Goal: Task Accomplishment & Management: Manage account settings

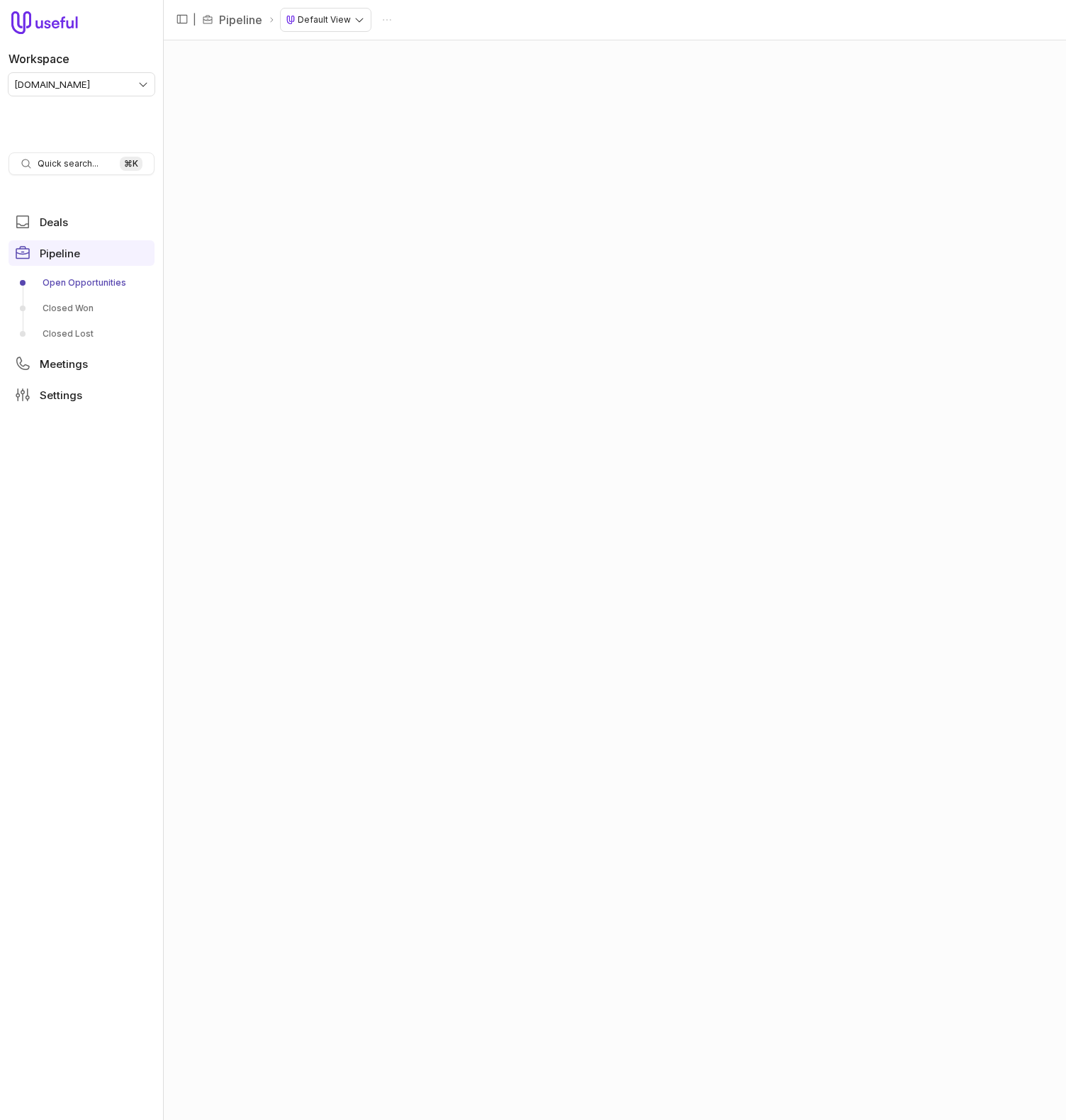
click at [69, 81] on html "Workspace [DOMAIN_NAME] Quick search... ⌘ K Deals Pipeline Open Opportunities C…" at bounding box center [533, 560] width 1066 height 1120
click at [1063, 118] on div "No pipeline stages configured. Please contact founders@useful.app." at bounding box center [614, 579] width 903 height 1081
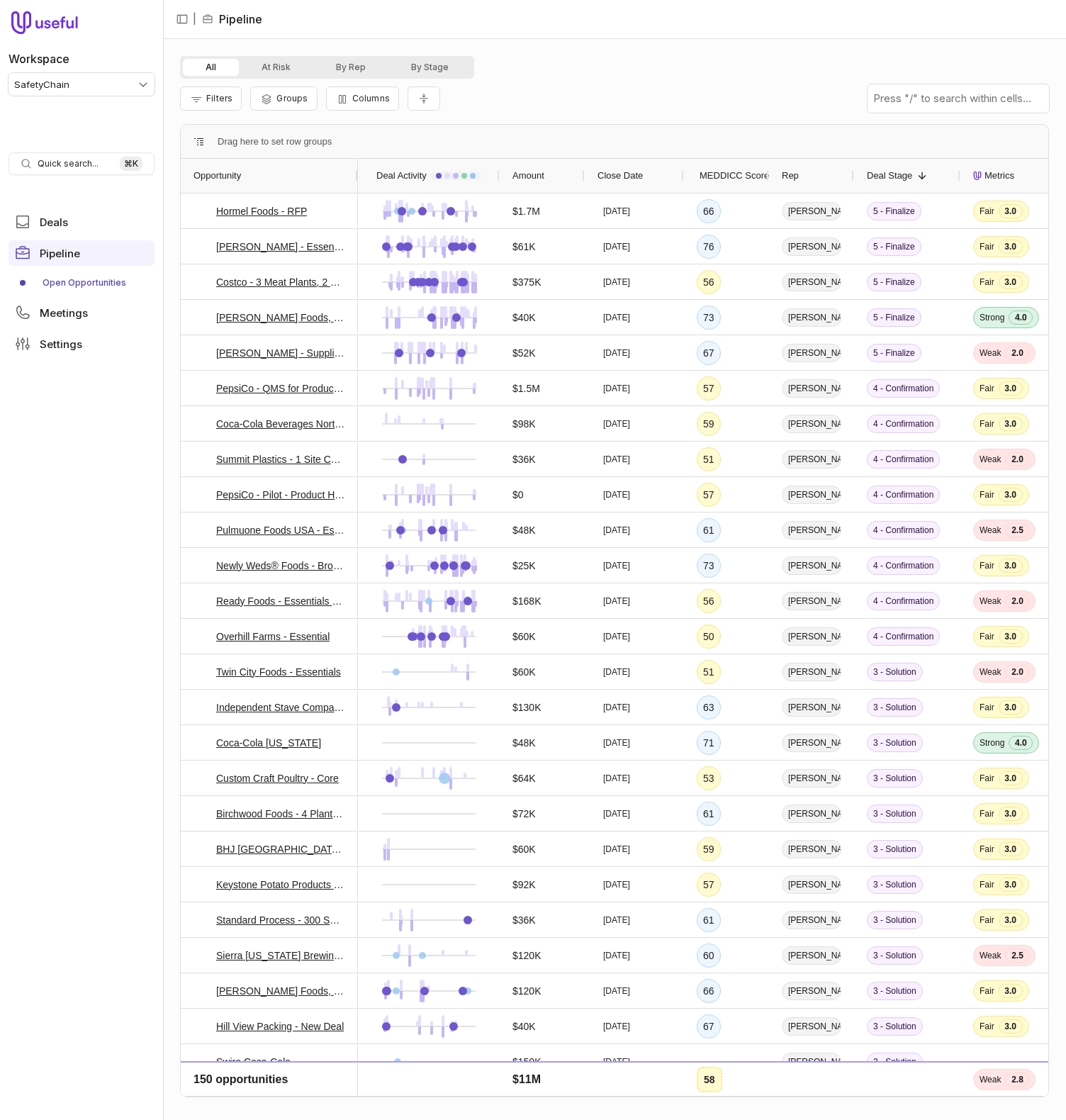
click at [536, 104] on div "Filters Groups Columns" at bounding box center [614, 99] width 869 height 40
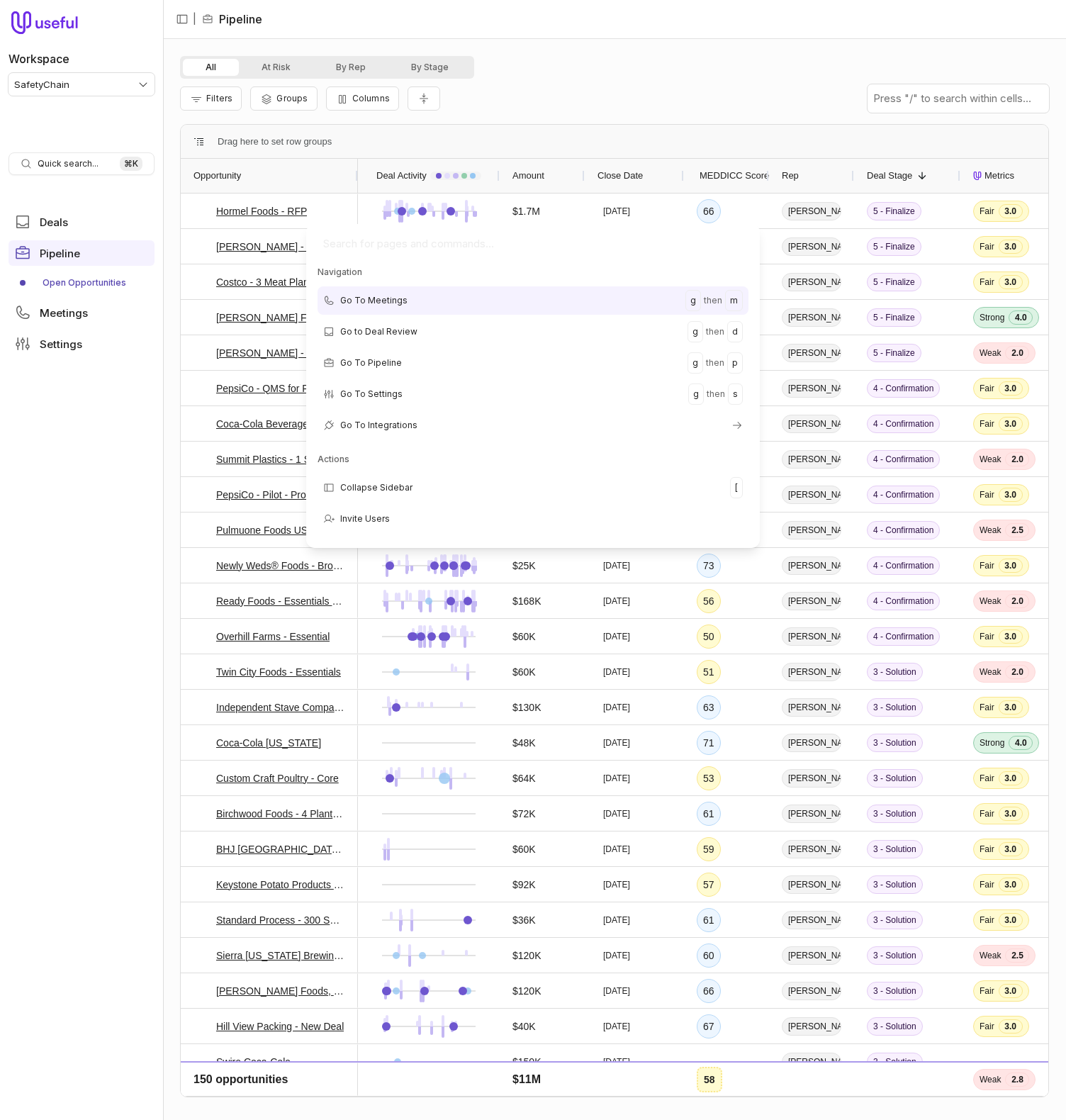
type input "f"
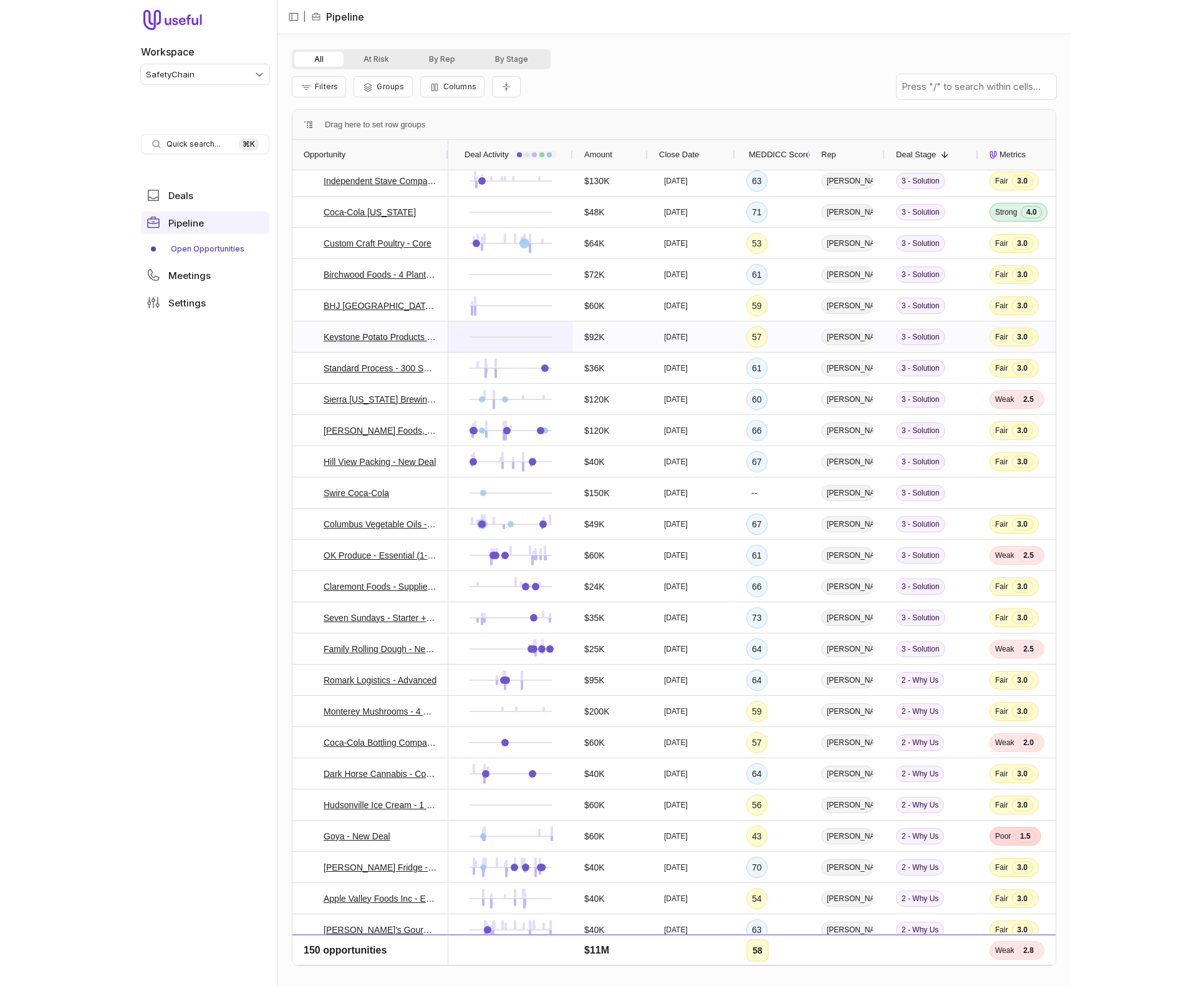
scroll to position [465, 0]
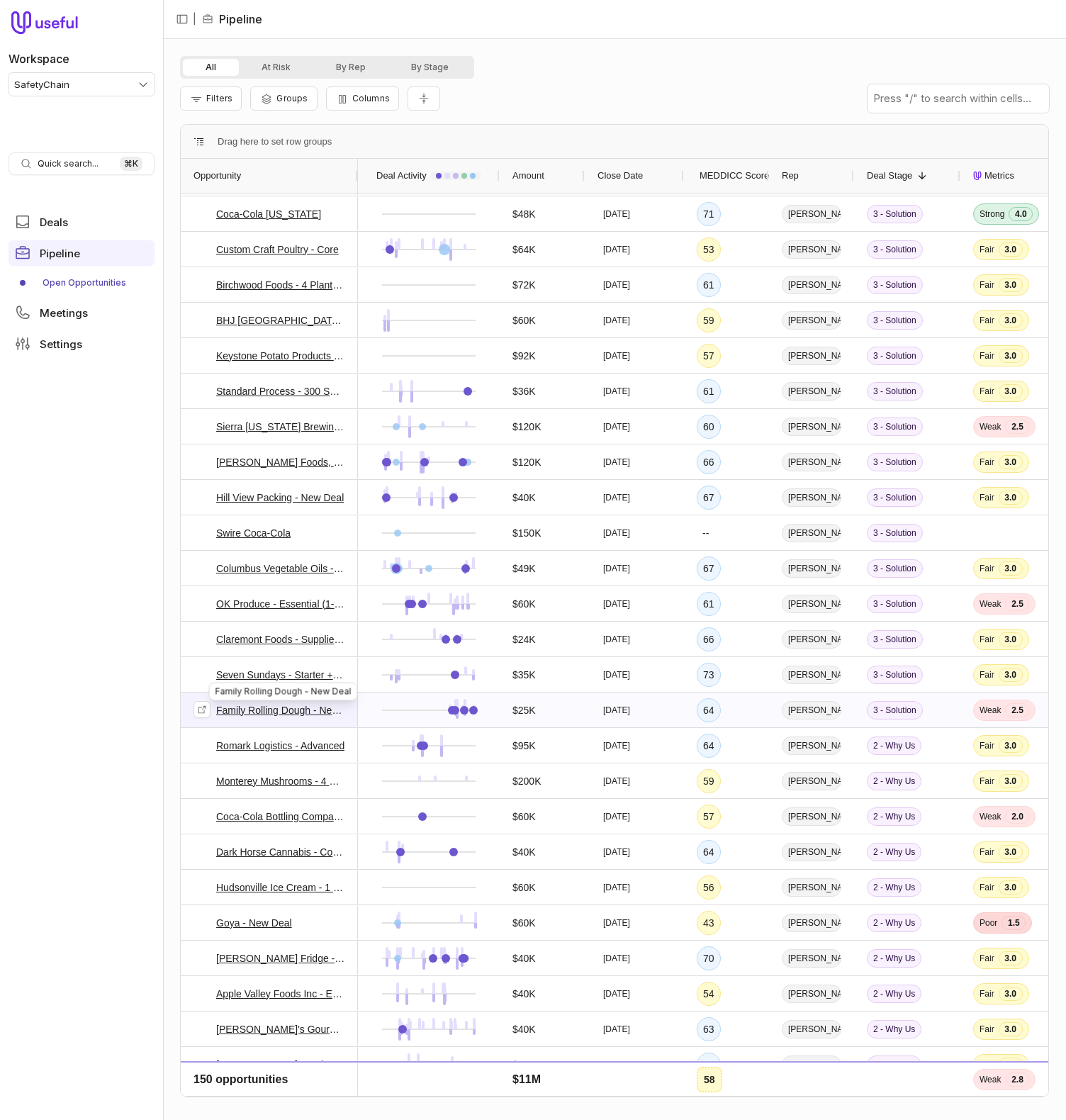
click at [273, 708] on link "Family Rolling Dough - New Deal" at bounding box center [280, 710] width 129 height 17
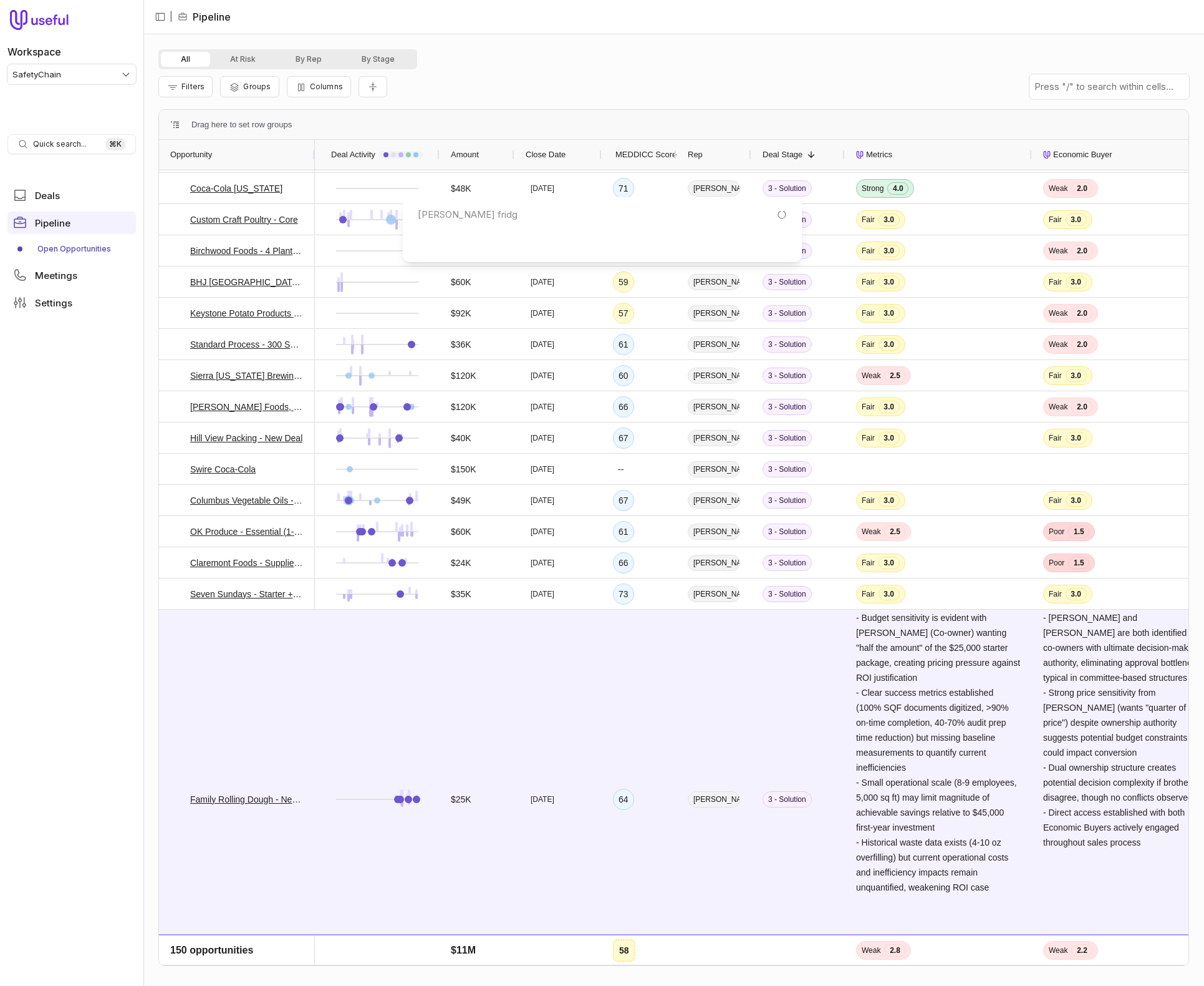
type input "farmer's fridge"
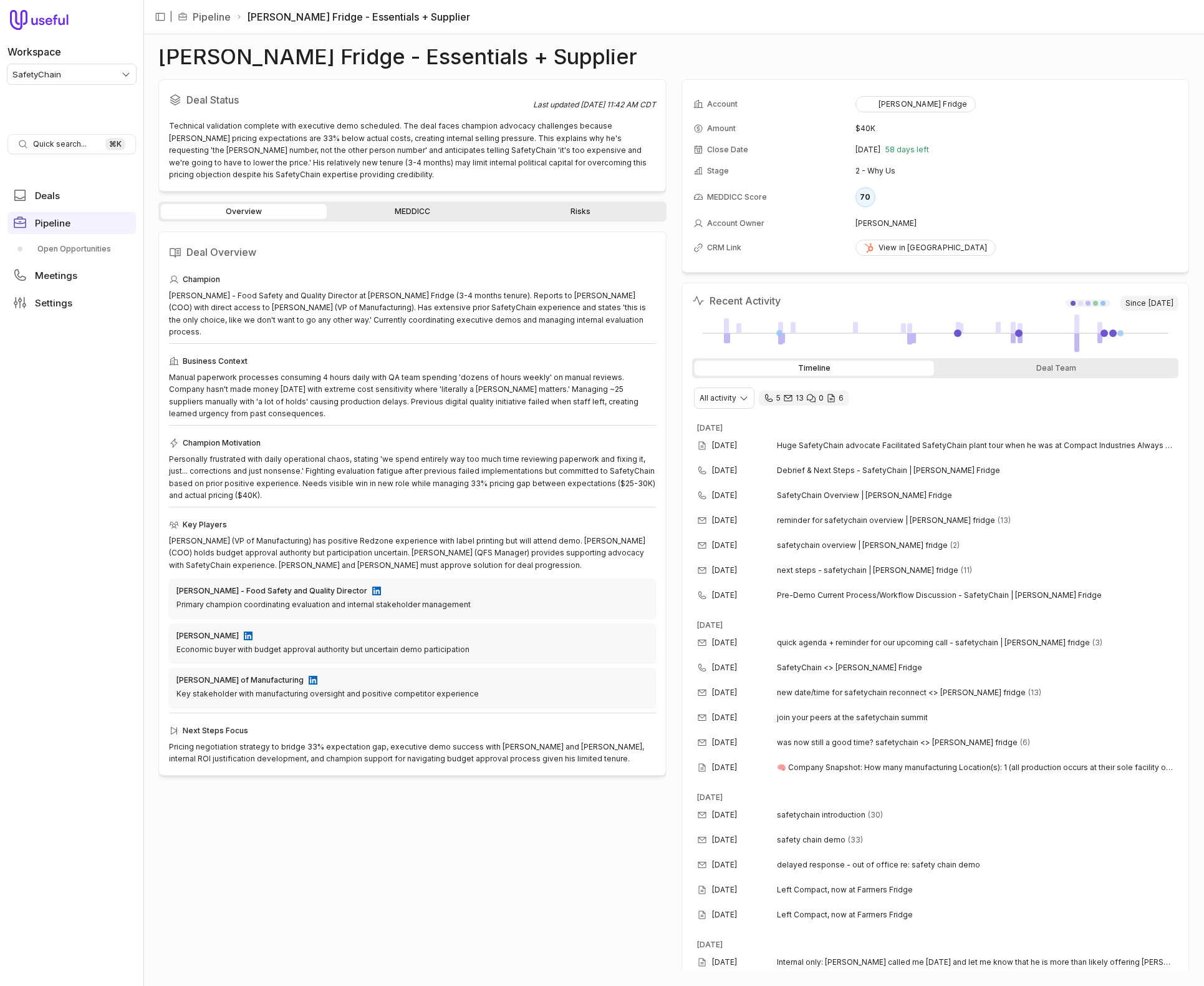
click at [423, 209] on link "MEDDICC" at bounding box center [412, 212] width 166 height 15
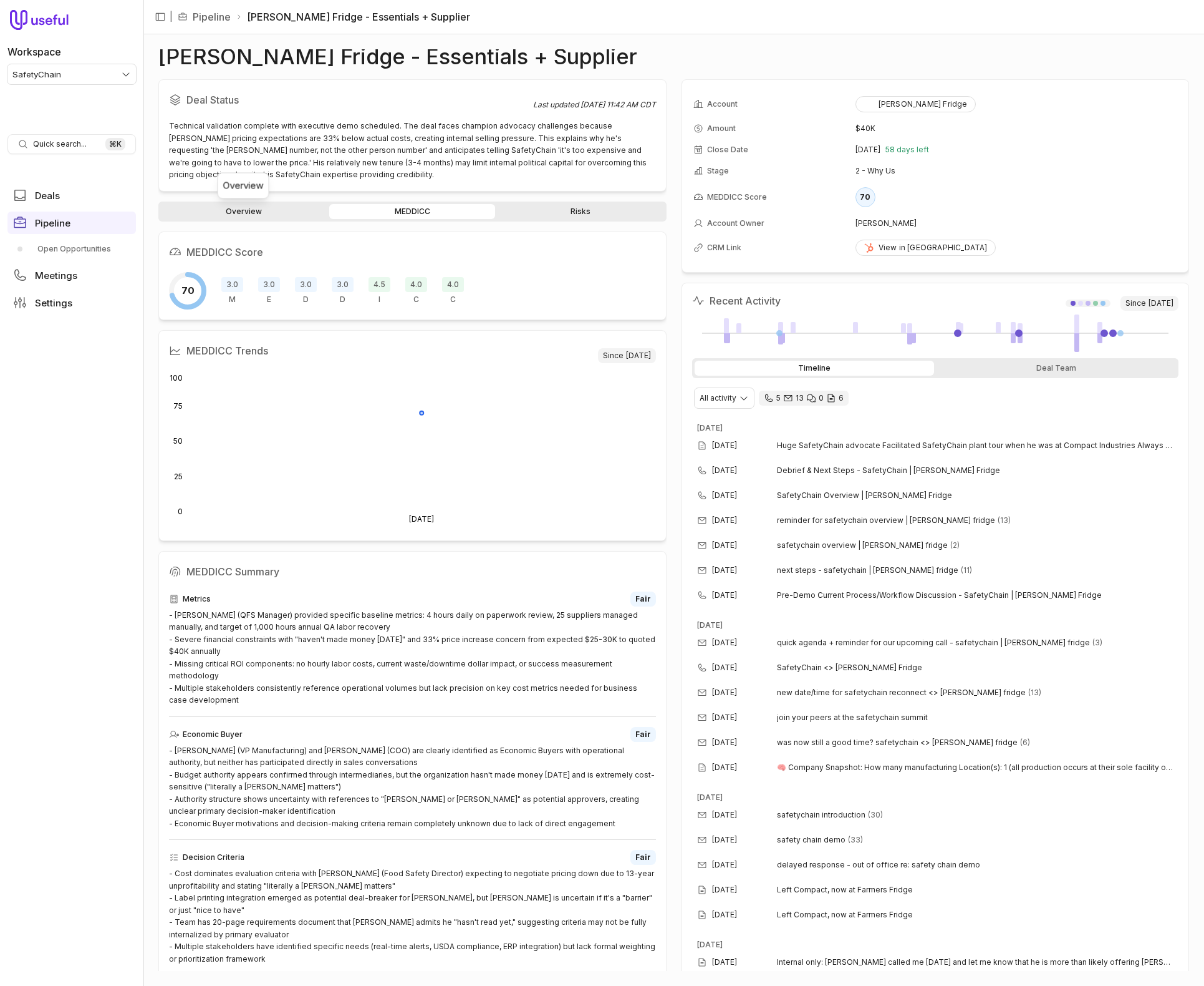
click at [239, 218] on link "Overview" at bounding box center [244, 212] width 166 height 15
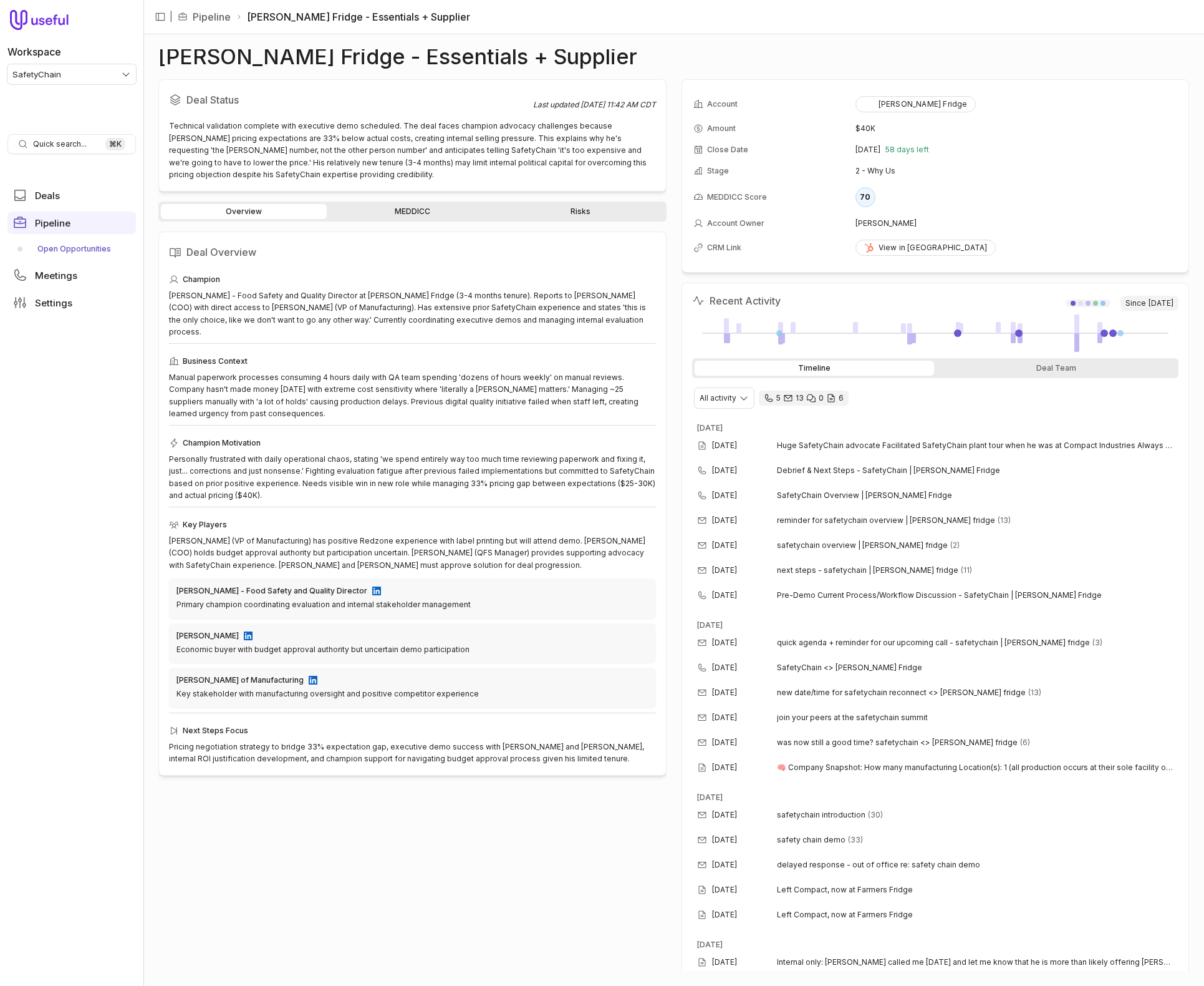
click at [75, 249] on link "Open Opportunities" at bounding box center [72, 249] width 129 height 20
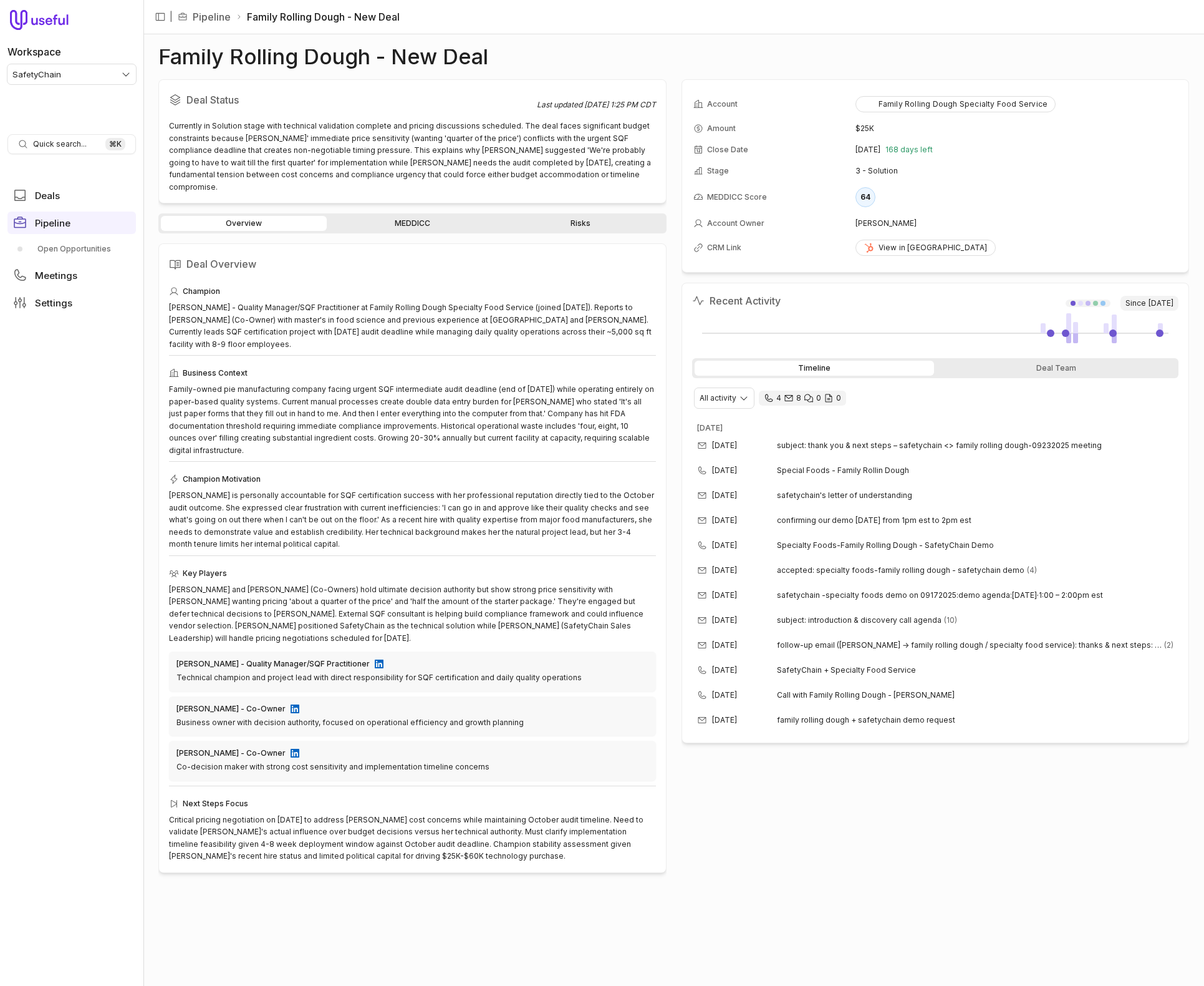
click at [403, 216] on link "MEDDICC" at bounding box center [412, 224] width 166 height 15
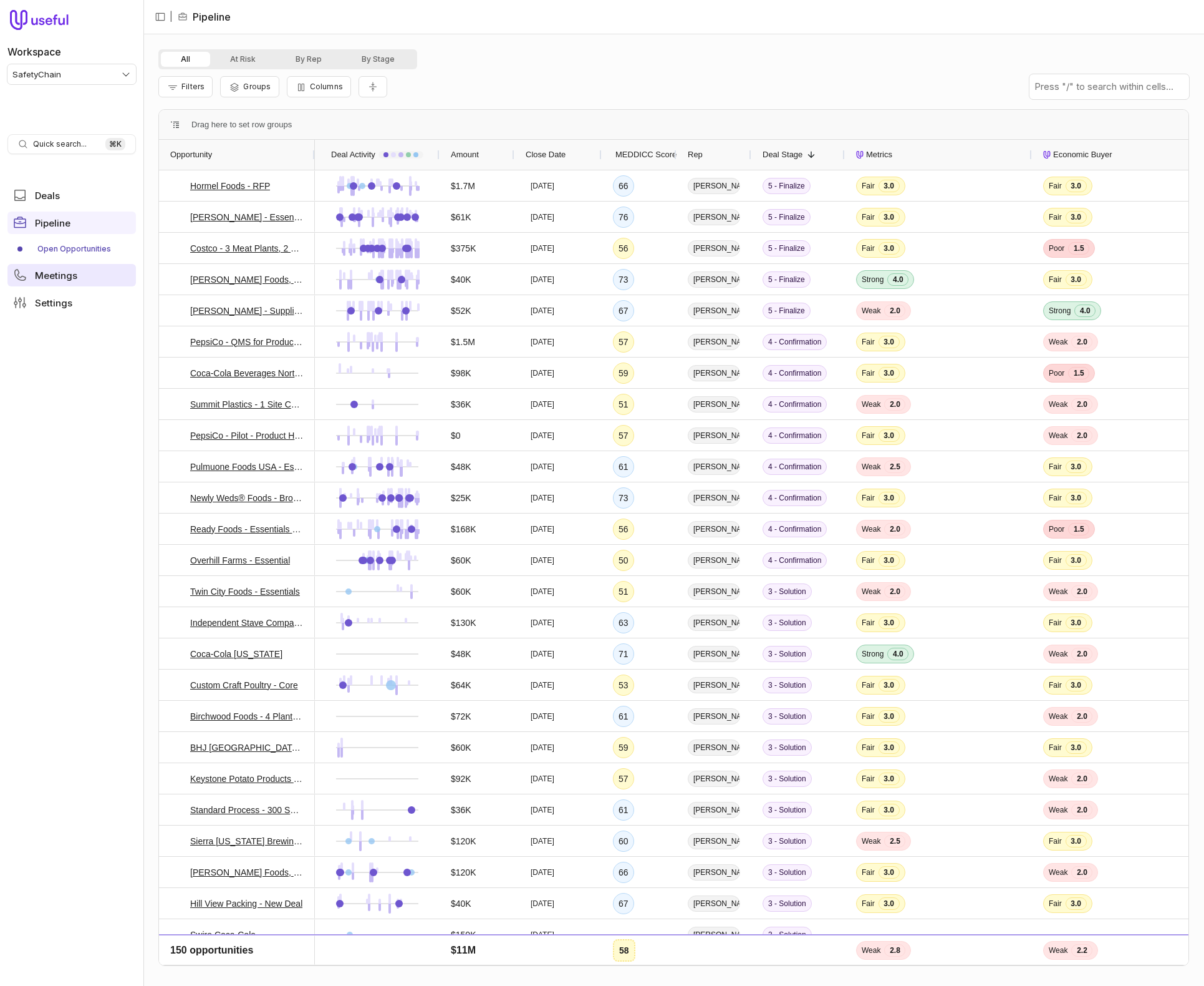
click at [81, 271] on link "Meetings" at bounding box center [72, 276] width 129 height 23
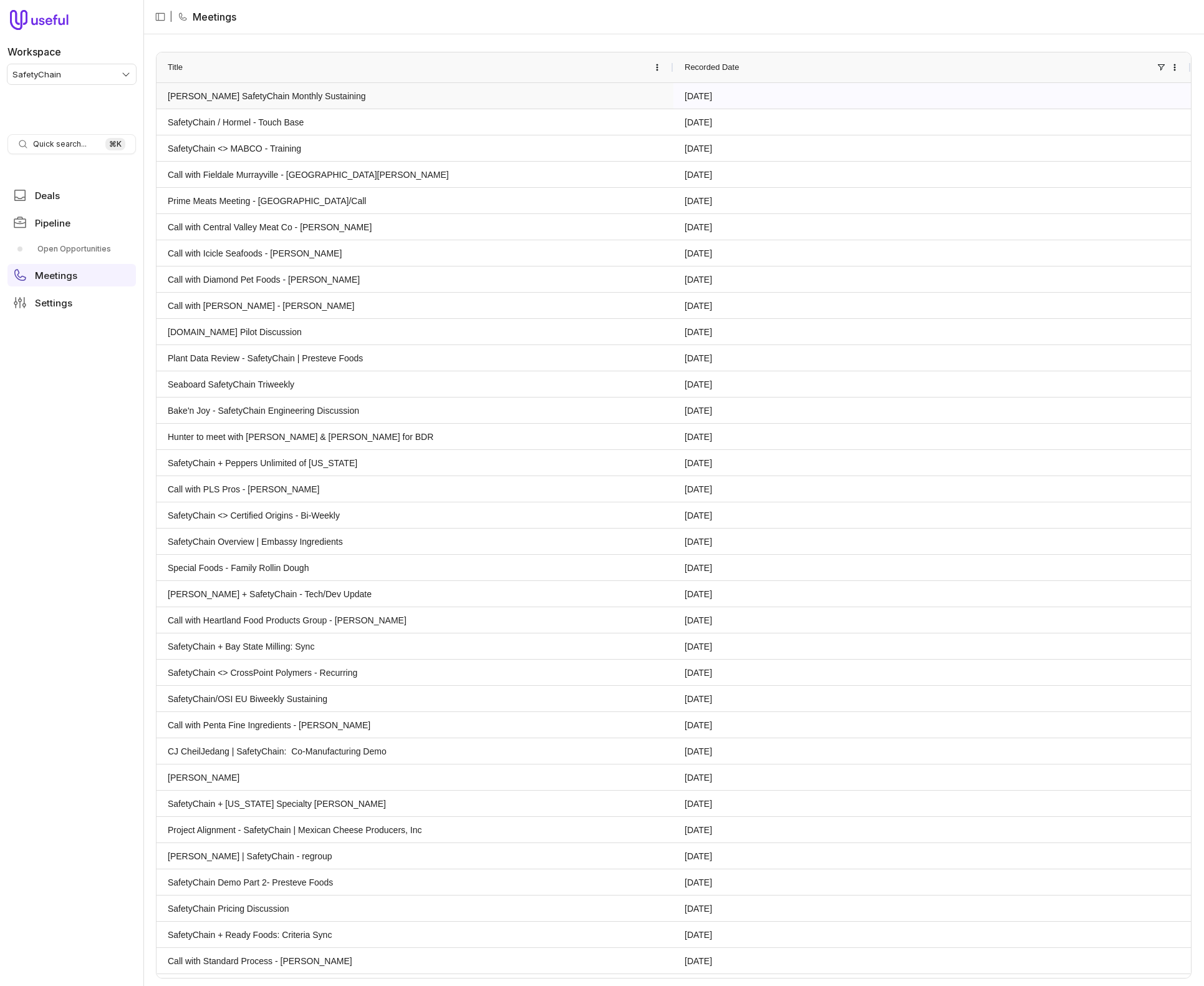
click at [262, 99] on link "Clemens SafetyChain Monthly Sustaining" at bounding box center [415, 96] width 495 height 24
click at [317, 125] on link "SafetyChain / Hormel - Touch Base" at bounding box center [415, 122] width 495 height 24
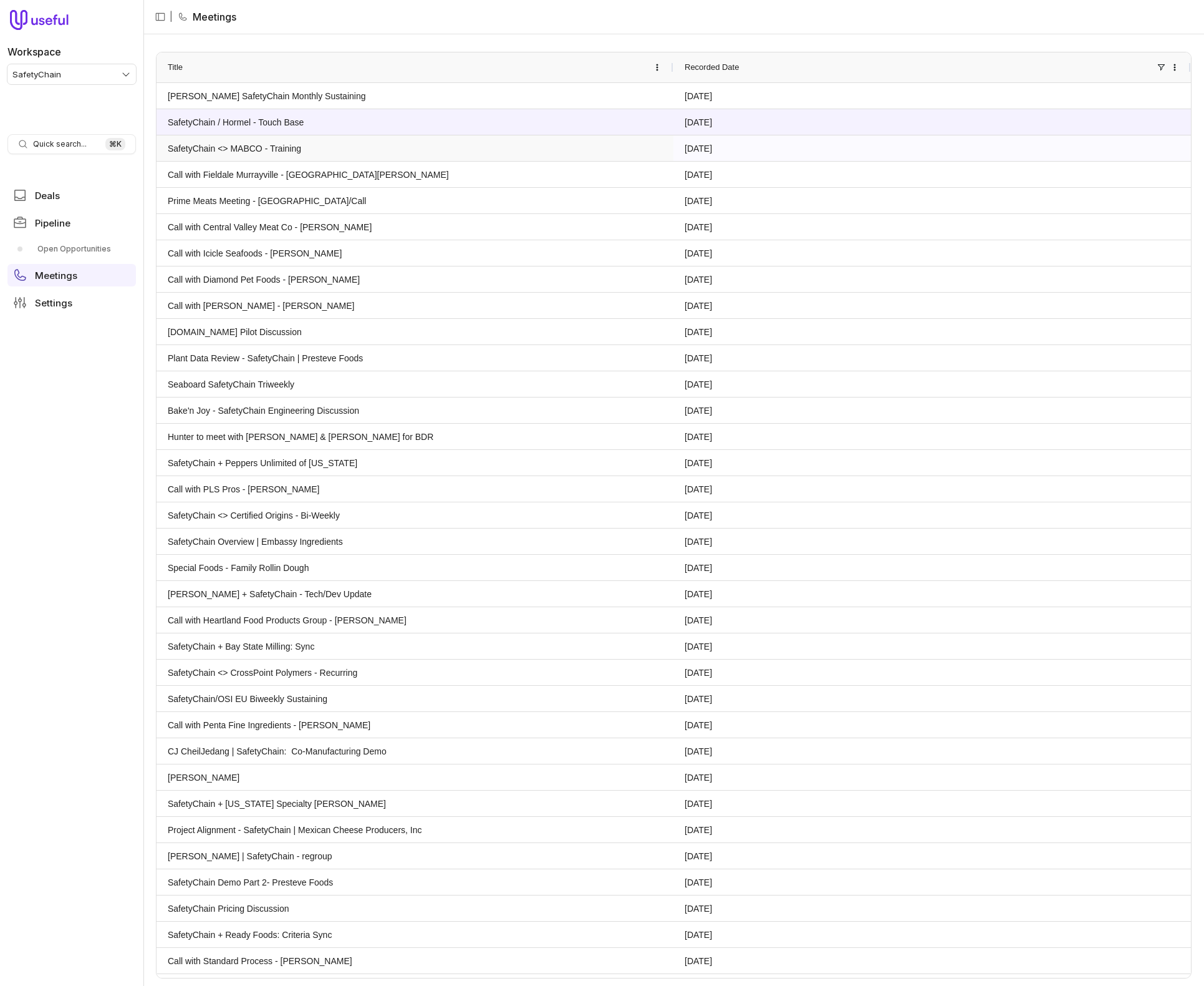
click at [302, 153] on link "SafetyChain <> MABCO - Training" at bounding box center [415, 148] width 495 height 24
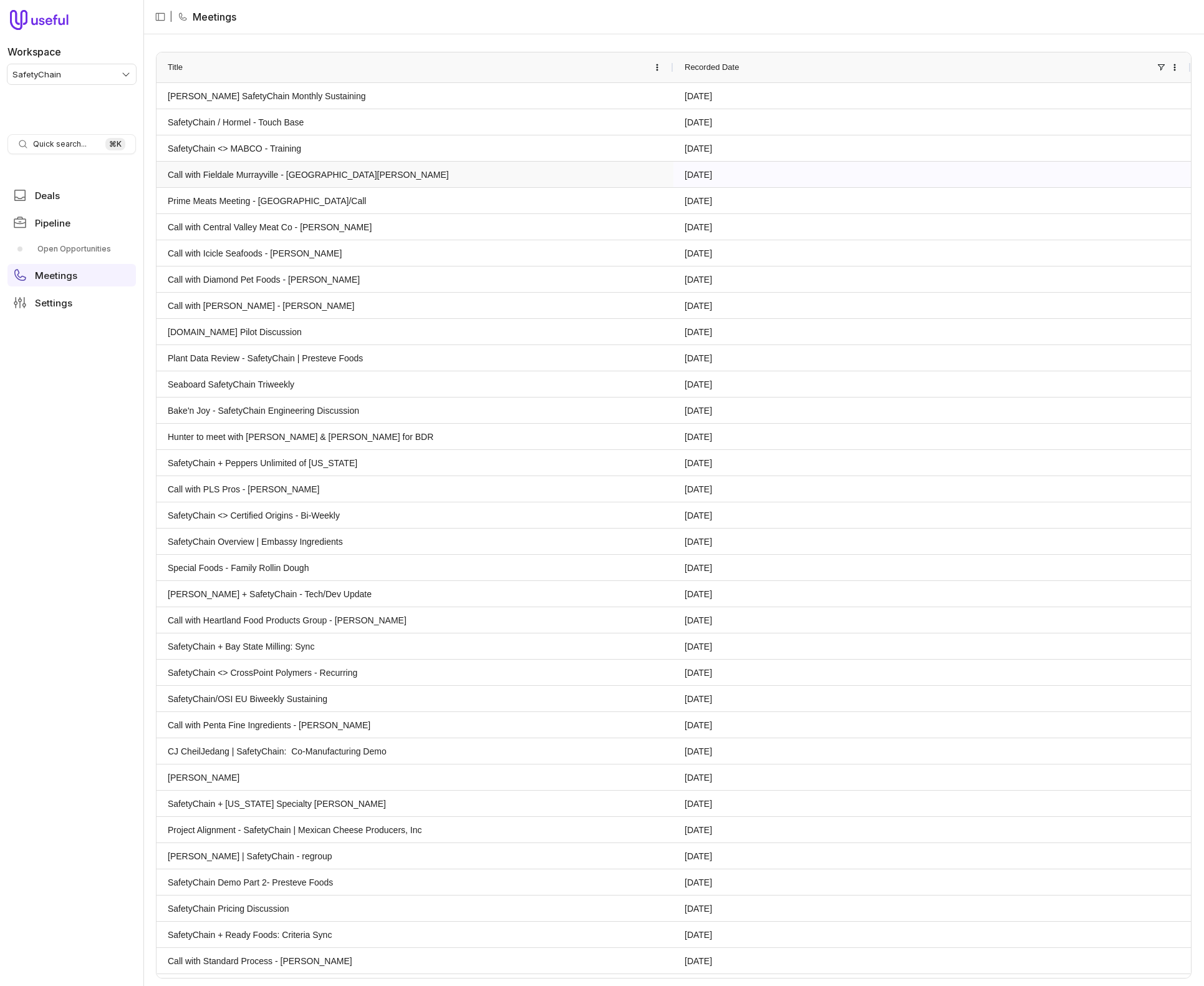
click at [317, 179] on link "Call with Fieldale Murrayville - Kaiti Addis" at bounding box center [415, 174] width 495 height 24
click at [273, 197] on link "Prime Meats Meeting - DC/Call" at bounding box center [415, 200] width 495 height 24
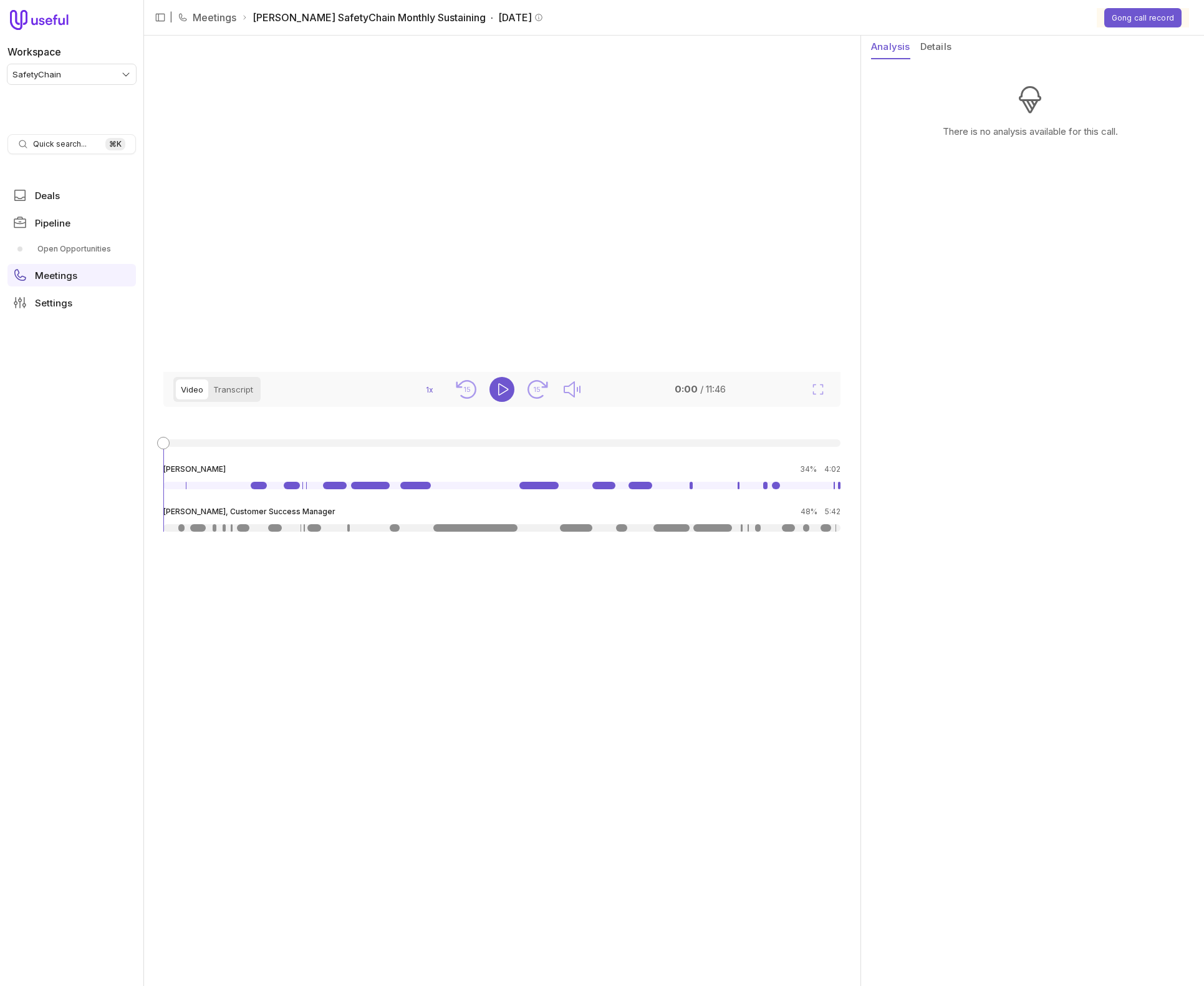
click at [935, 46] on button "Details" at bounding box center [936, 47] width 31 height 24
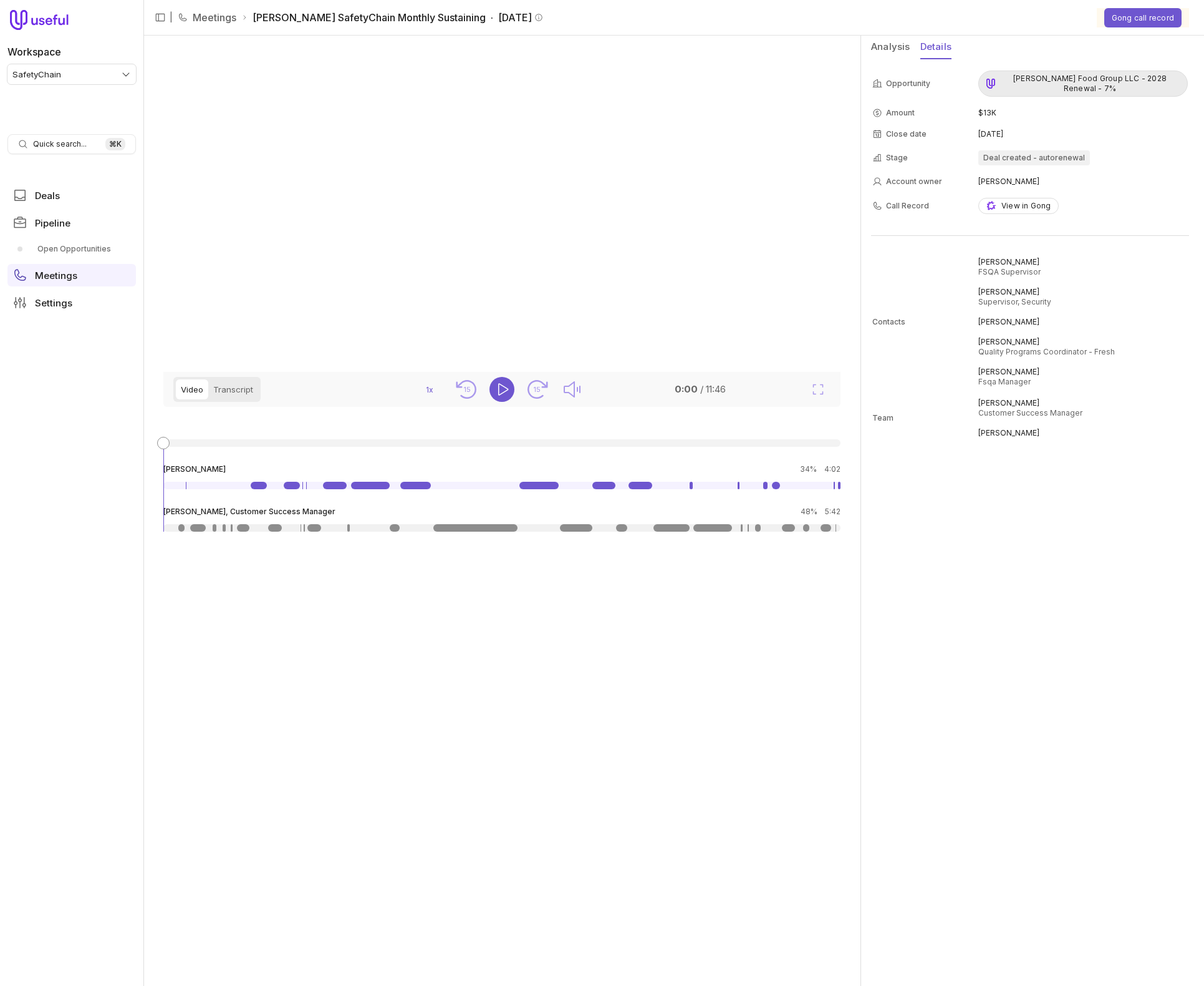
click at [1050, 80] on div "[PERSON_NAME] Food Group LLC - 2028 Renewal - 7%" at bounding box center [1083, 84] width 193 height 20
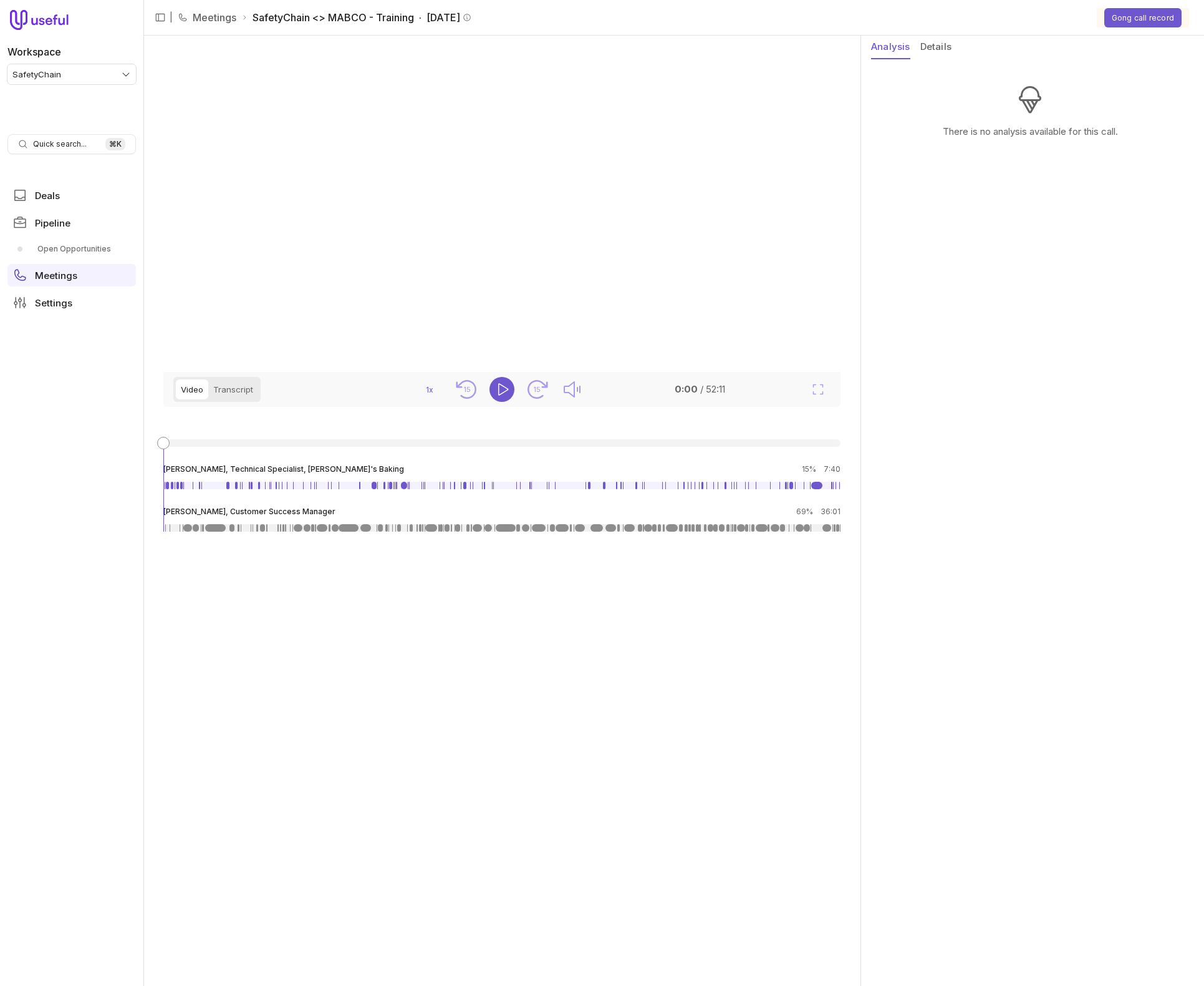
drag, startPoint x: 948, startPoint y: 50, endPoint x: 922, endPoint y: 51, distance: 26.0
click at [948, 50] on button "Details" at bounding box center [936, 47] width 31 height 24
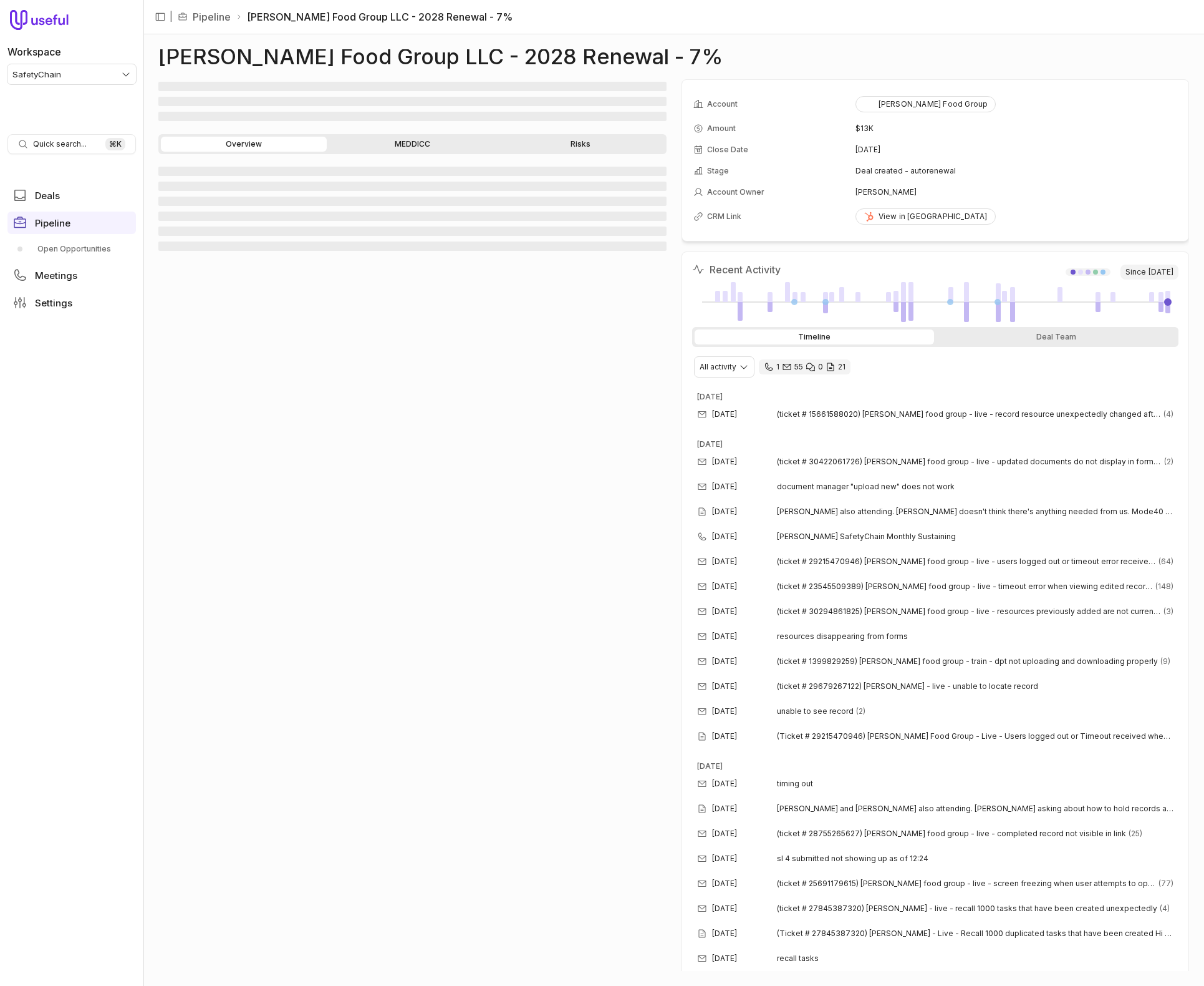
click at [402, 145] on link "MEDDICC" at bounding box center [412, 144] width 166 height 15
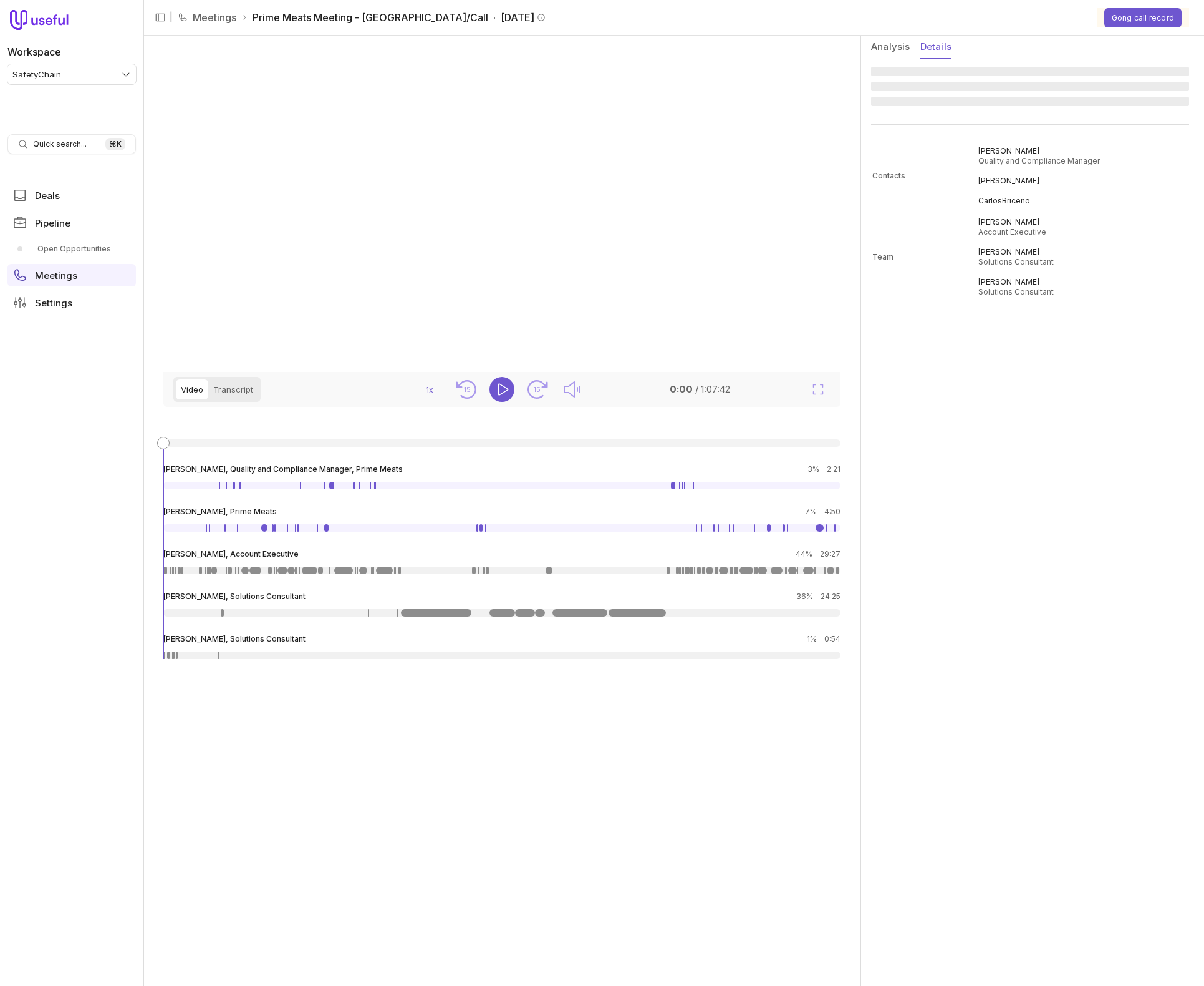
click at [929, 46] on button "Details" at bounding box center [936, 47] width 31 height 24
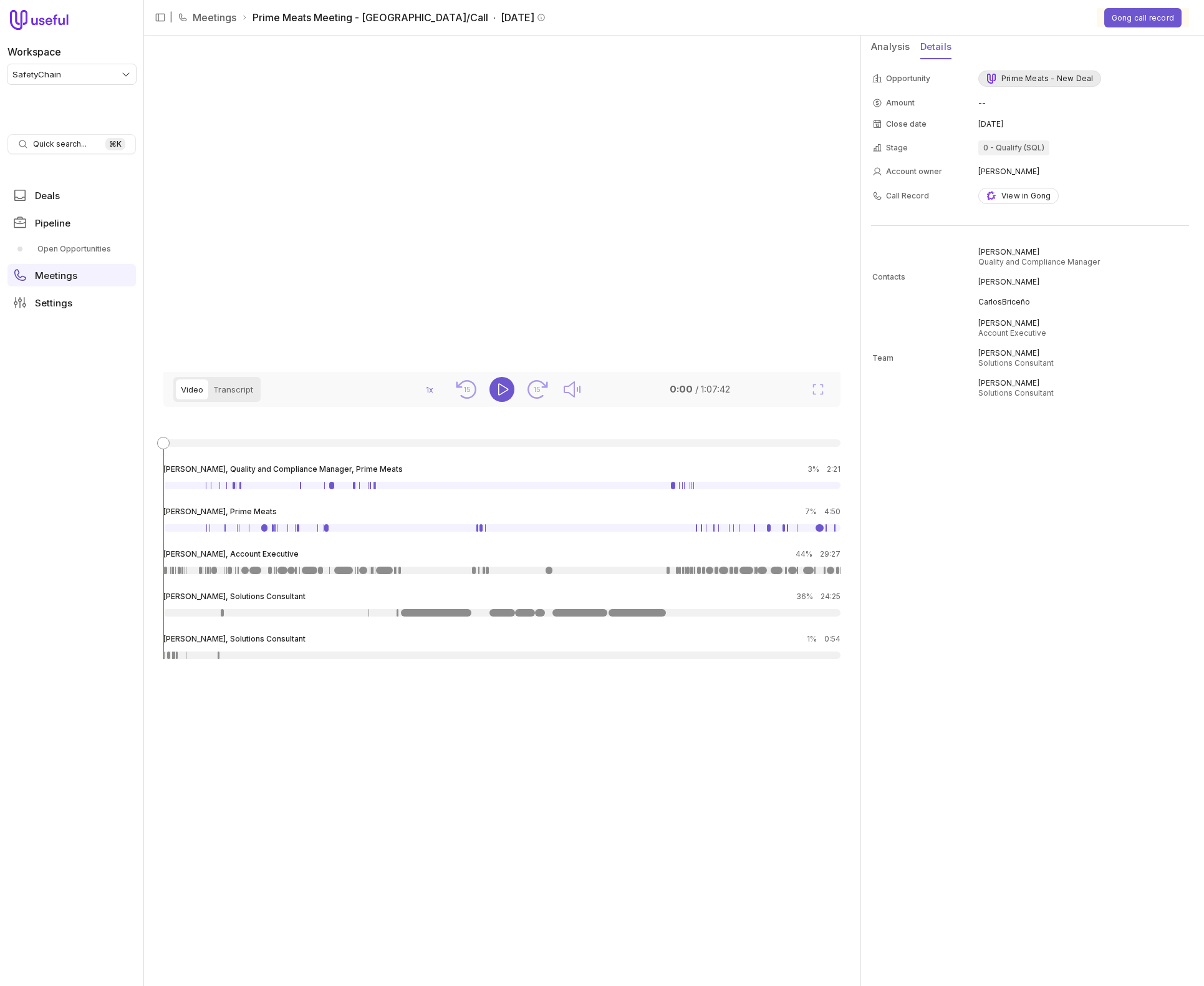
click at [1041, 80] on div "Prime Meats - New Deal" at bounding box center [1040, 78] width 107 height 10
click at [897, 45] on button "Analysis" at bounding box center [891, 47] width 40 height 24
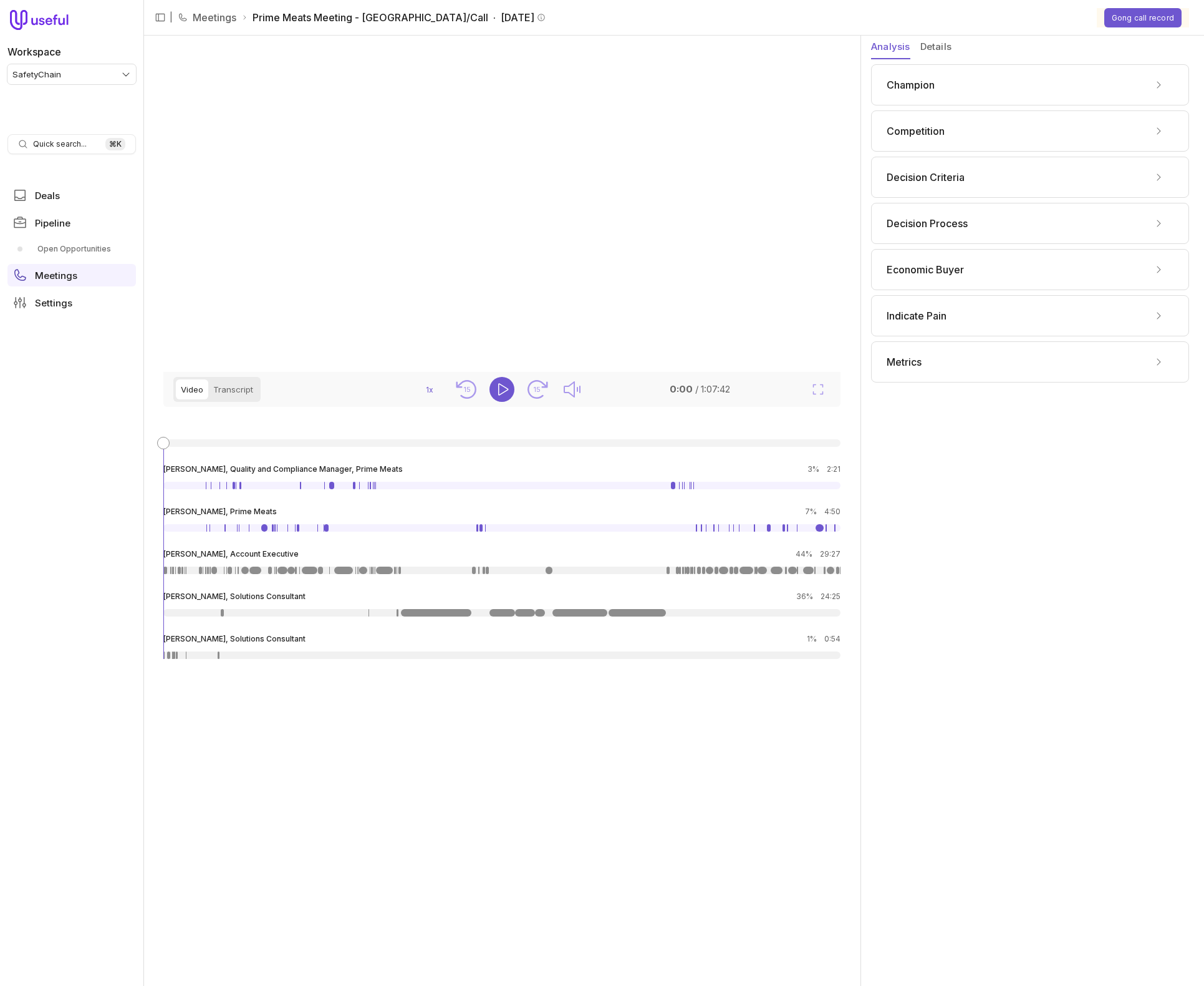
click at [962, 89] on div "Champion" at bounding box center [1030, 85] width 287 height 20
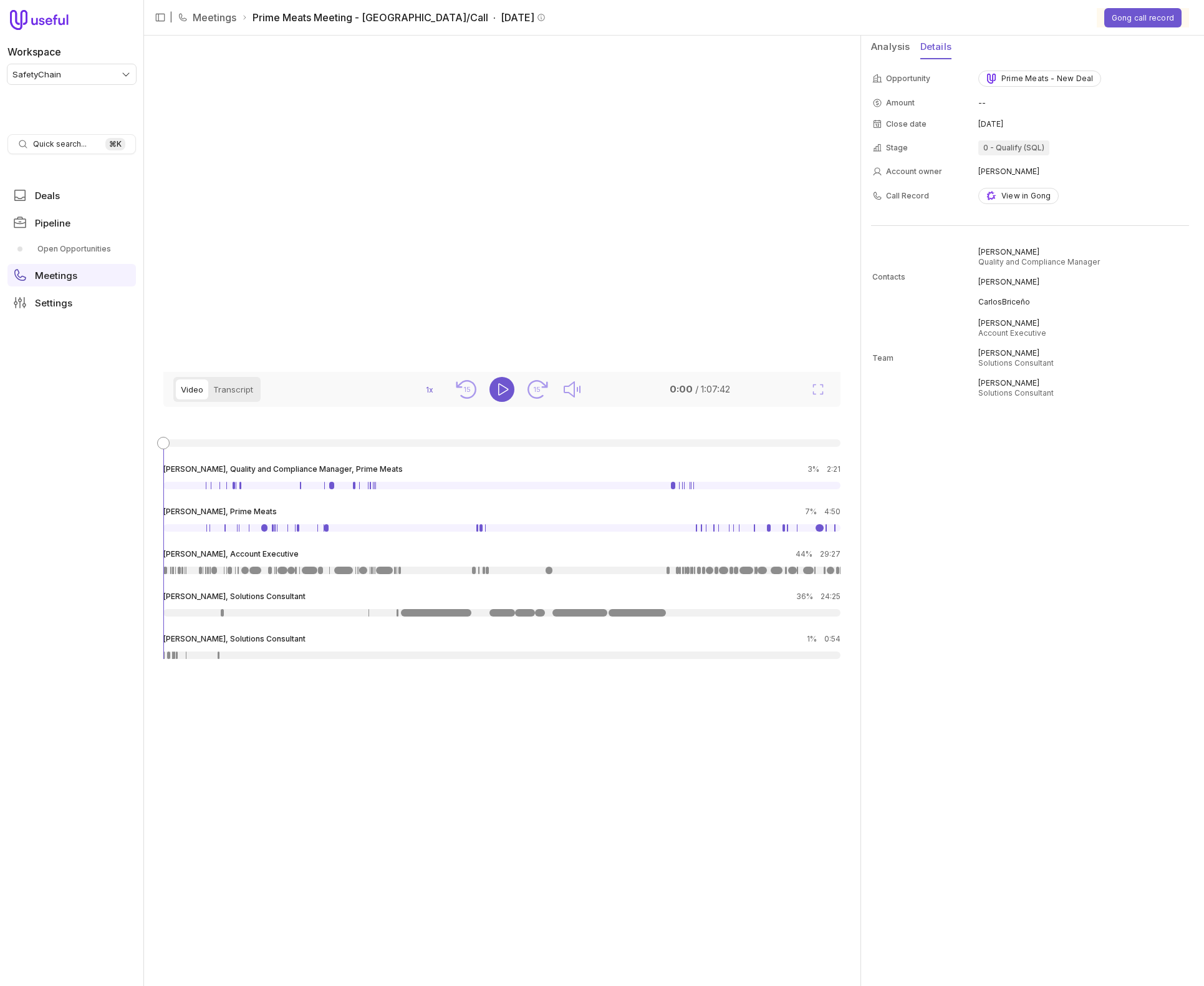
click at [939, 48] on button "Details" at bounding box center [936, 47] width 31 height 24
click at [981, 100] on td "--" at bounding box center [1083, 103] width 209 height 20
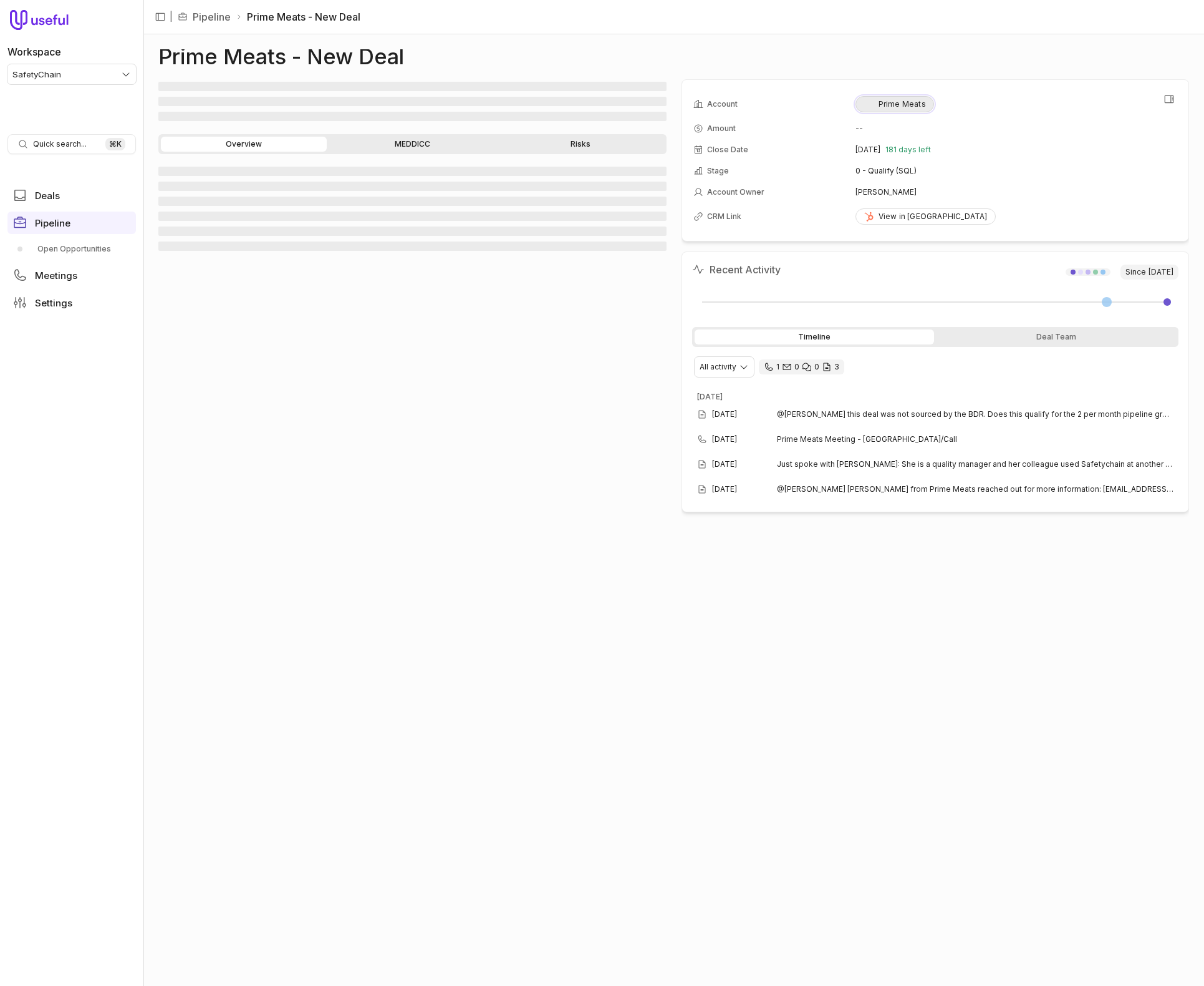
click at [900, 103] on div "Prime Meats" at bounding box center [895, 104] width 62 height 10
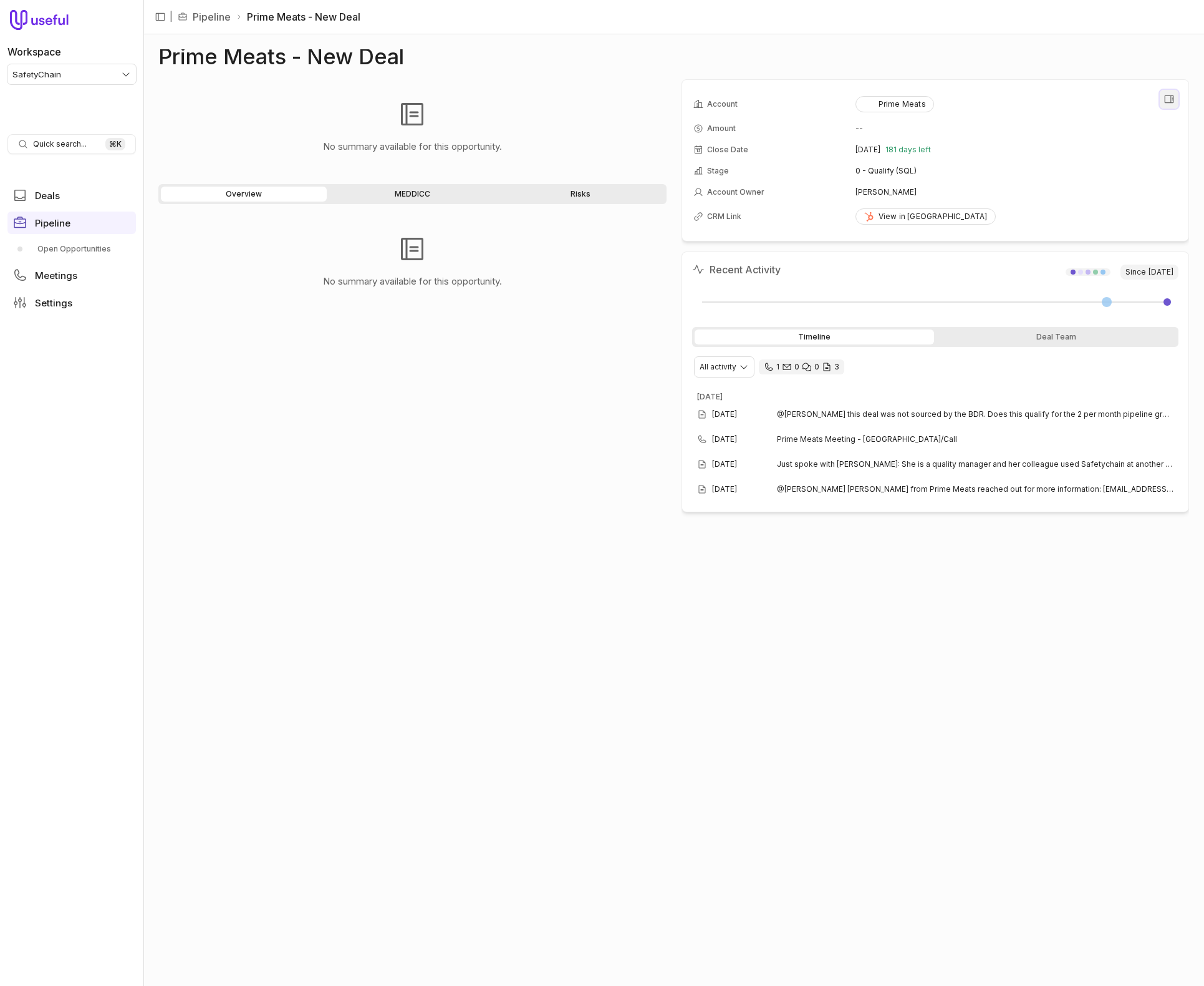
click at [1170, 98] on icon "View all fields" at bounding box center [1169, 99] width 11 height 11
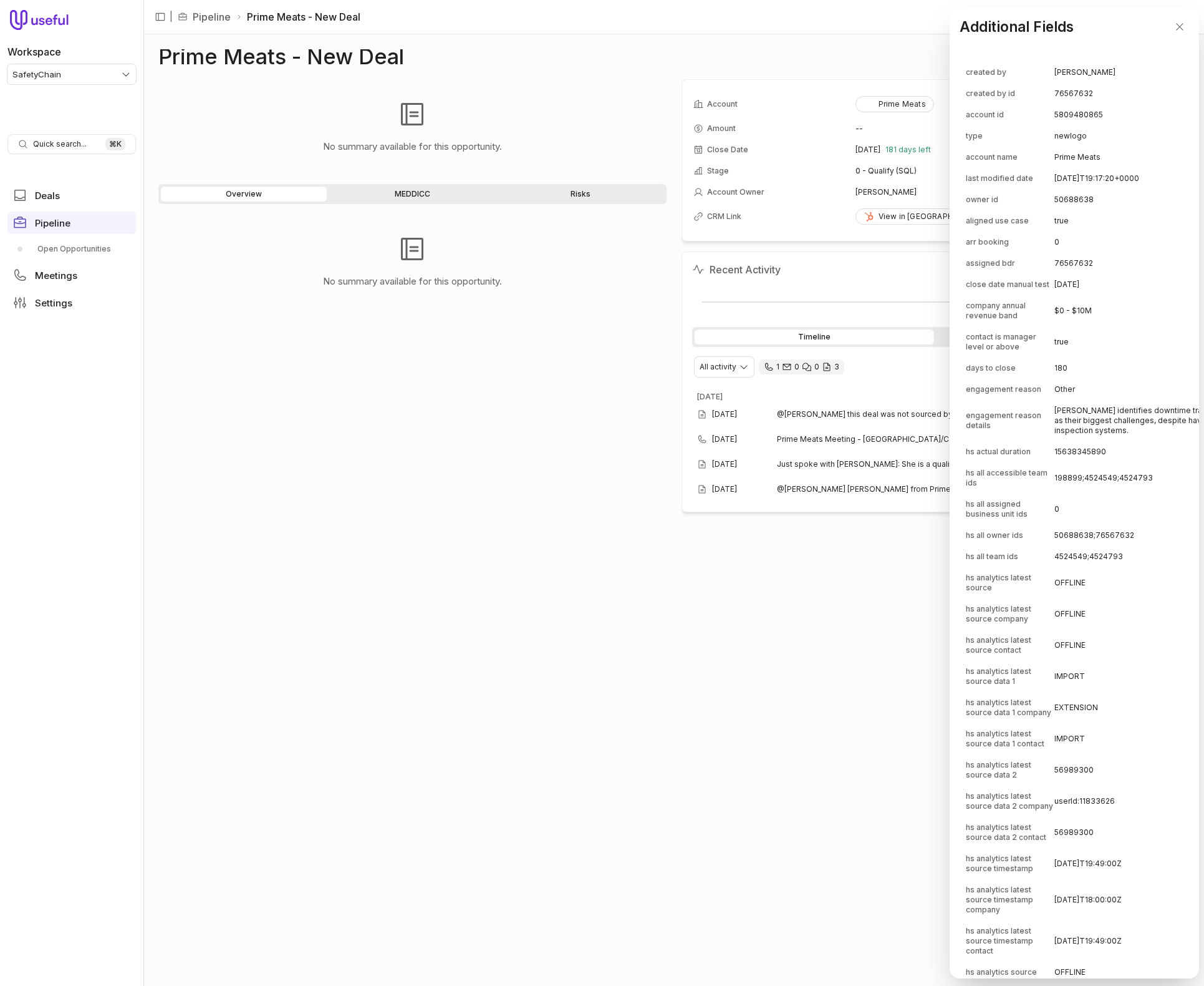
click at [1055, 143] on td "newlogo" at bounding box center [1196, 136] width 284 height 20
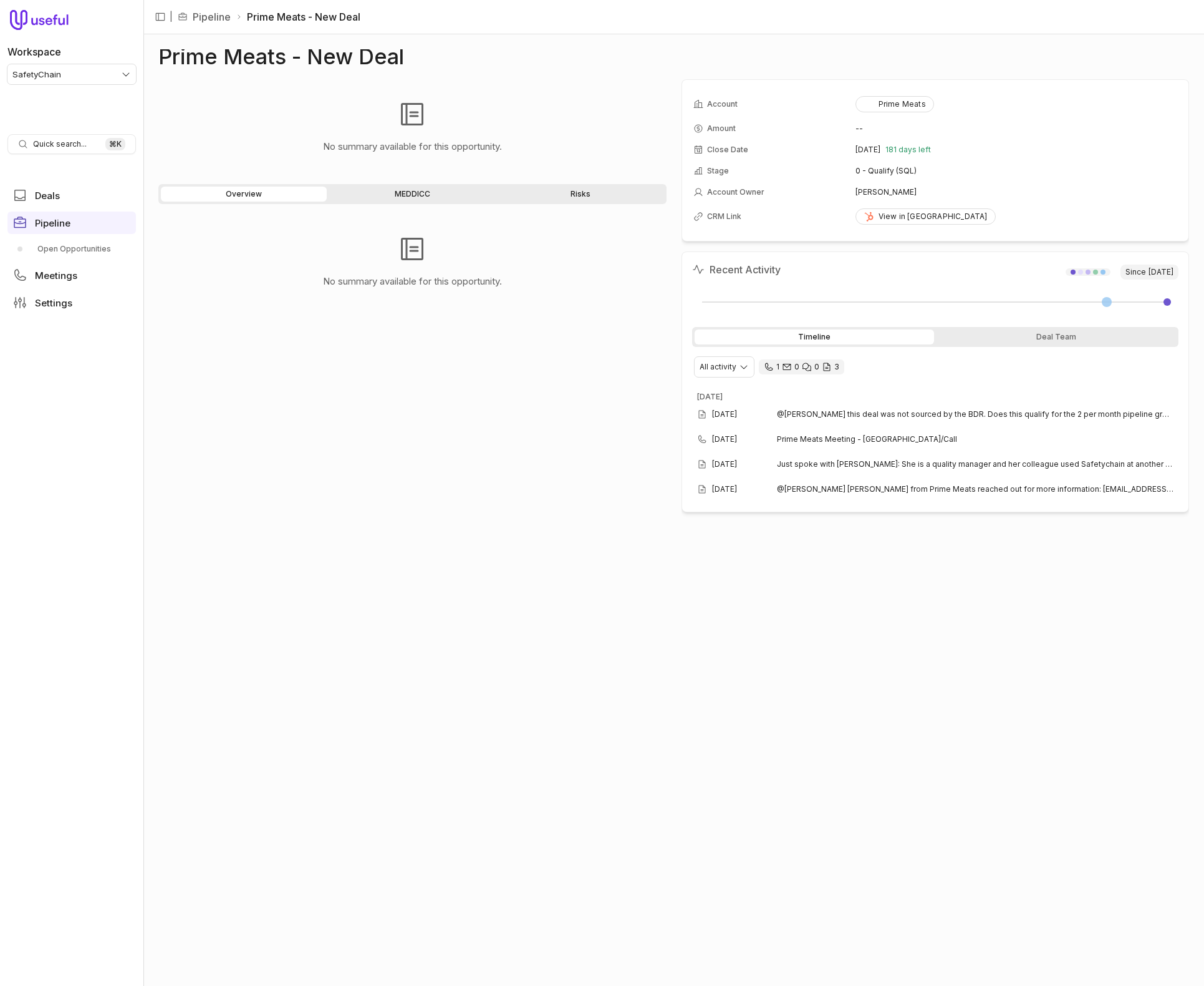
click at [540, 347] on div "No summary available for this opportunity." at bounding box center [412, 592] width 508 height 757
click at [798, 417] on span "@Bryan Riehl this deal was not sourced by the BDR. Does this qualify for the 2 …" at bounding box center [976, 414] width 397 height 10
click at [431, 203] on div "Overview MEDDICC Risks" at bounding box center [412, 194] width 508 height 20
click at [427, 196] on link "MEDDICC" at bounding box center [412, 194] width 166 height 15
click at [553, 191] on link "Risks" at bounding box center [581, 194] width 166 height 15
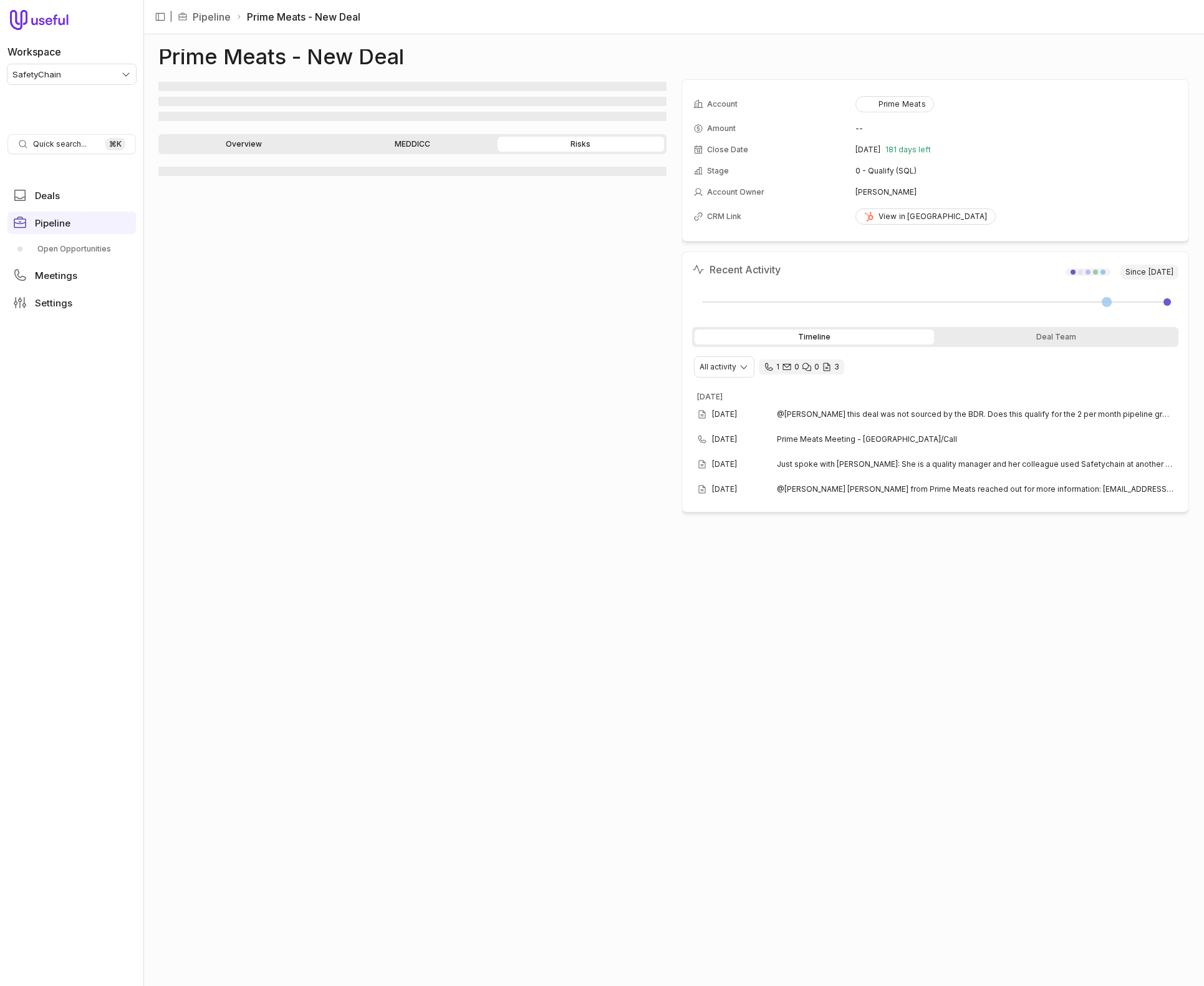
click at [274, 140] on link "Overview" at bounding box center [244, 144] width 166 height 15
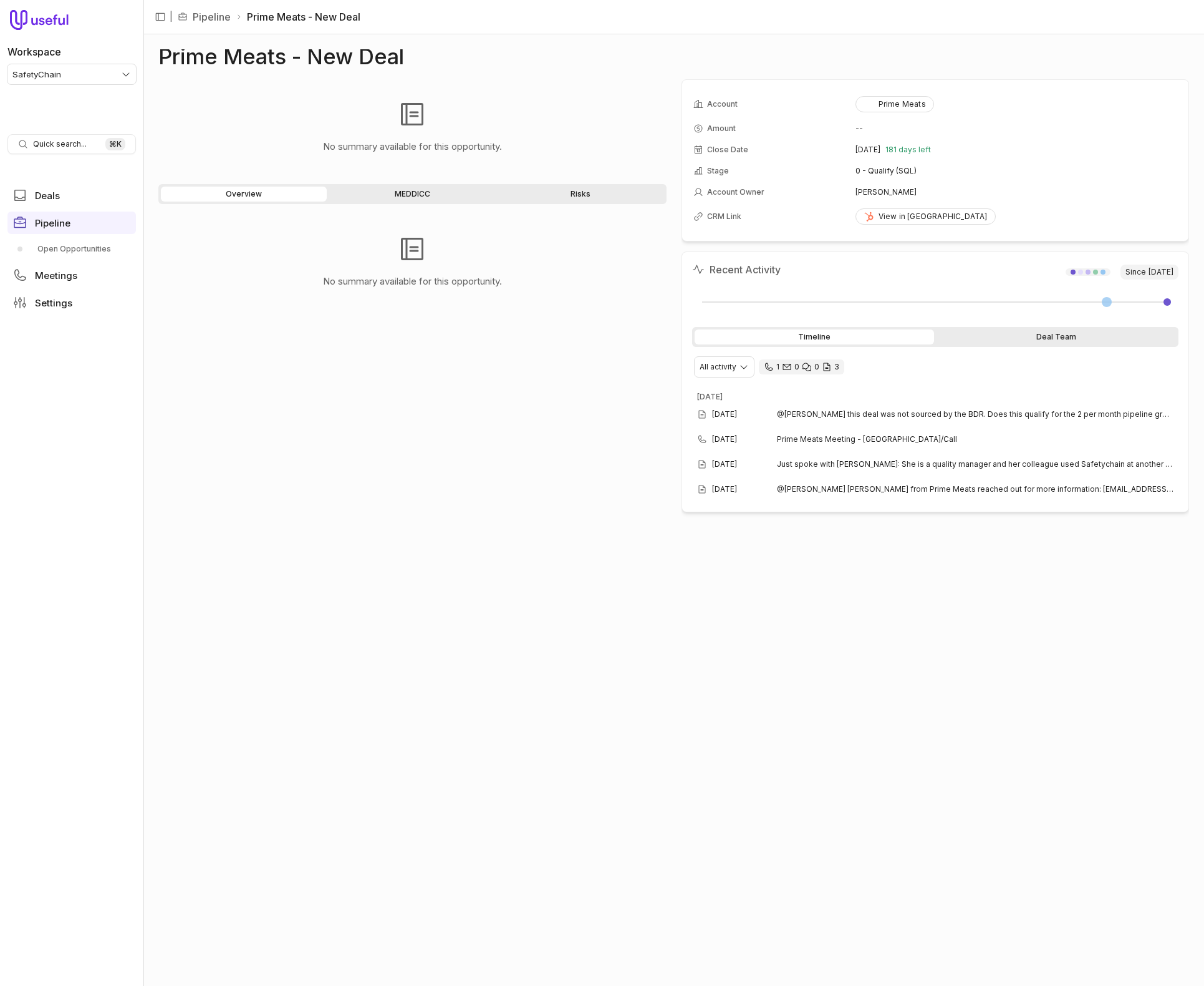
click at [1005, 333] on div "Deal Team" at bounding box center [1056, 337] width 240 height 15
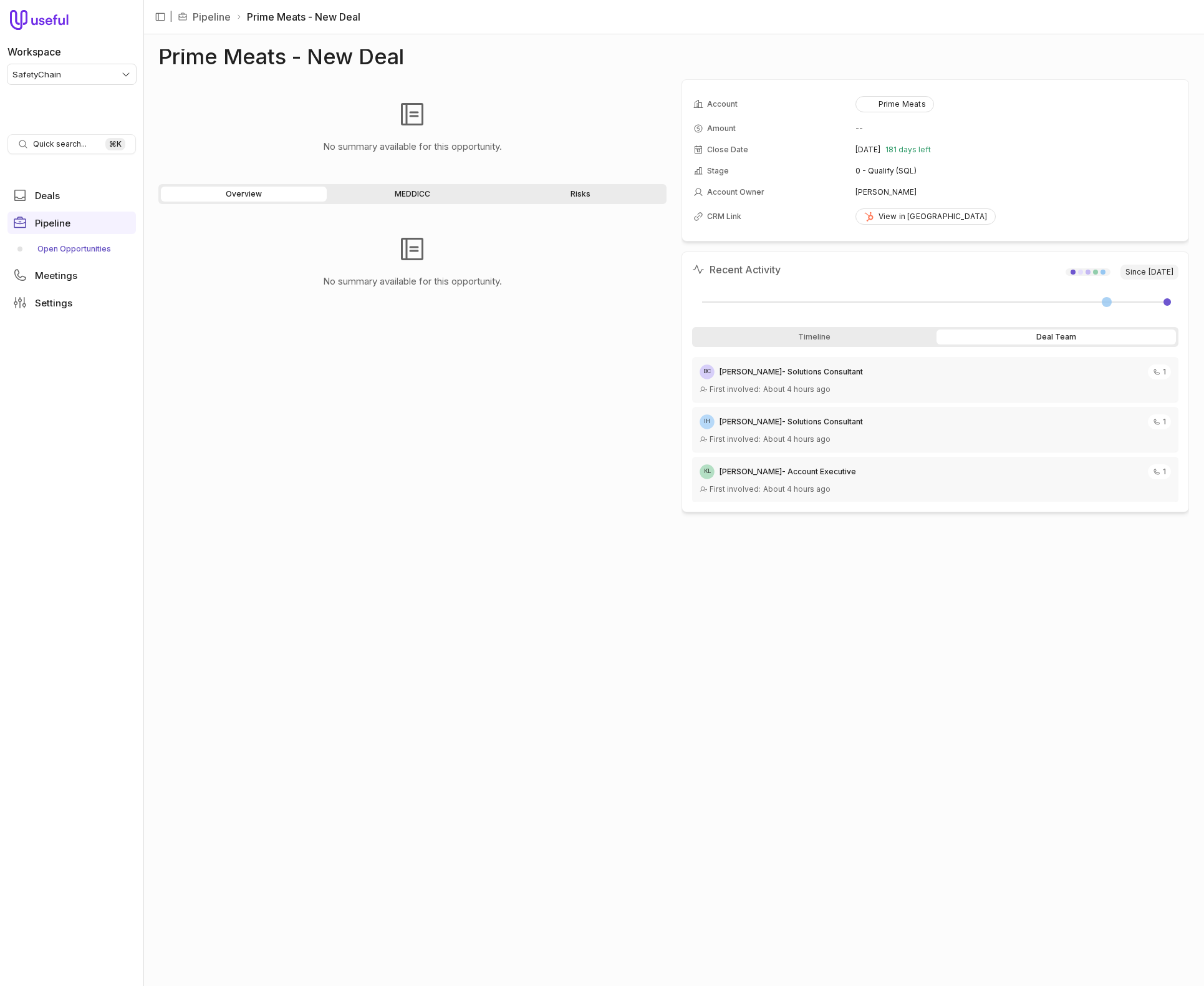
click at [68, 250] on link "Open Opportunities" at bounding box center [72, 249] width 129 height 20
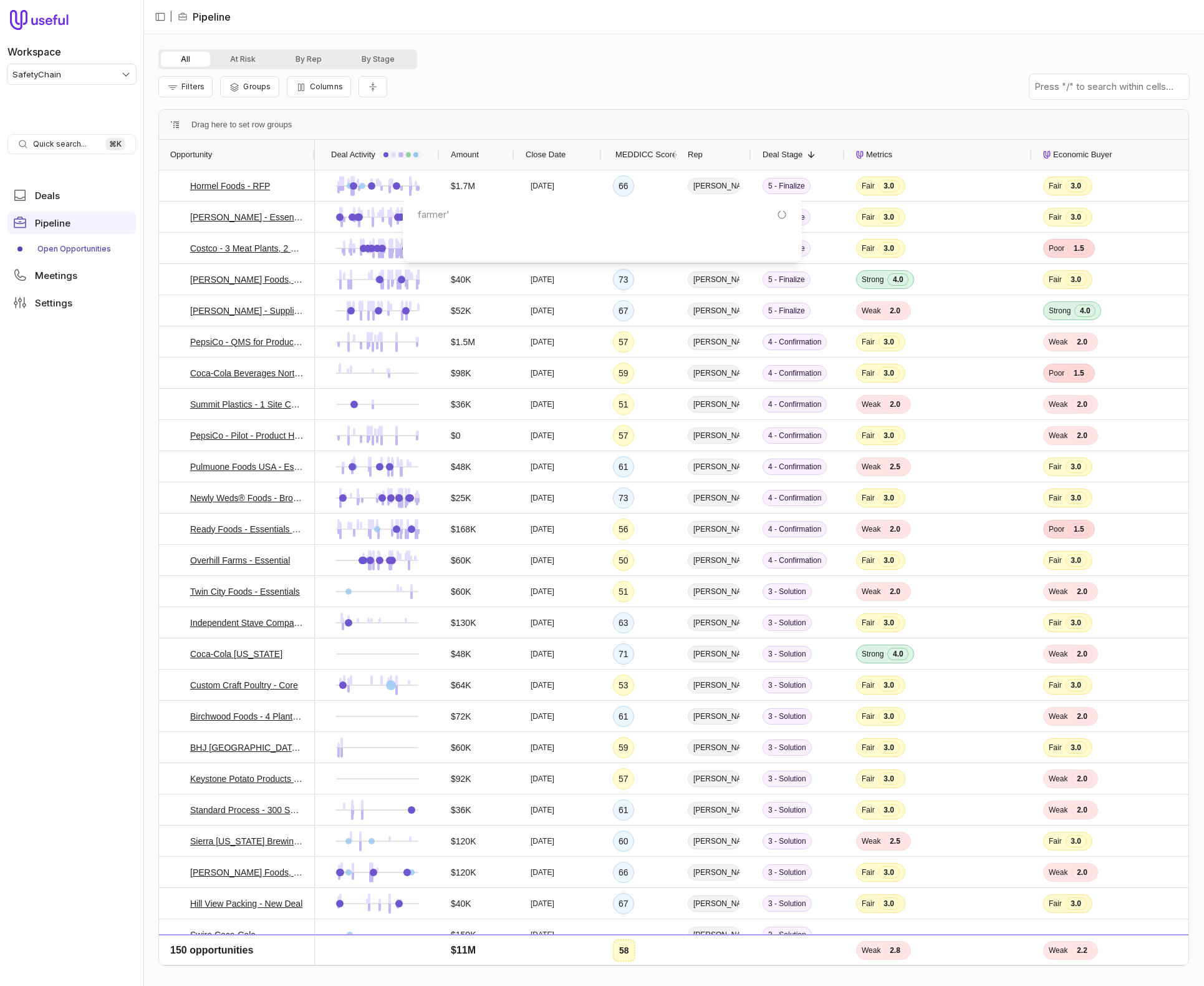
type input "farmer'"
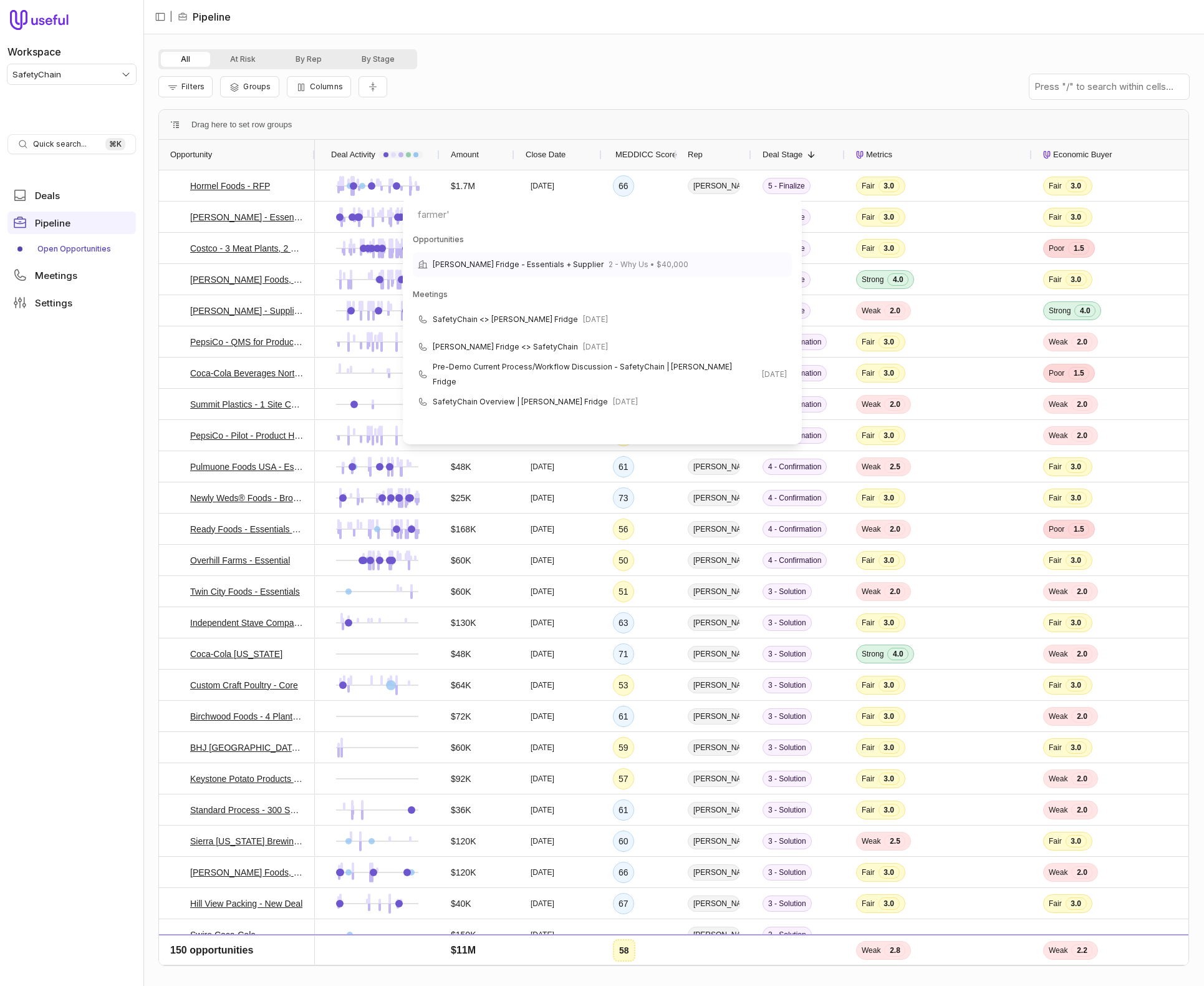
click at [493, 254] on div "Farmer's Fridge - Essentials + Supplier 2 - Why Us • $40,000" at bounding box center [603, 264] width 379 height 25
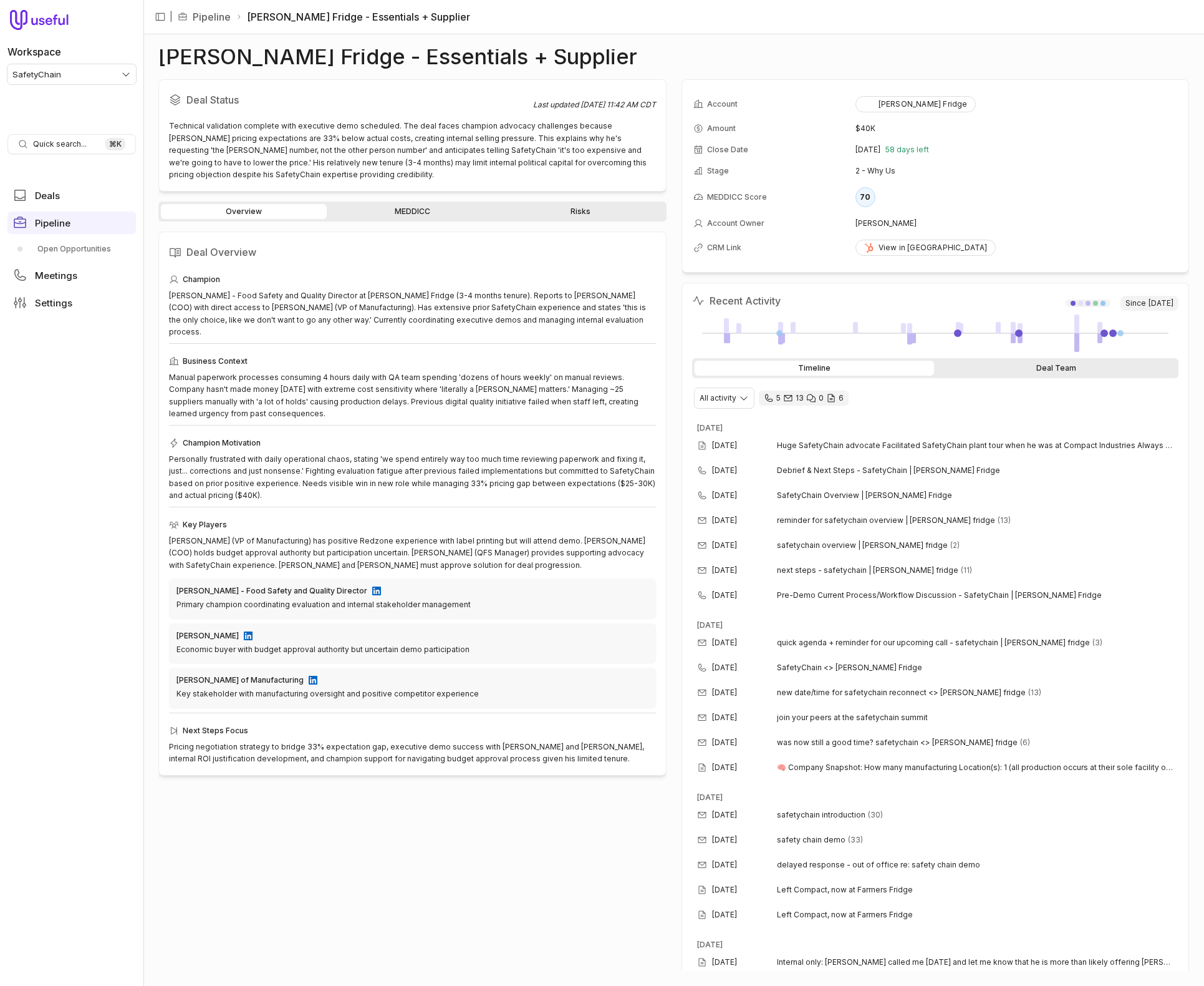
drag, startPoint x: 988, startPoint y: 358, endPoint x: 976, endPoint y: 369, distance: 16.3
click at [988, 358] on div "Timeline Deal Team" at bounding box center [936, 368] width 487 height 20
click at [976, 369] on div "Deal Team" at bounding box center [1056, 369] width 240 height 15
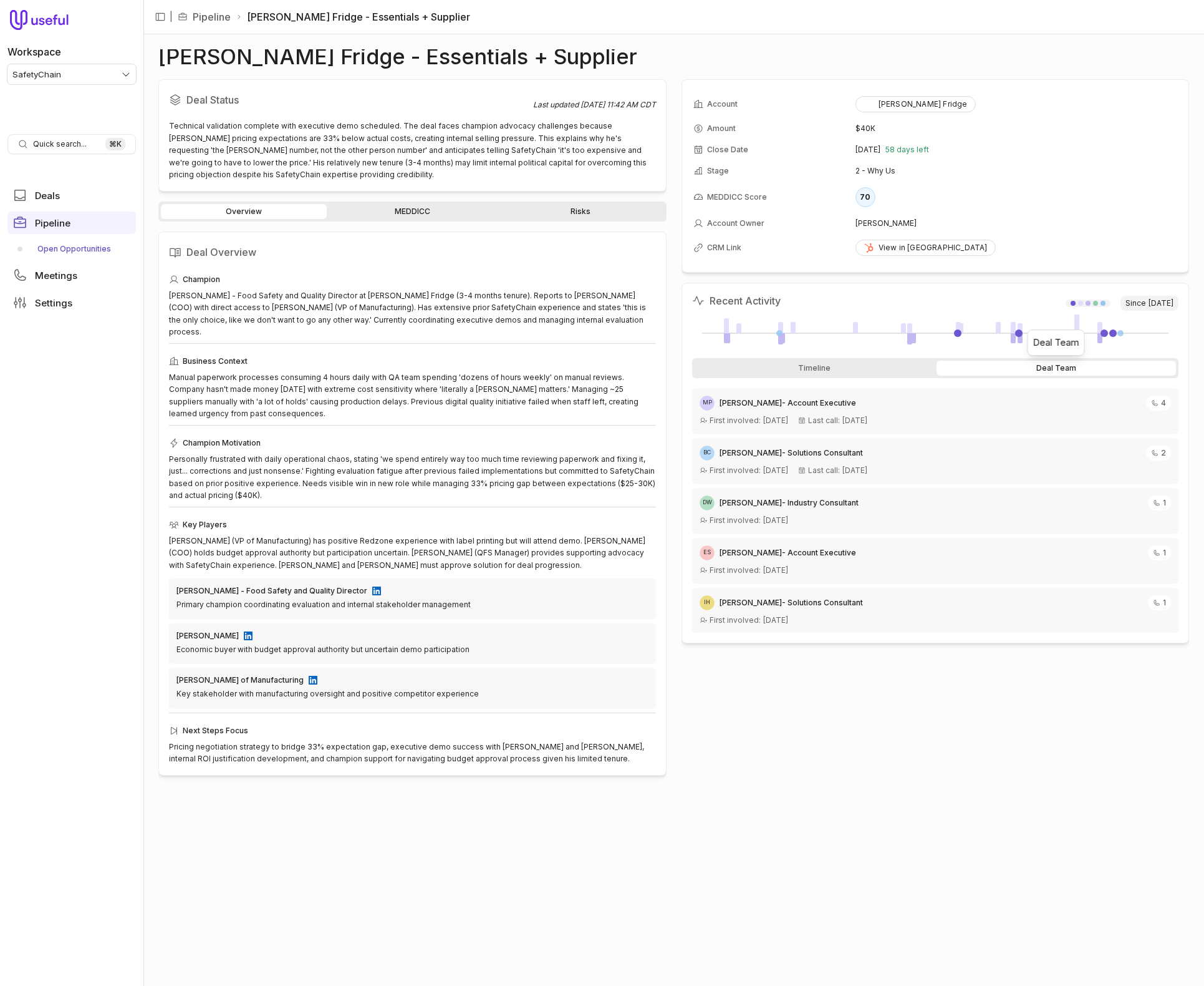
drag, startPoint x: 66, startPoint y: 250, endPoint x: 84, endPoint y: 240, distance: 20.6
click at [66, 250] on link "Open Opportunities" at bounding box center [72, 249] width 129 height 20
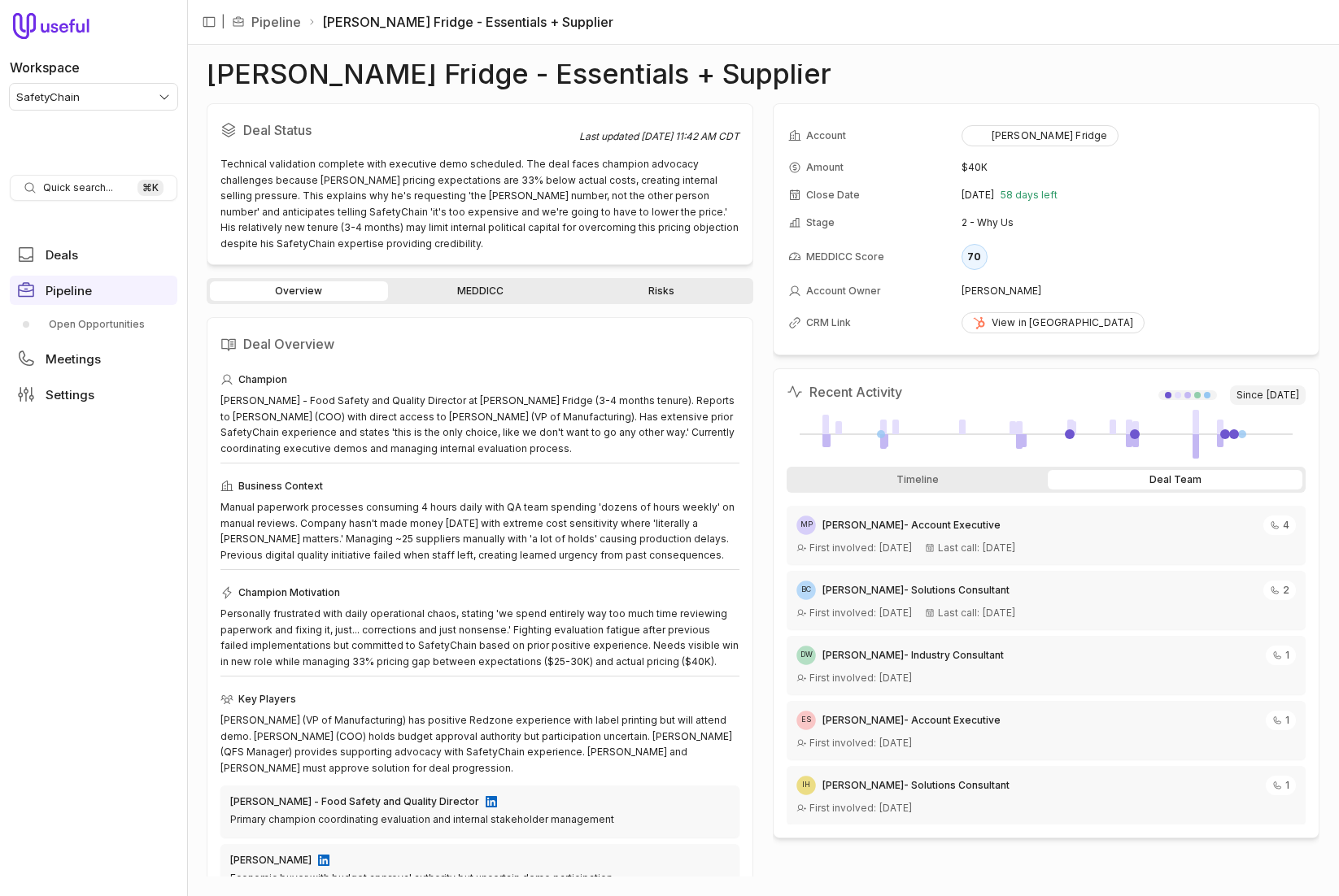
click at [844, 52] on div "Farmer's Fridge - Essentials + Supplier Deal Status Last updated Sep 23, 2025, …" at bounding box center [762, 470] width 1151 height 851
click at [470, 218] on div "Technical validation complete with executive demo scheduled. The deal faces cha…" at bounding box center [479, 203] width 519 height 95
click at [964, 470] on div "Timeline" at bounding box center [917, 480] width 255 height 20
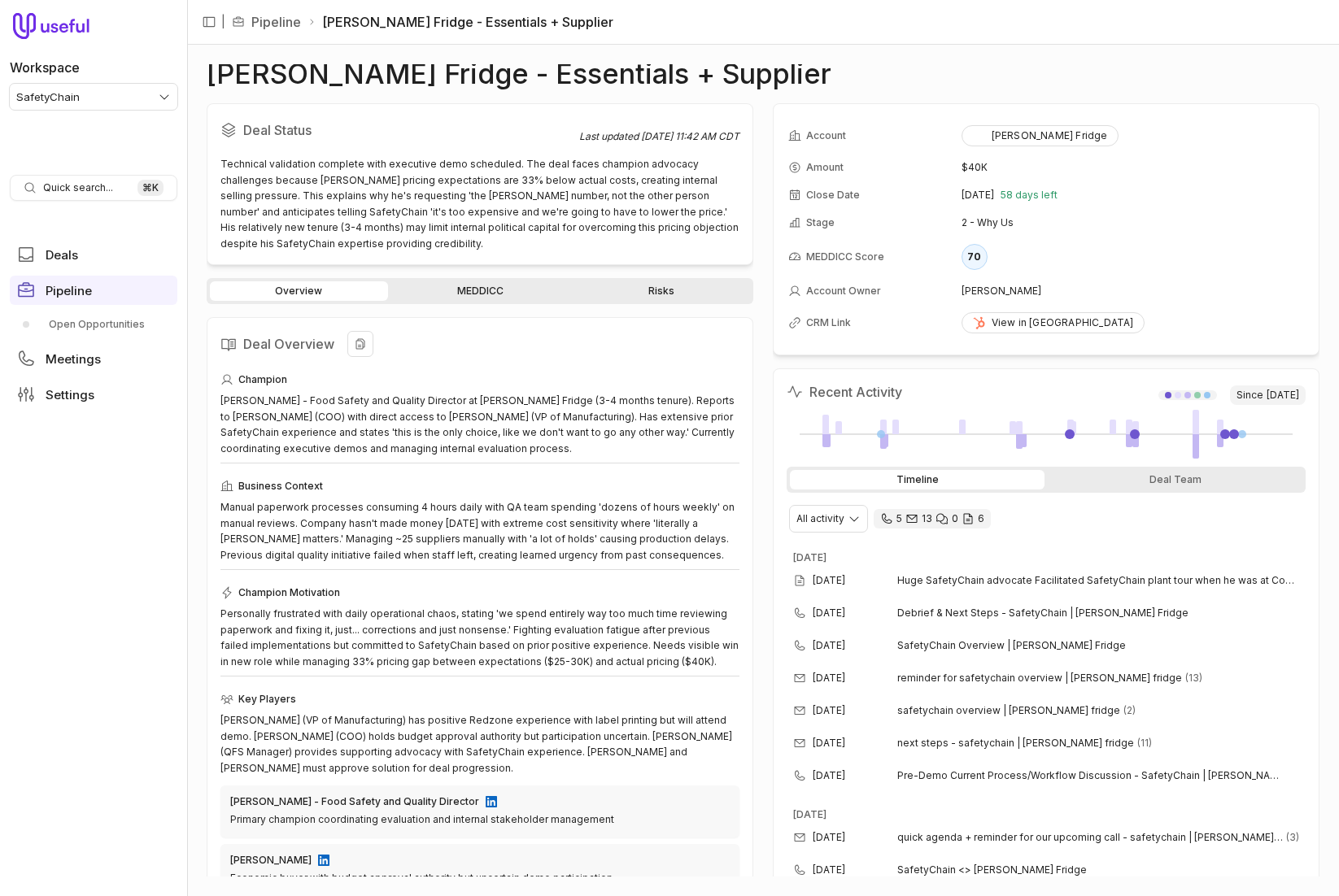
click at [531, 320] on div "Deal Overview Champion Craig Conrad - Food Safety and Quality Director at Farme…" at bounding box center [479, 688] width 547 height 741
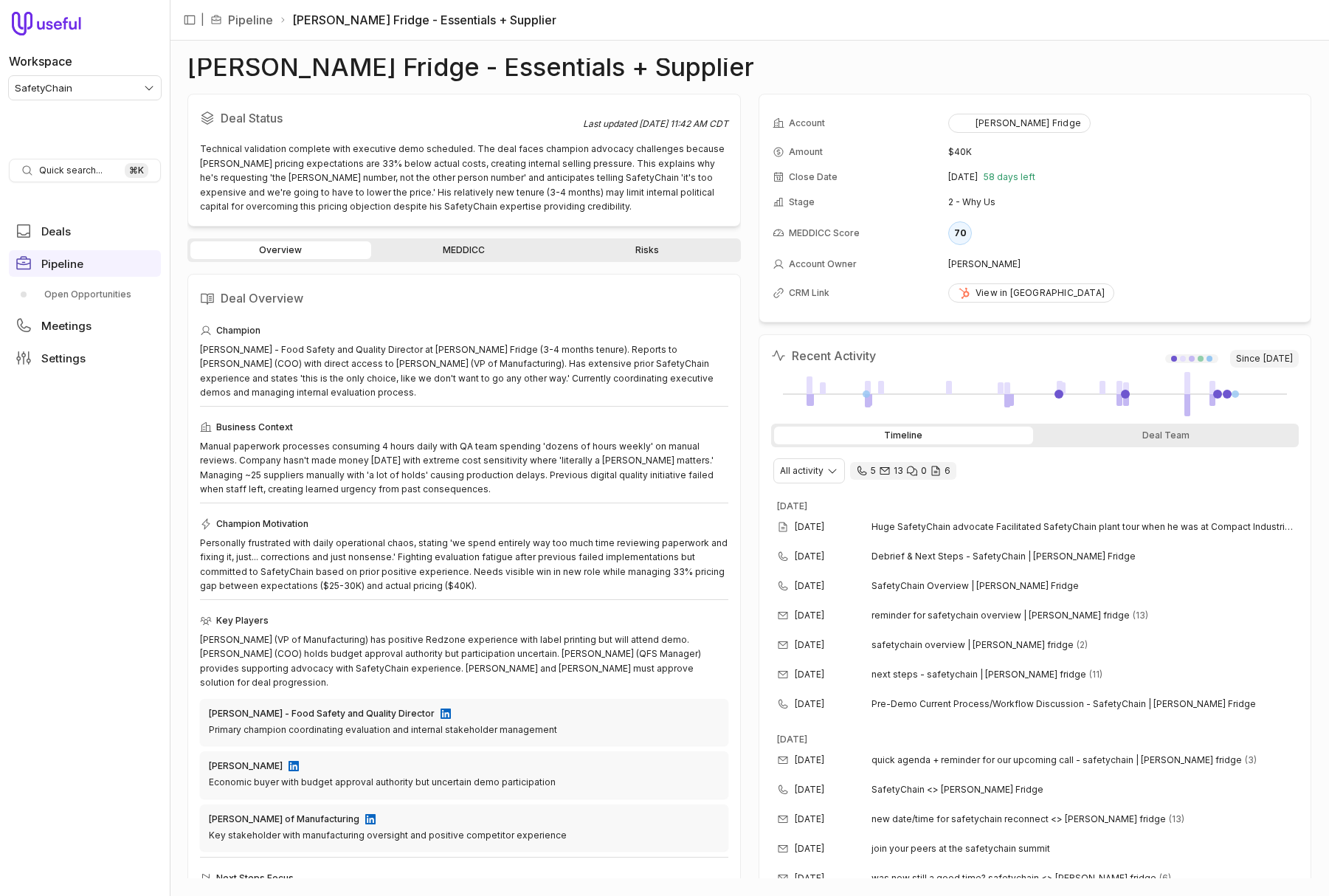
click at [716, 80] on div "Farmer's Fridge - Essentials + Supplier Deal Status Last updated Sep 23, 2025, …" at bounding box center [749, 468] width 1124 height 819
click at [1293, 118] on icon "View all fields" at bounding box center [1288, 117] width 14 height 14
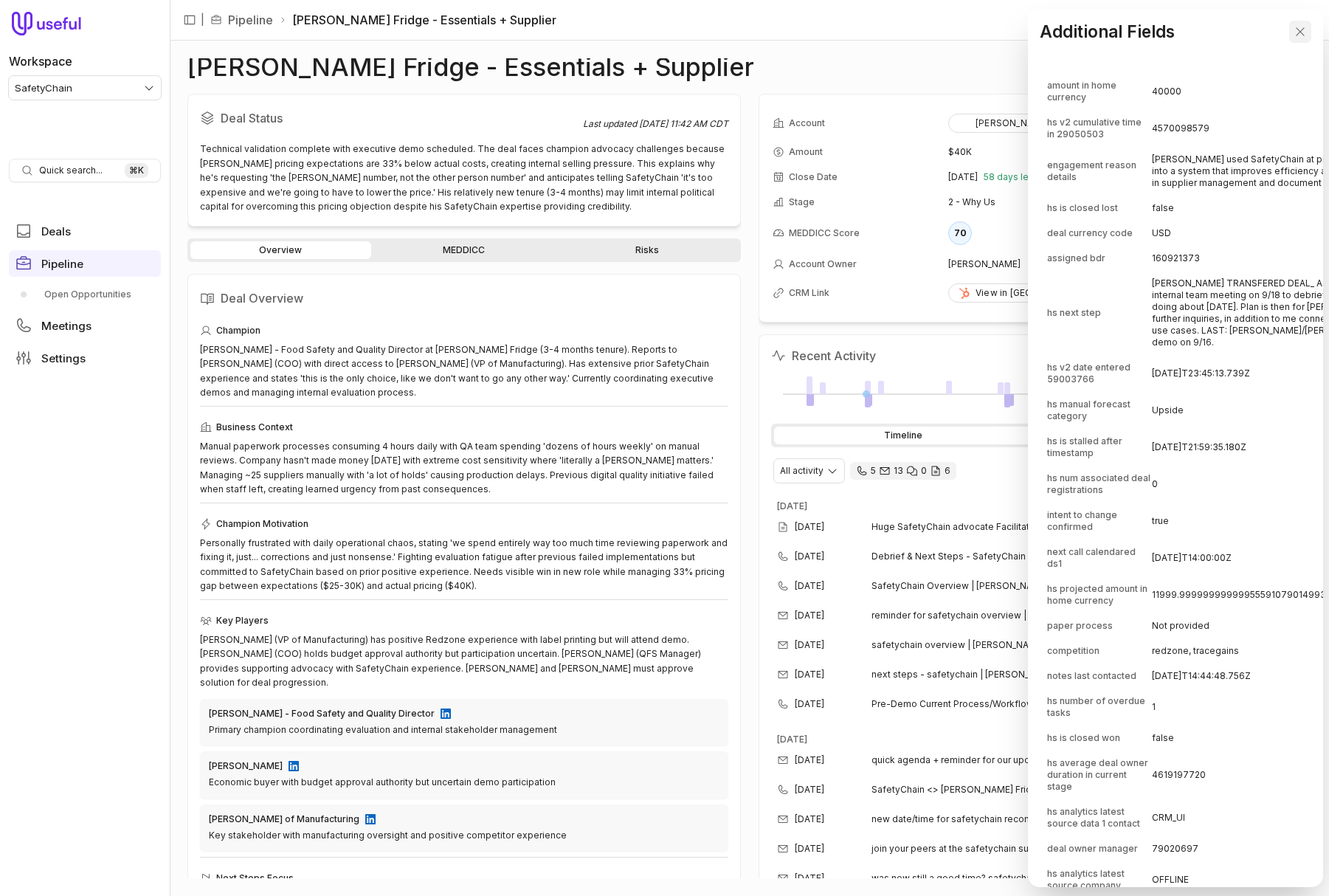
click at [1302, 33] on icon "Close" at bounding box center [1299, 31] width 8 height 8
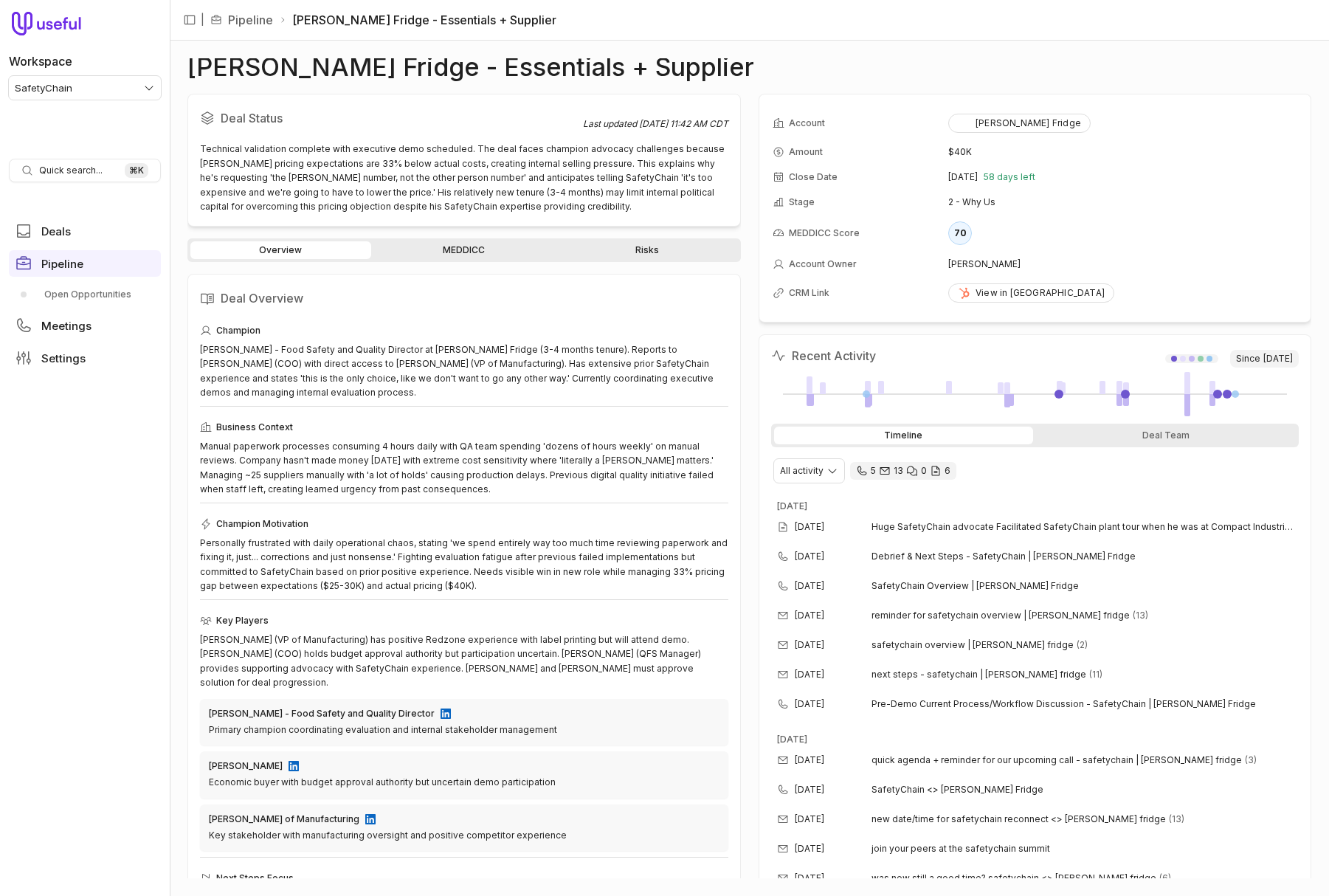
click at [658, 251] on link "Risks" at bounding box center [647, 250] width 181 height 18
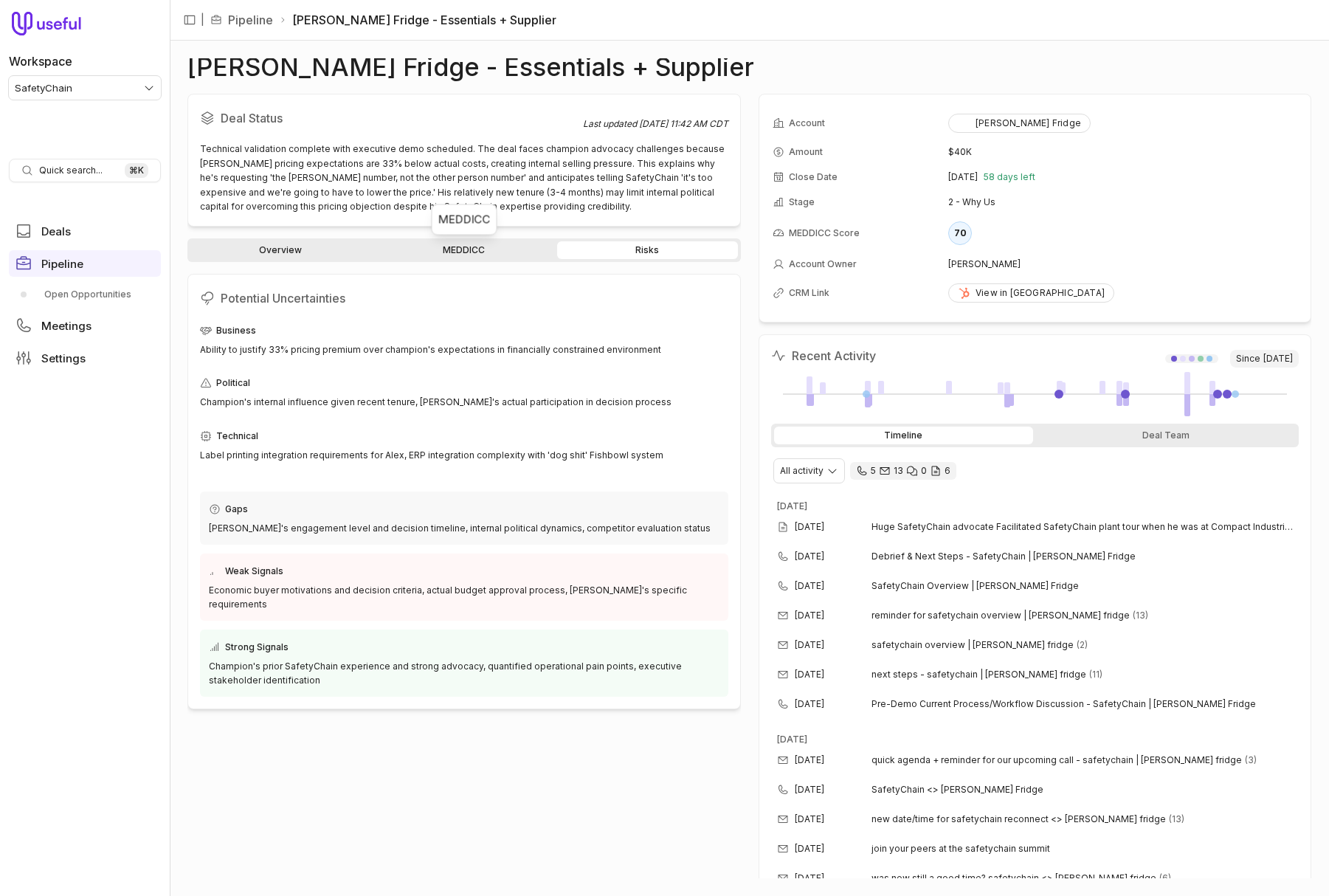
click at [430, 249] on link "MEDDICC" at bounding box center [464, 250] width 181 height 18
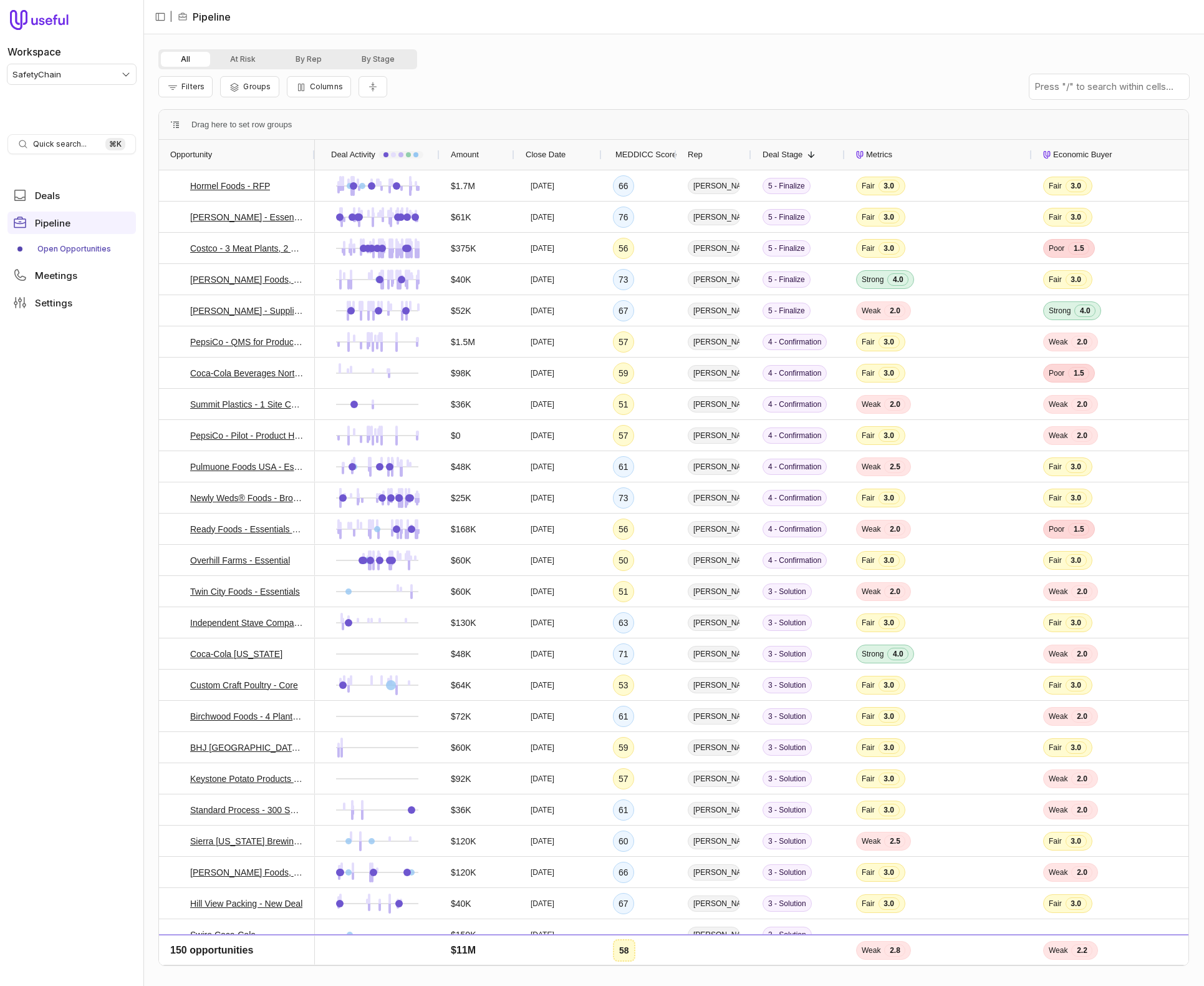
click at [682, 77] on div "Filters Groups Columns" at bounding box center [674, 87] width 1031 height 35
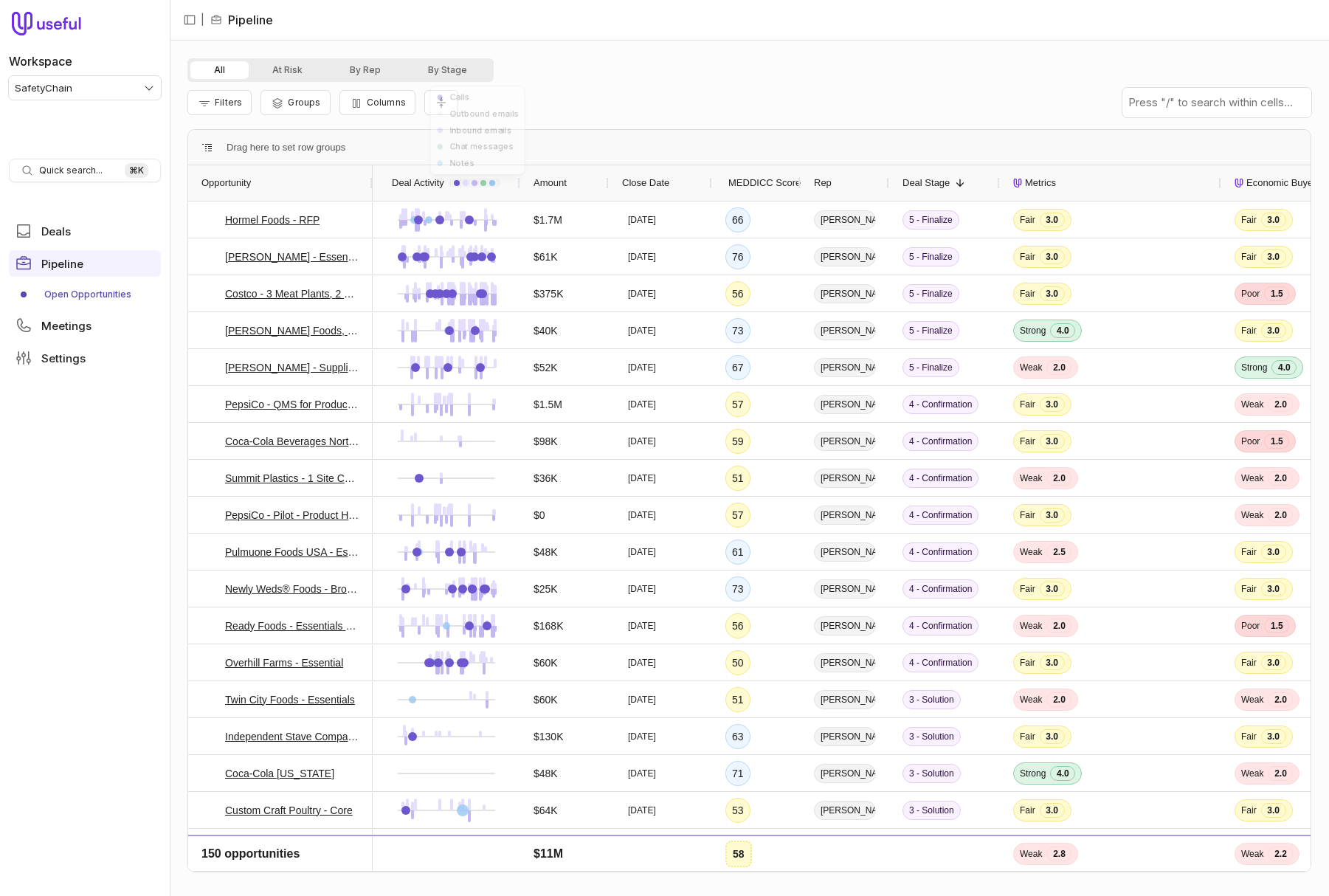
click at [664, 52] on div "All At Risk By Rep By Stage Filters Groups Columns Drag here to set row groups …" at bounding box center [748, 468] width 1159 height 855
click at [578, 267] on span "$61K" at bounding box center [565, 257] width 62 height 35
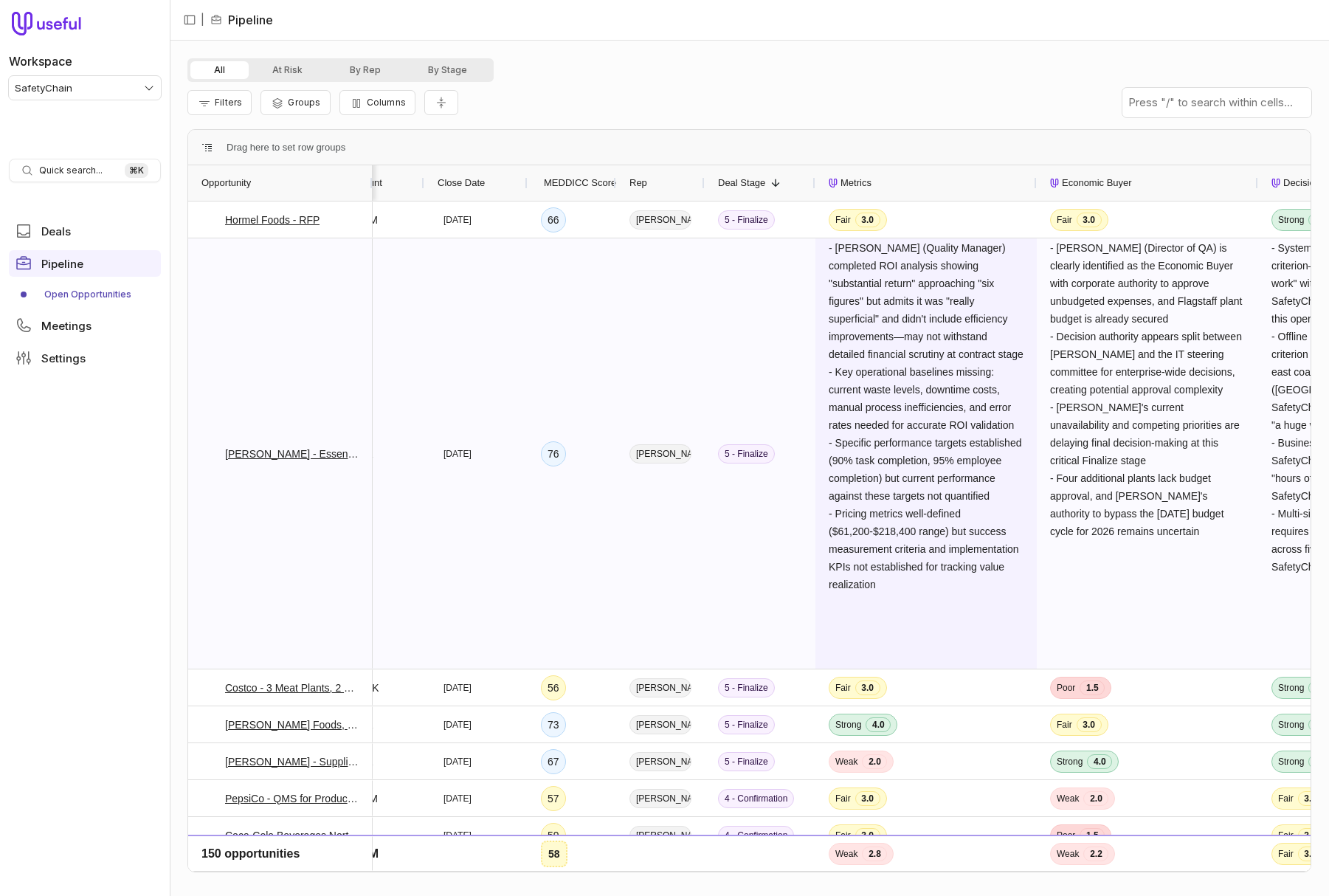
scroll to position [0, 214]
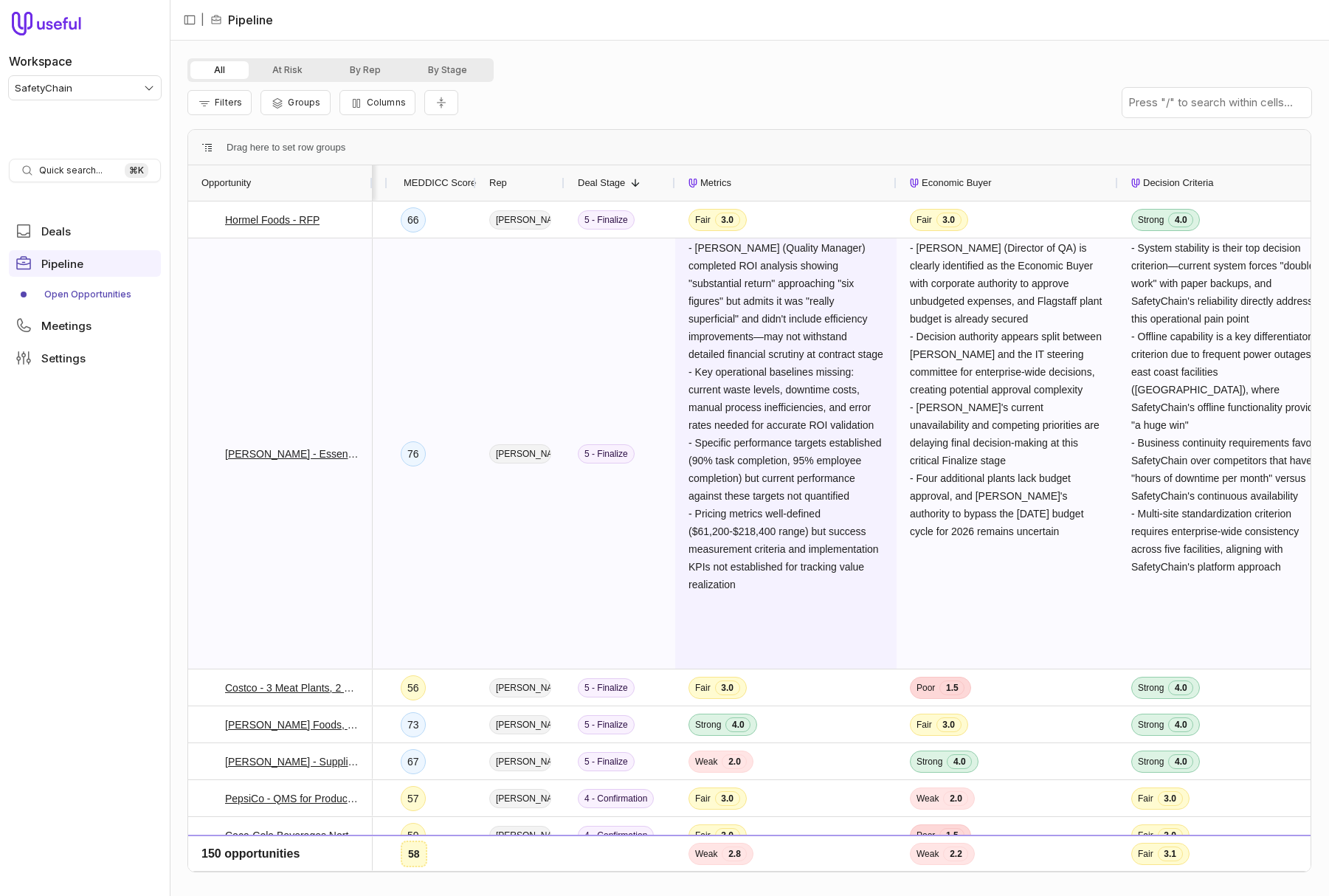
click at [774, 328] on span "- [PERSON_NAME] (Quality Manager) completed ROI analysis showing "substantial r…" at bounding box center [786, 454] width 194 height 429
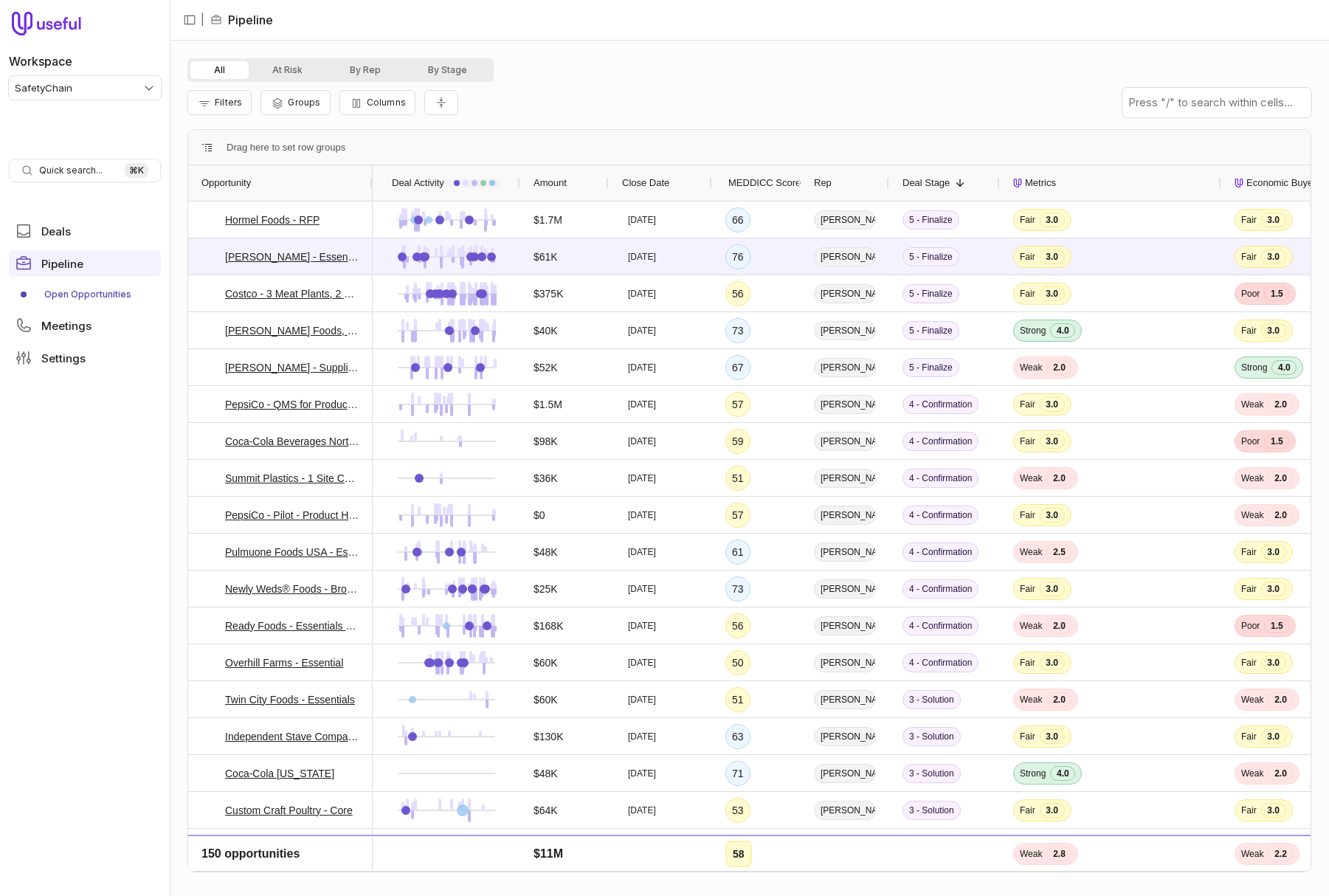
click at [571, 88] on div "Filters Groups Columns" at bounding box center [749, 103] width 1124 height 41
click at [217, 106] on span "Filters" at bounding box center [228, 102] width 27 height 11
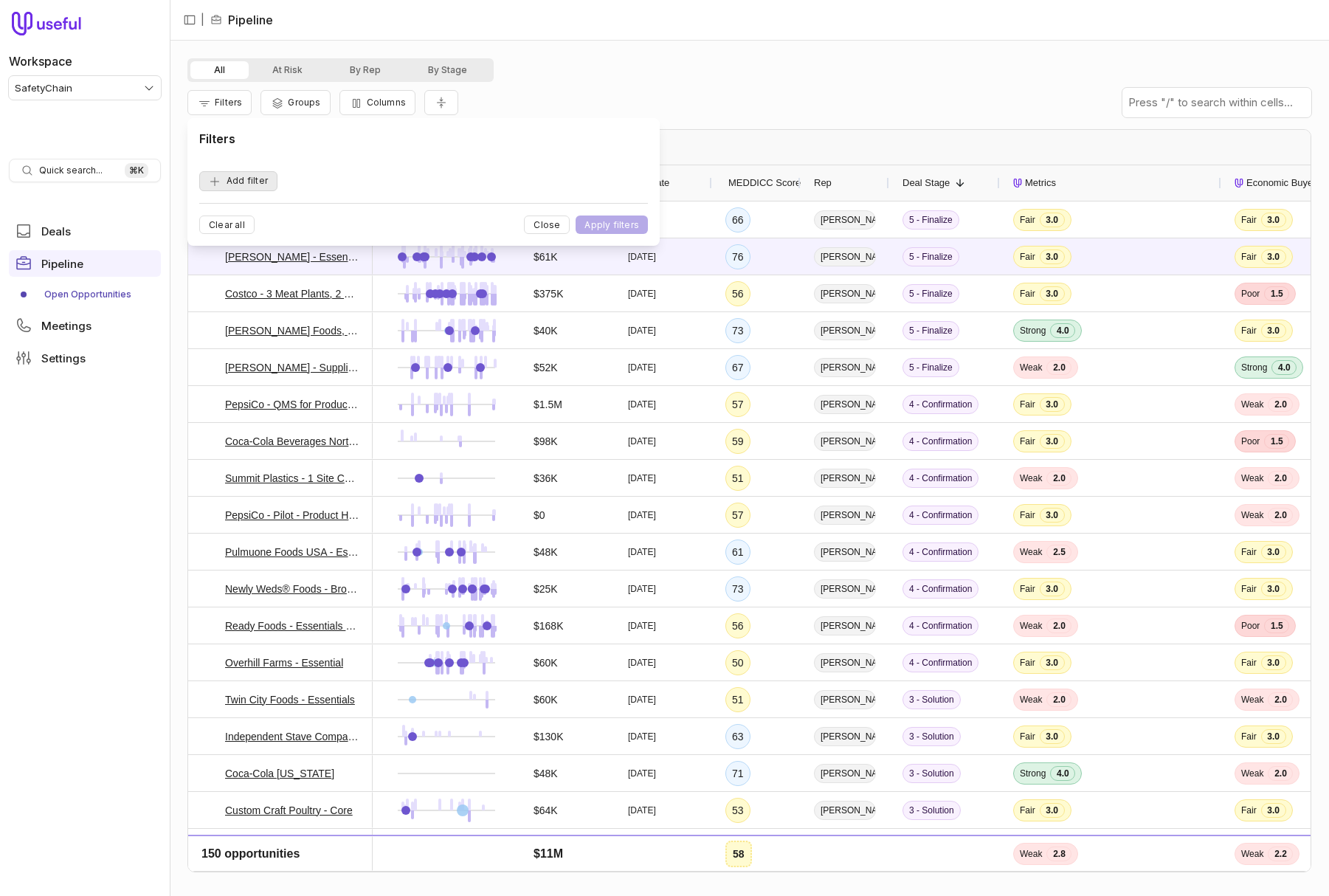
click at [262, 176] on button "Add filter" at bounding box center [238, 181] width 78 height 20
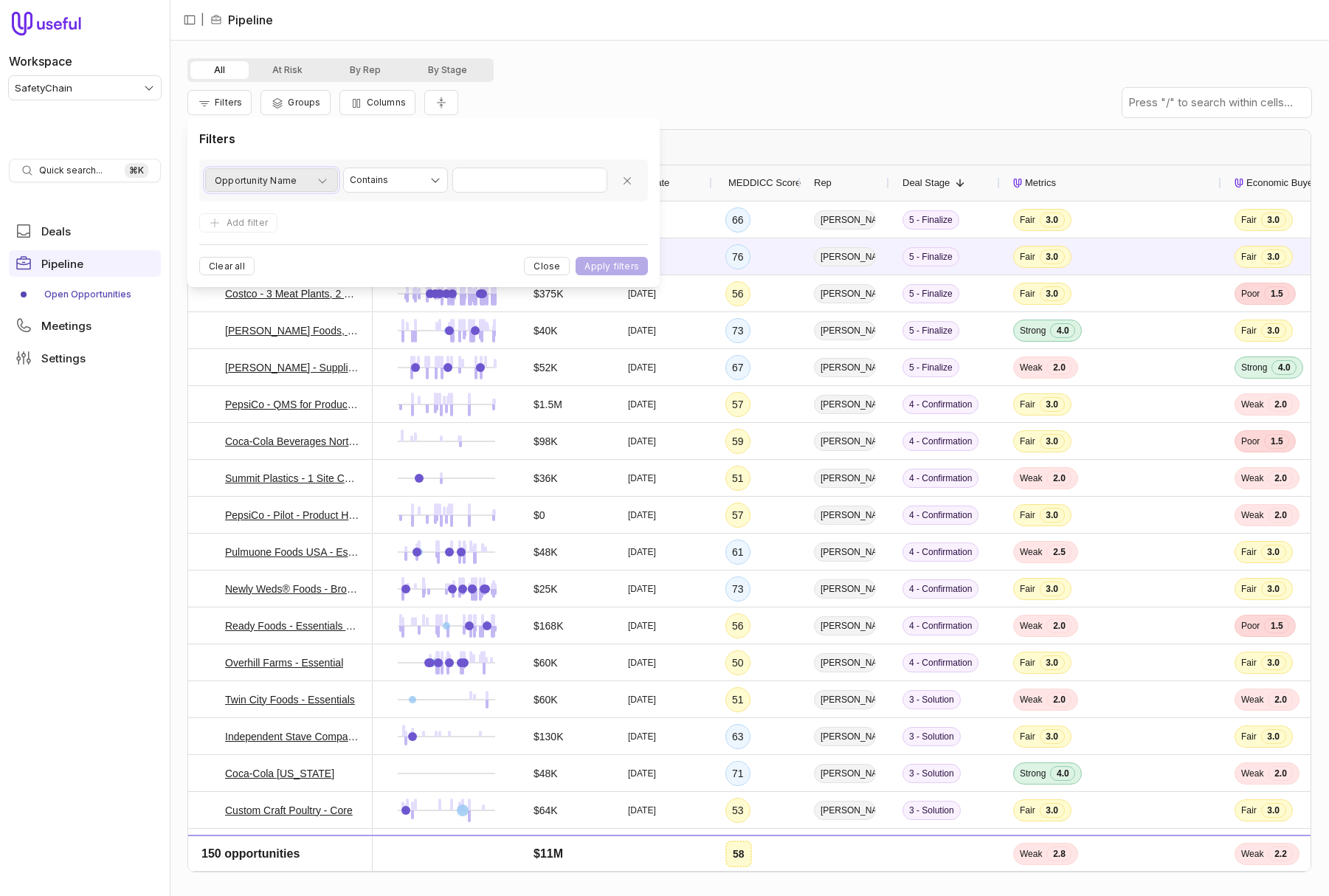
click at [276, 182] on span "Opportunity Name" at bounding box center [255, 181] width 82 height 18
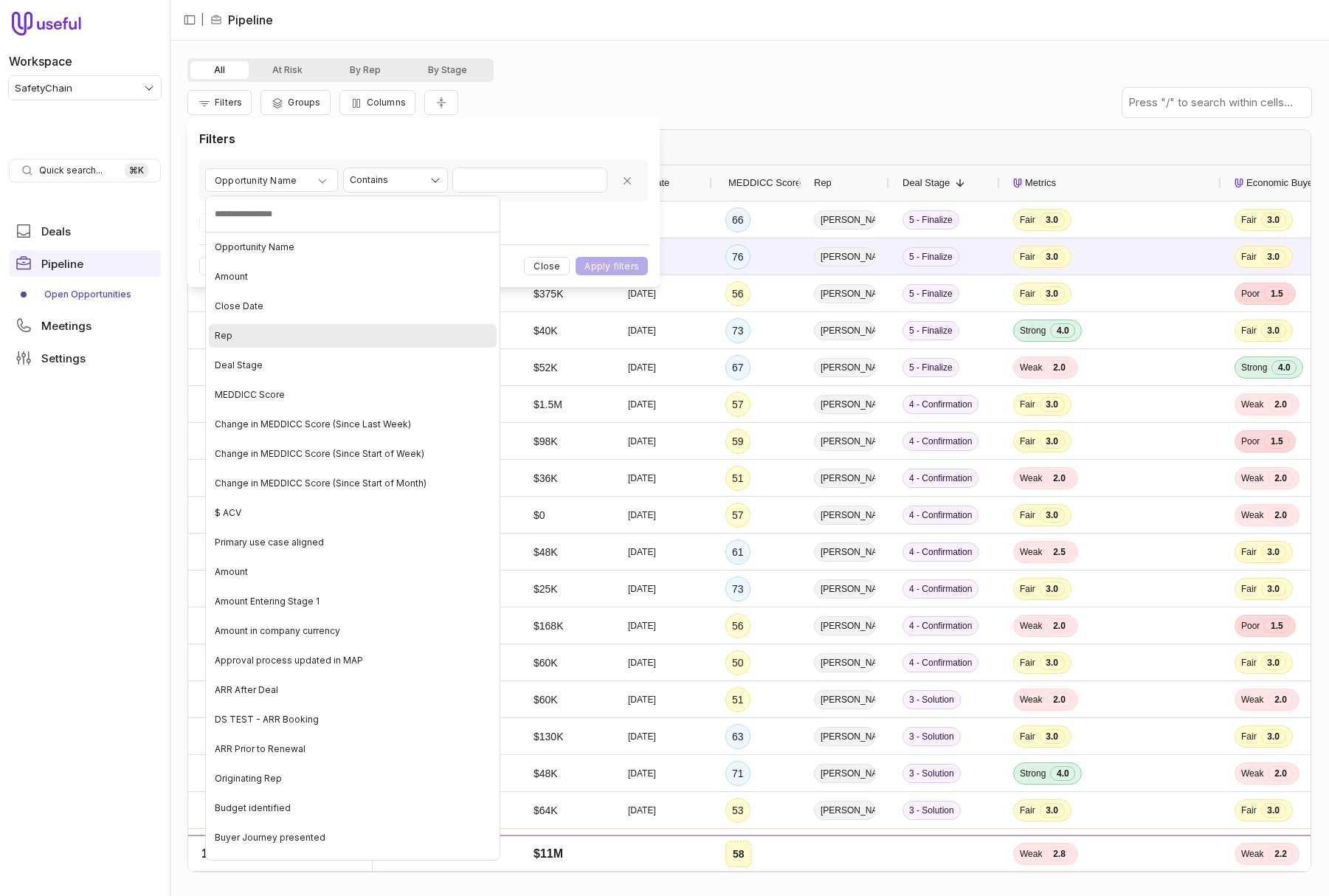
click at [293, 333] on div "Rep" at bounding box center [353, 336] width 288 height 23
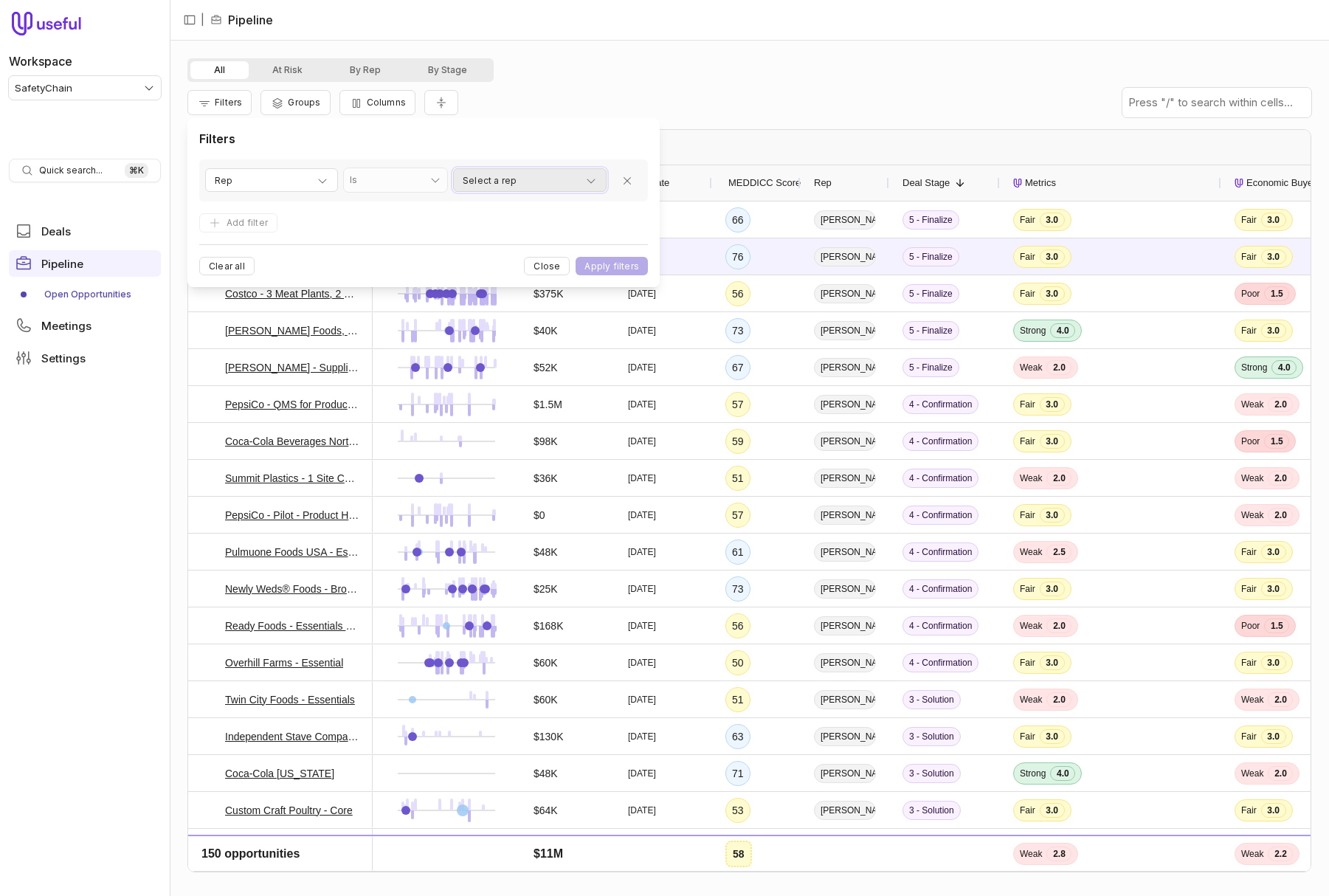
click at [537, 176] on div "Select a rep" at bounding box center [529, 181] width 134 height 18
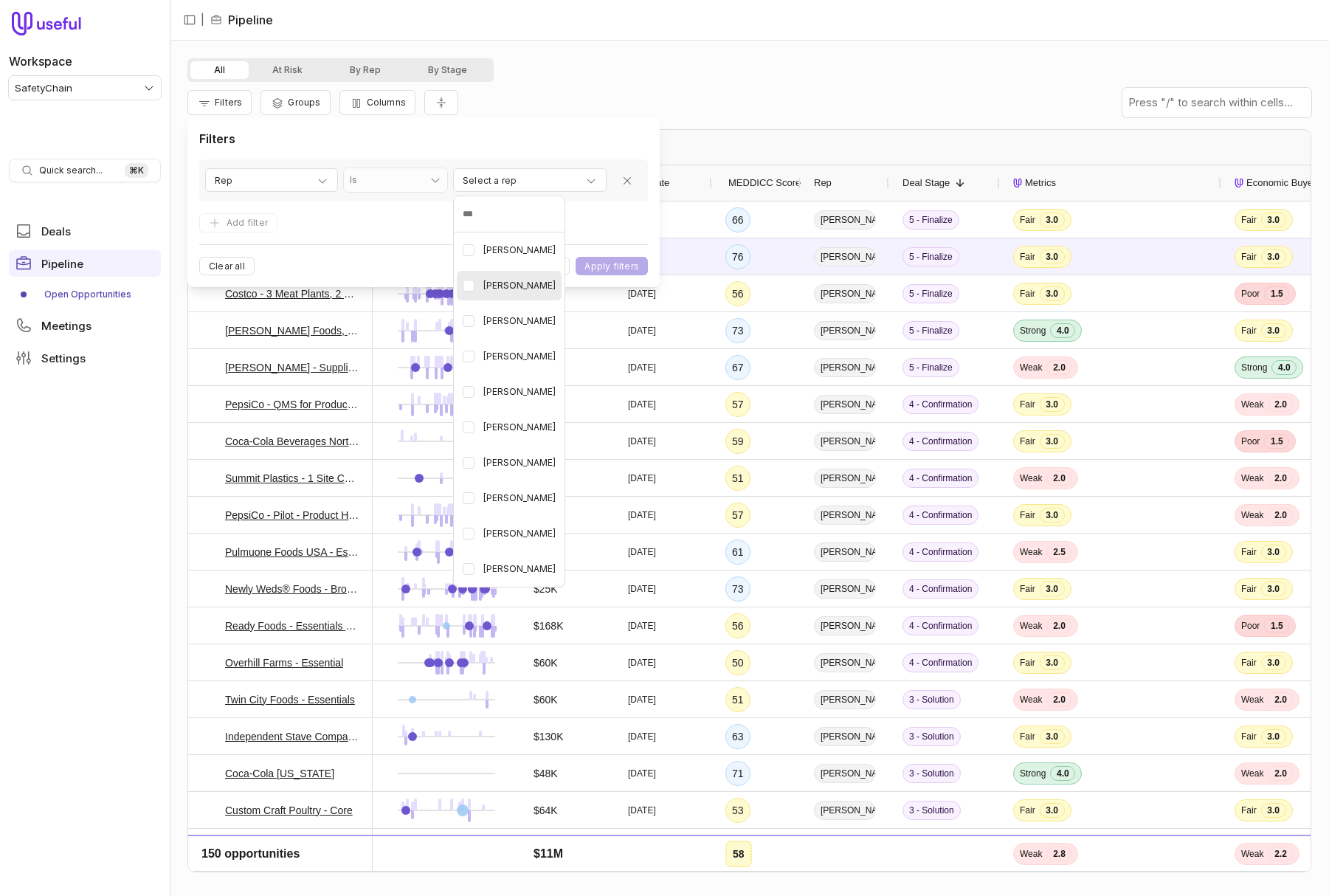
drag, startPoint x: 518, startPoint y: 285, endPoint x: 511, endPoint y: 330, distance: 45.5
click at [518, 285] on span "[PERSON_NAME]" at bounding box center [520, 285] width 72 height 18
click at [511, 330] on span "Griffin Poitevin" at bounding box center [520, 321] width 72 height 18
click at [525, 372] on li "Jacob Beals" at bounding box center [509, 356] width 111 height 35
click at [535, 425] on div "Mike Clark" at bounding box center [509, 427] width 104 height 30
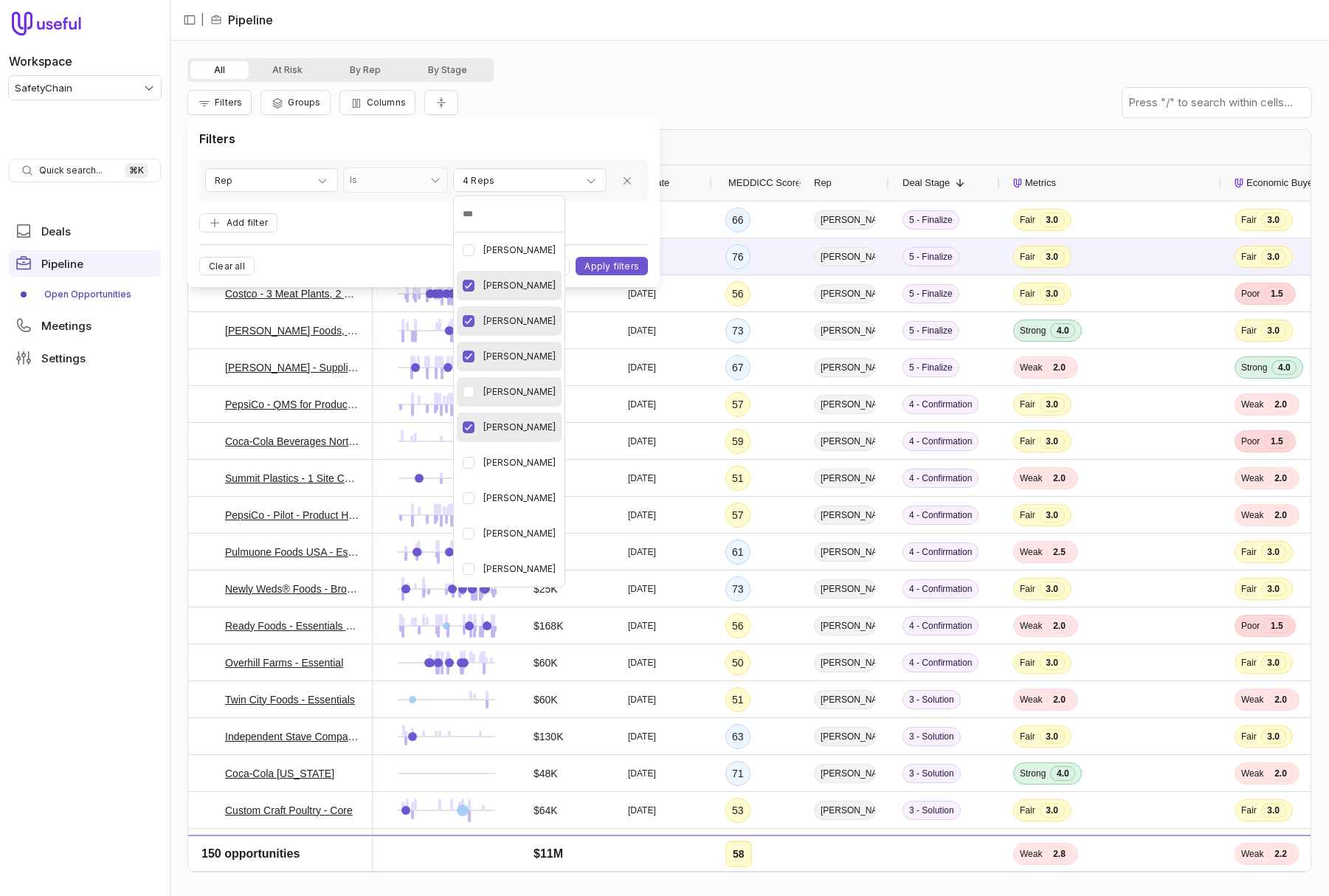
click at [538, 399] on span "[PERSON_NAME]" at bounding box center [520, 392] width 72 height 18
click at [610, 264] on html "Workspace SafetyChain Quick search... ⌘ K Deals Pipeline Open Opportunities Mee…" at bounding box center [664, 448] width 1329 height 896
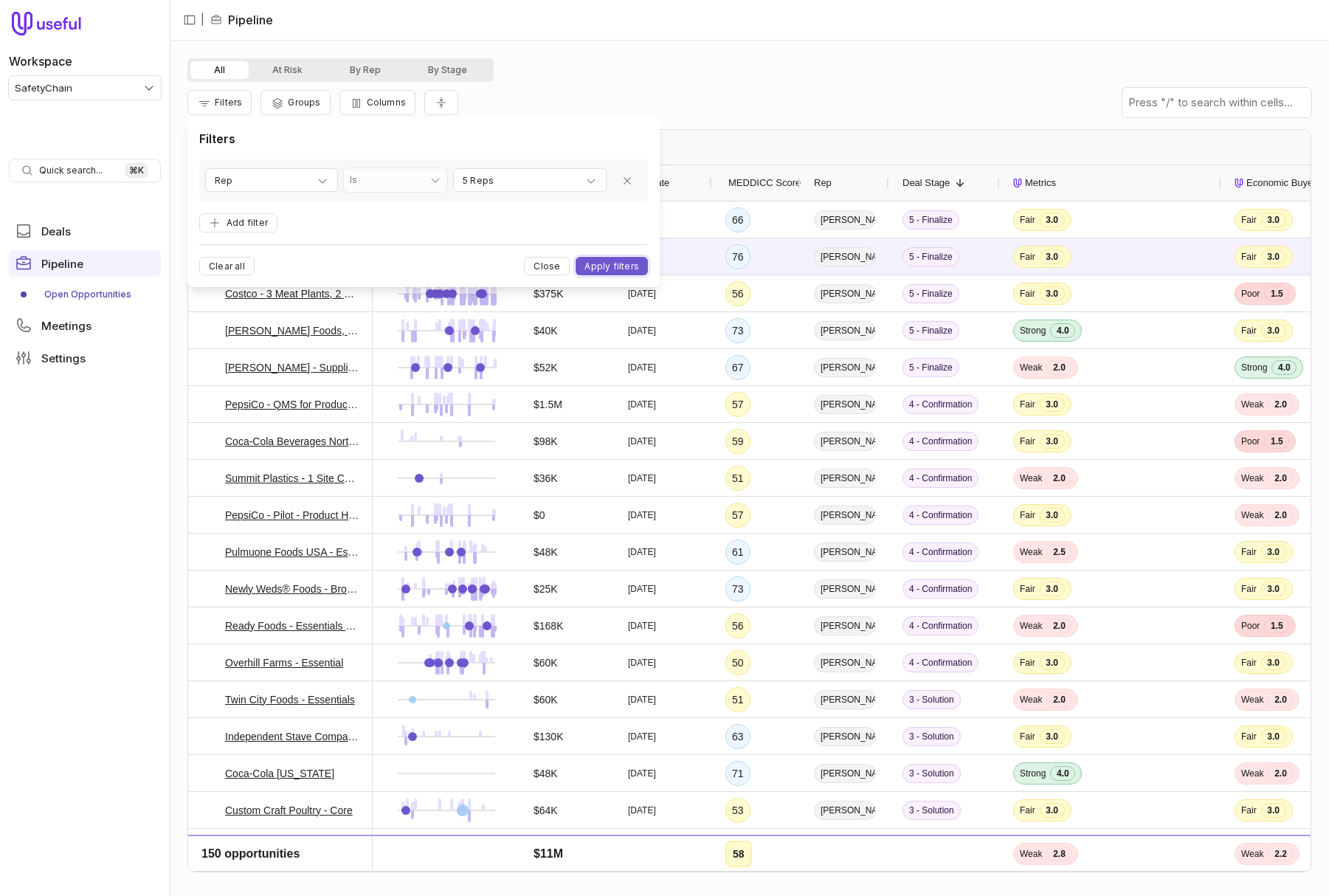
click at [610, 264] on button "Apply filters" at bounding box center [611, 266] width 72 height 18
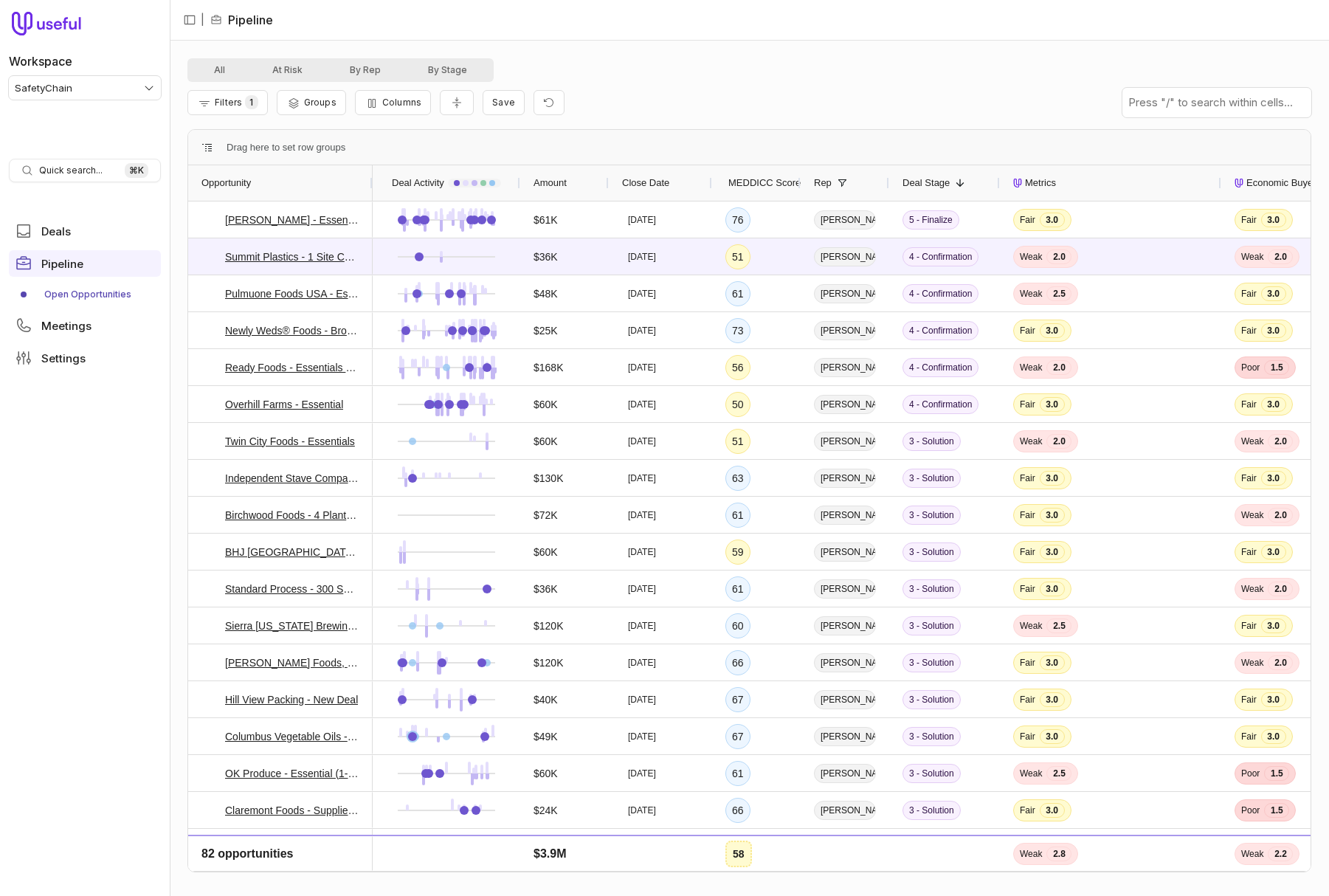
click at [683, 83] on div "Filters 1 Groups Columns Save" at bounding box center [749, 103] width 1124 height 41
click at [500, 104] on span "Save" at bounding box center [503, 102] width 23 height 11
type input "**********"
click at [639, 189] on button "Save" at bounding box center [659, 198] width 41 height 18
click at [661, 92] on div "Filters 1 Groups Columns Save" at bounding box center [749, 104] width 1124 height 41
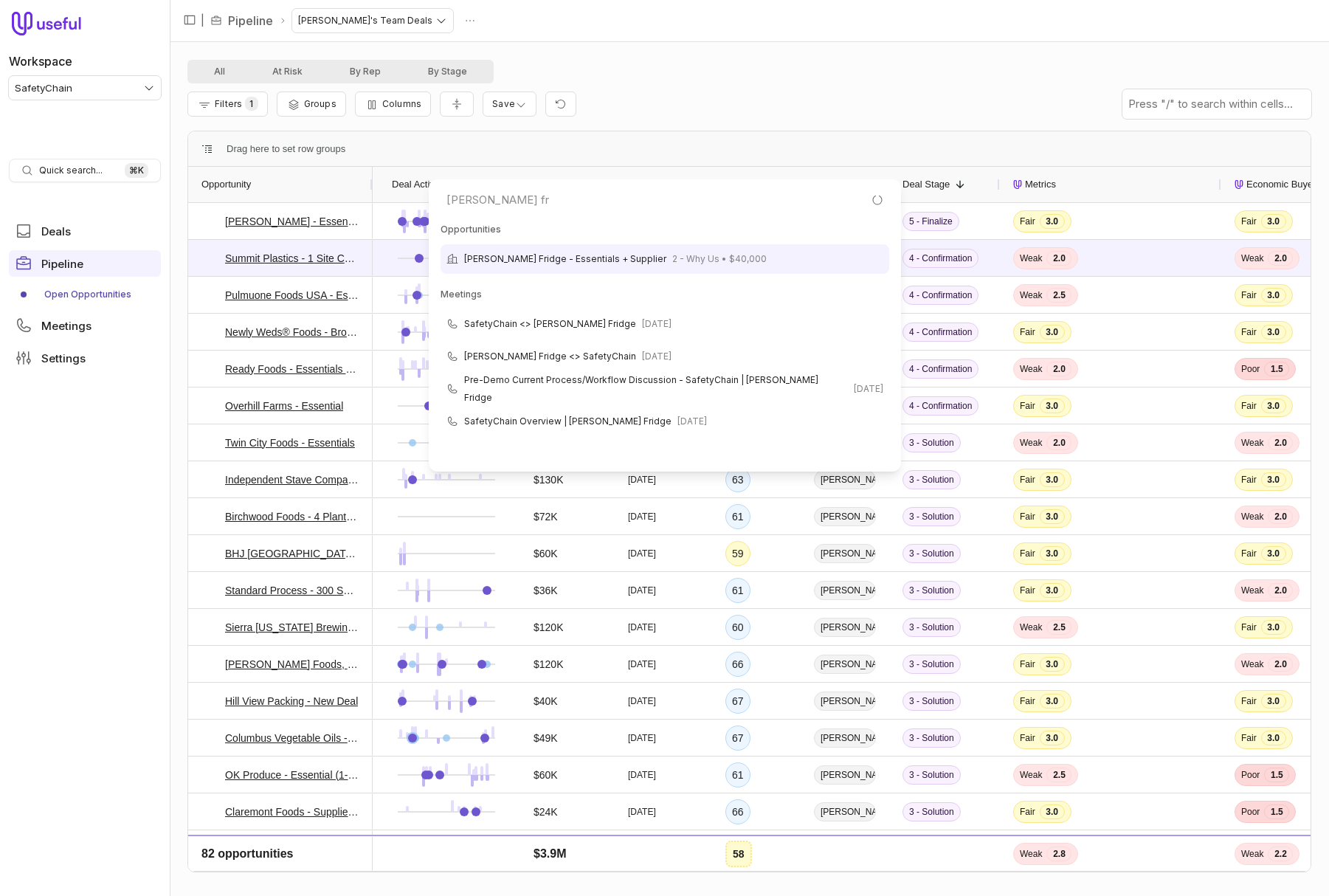
type input "farmer's fri"
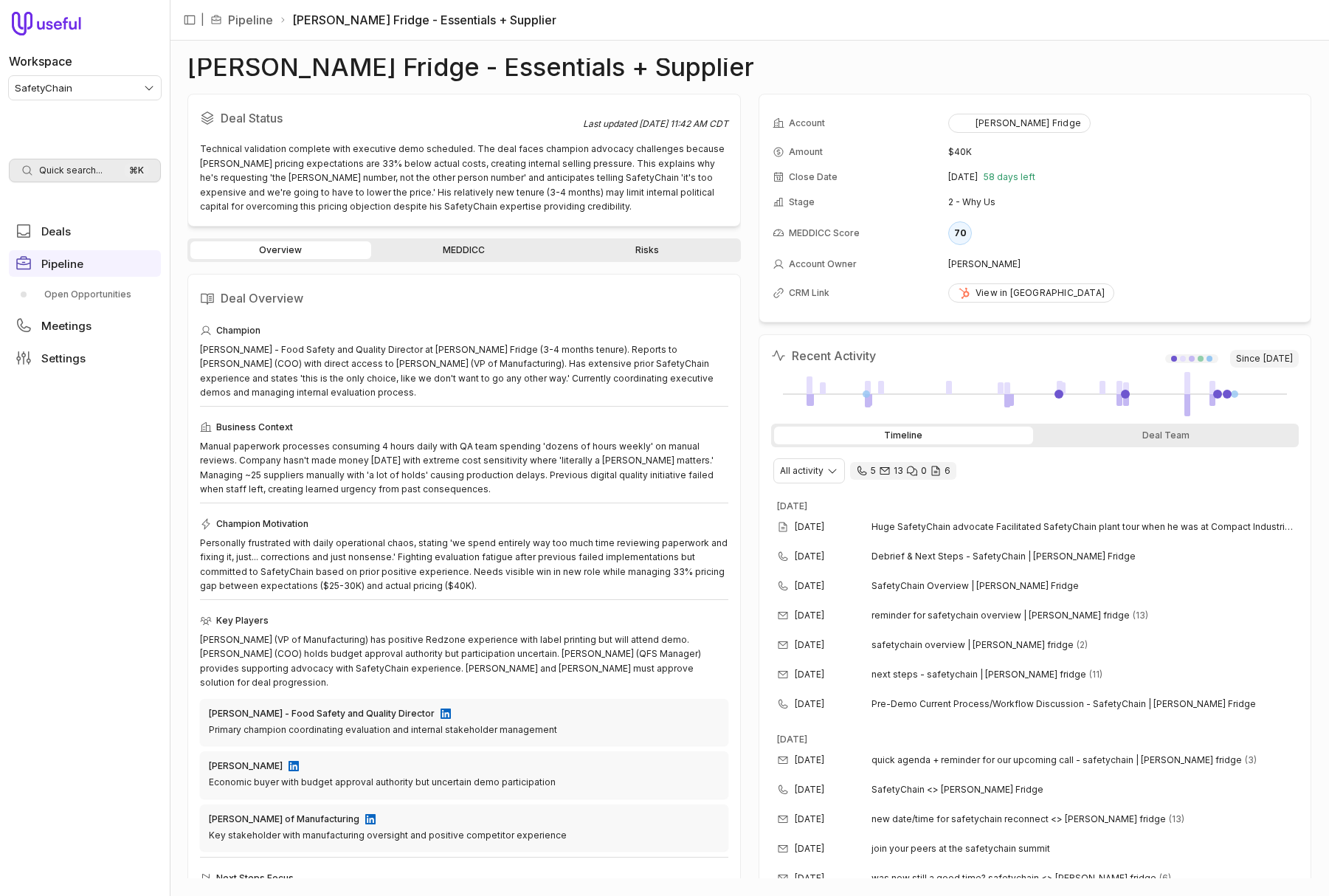
click at [88, 170] on span "Quick search..." at bounding box center [70, 170] width 63 height 12
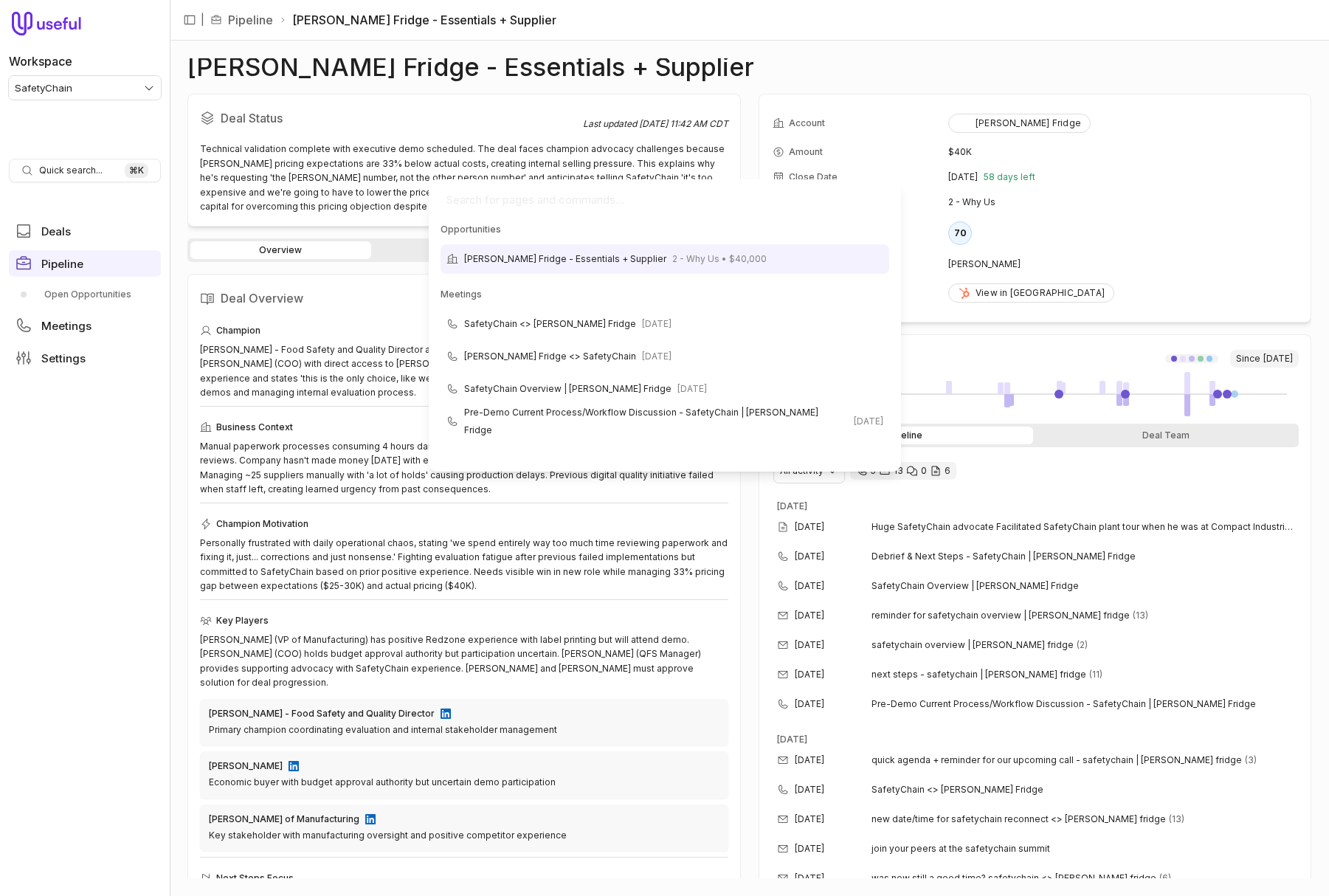
scroll to position [121, 0]
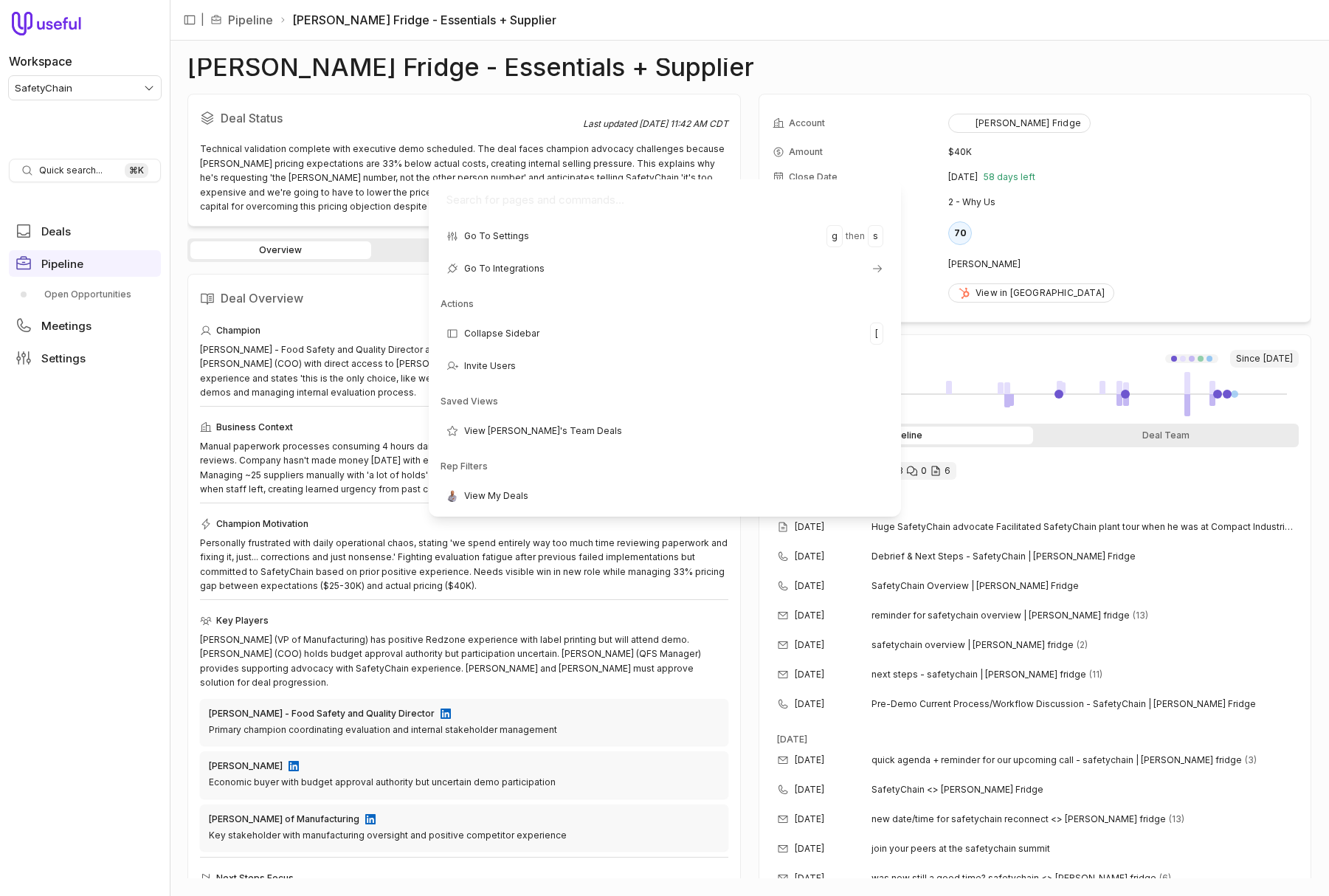
click at [558, 145] on html "Workspace SafetyChain Quick search... ⌘ K Deals Pipeline Open Opportunities Mee…" at bounding box center [664, 448] width 1329 height 896
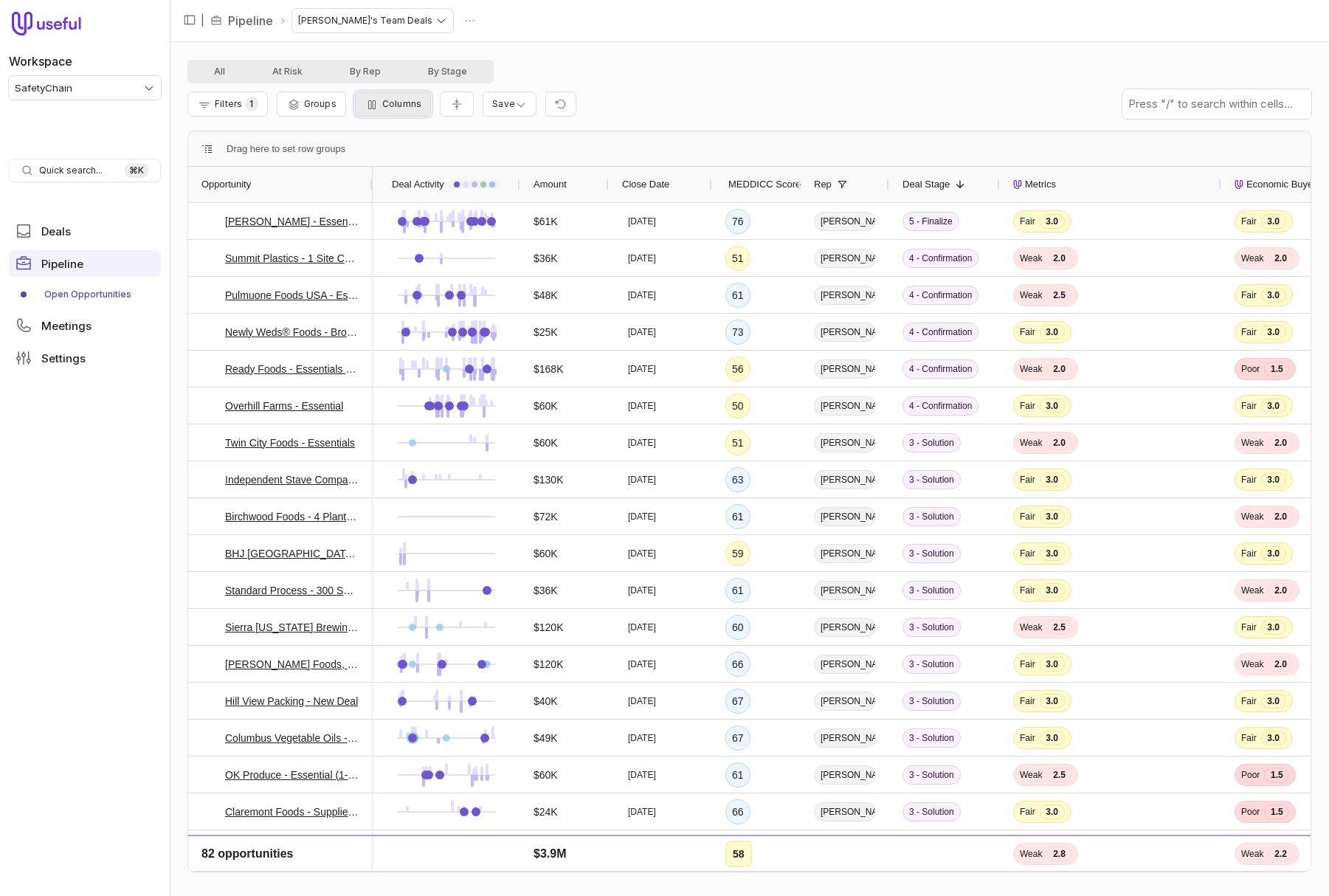
click at [383, 108] on span "Columns" at bounding box center [402, 104] width 39 height 11
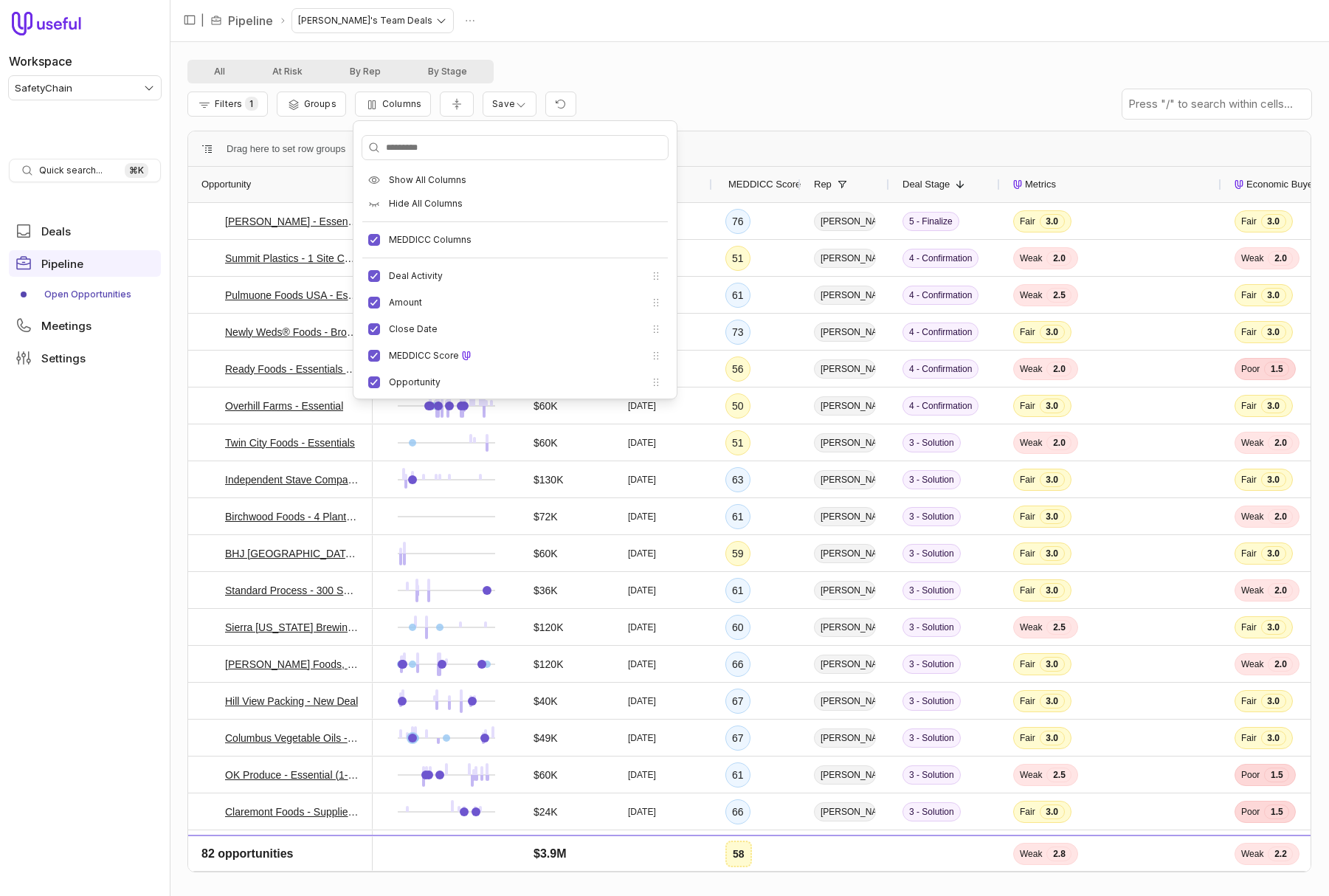
click at [667, 86] on div "Filters 1 Groups Columns Save" at bounding box center [749, 104] width 1124 height 41
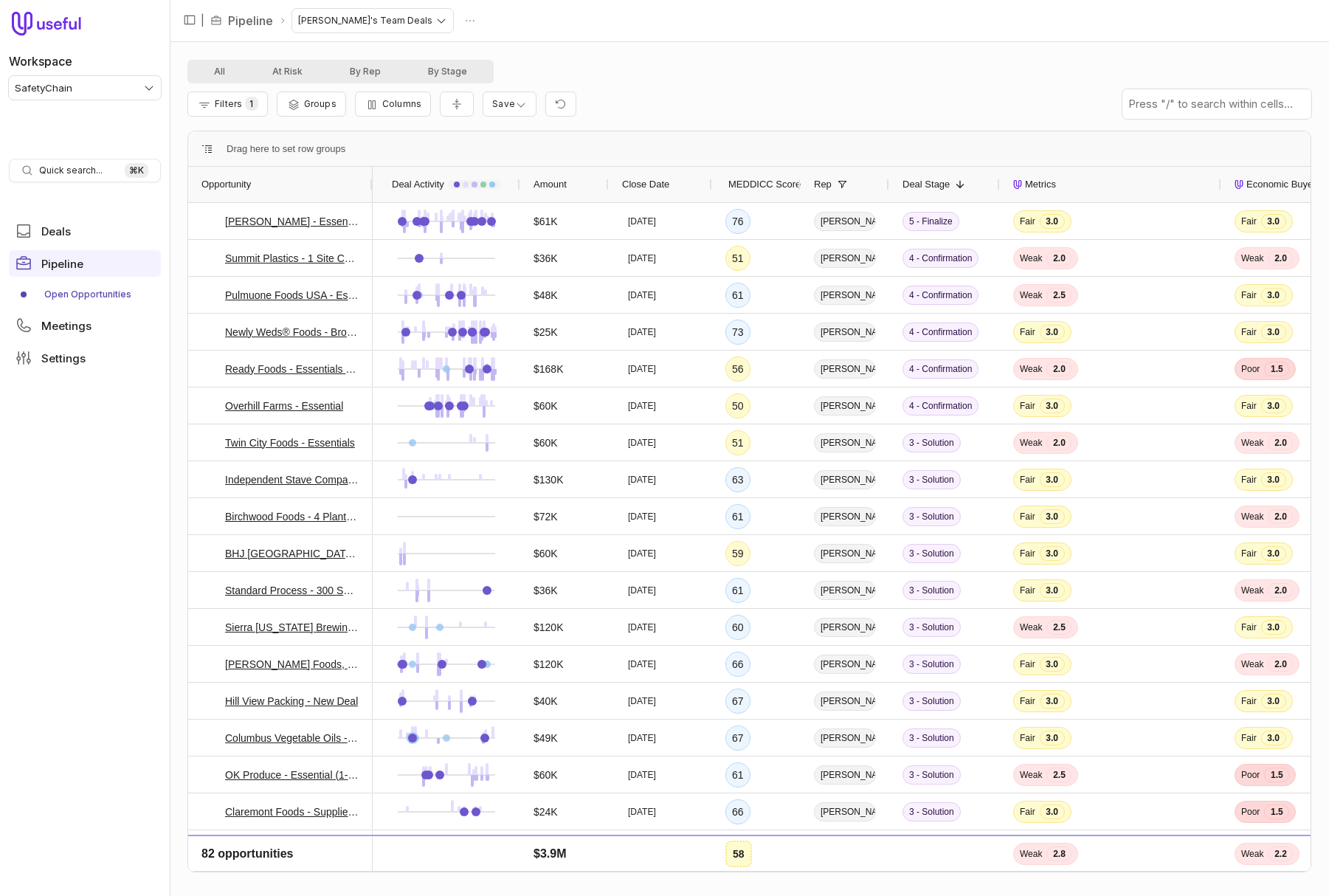
click at [628, 84] on div "Filters 1 Groups Columns Save" at bounding box center [749, 104] width 1124 height 41
click at [680, 86] on div "Filters 1 Groups Columns Save" at bounding box center [749, 104] width 1124 height 41
click at [630, 94] on div "Filters 1 Groups Columns Save" at bounding box center [749, 104] width 1124 height 41
click at [734, 100] on div "Filters 1 Groups Columns Save" at bounding box center [749, 104] width 1124 height 41
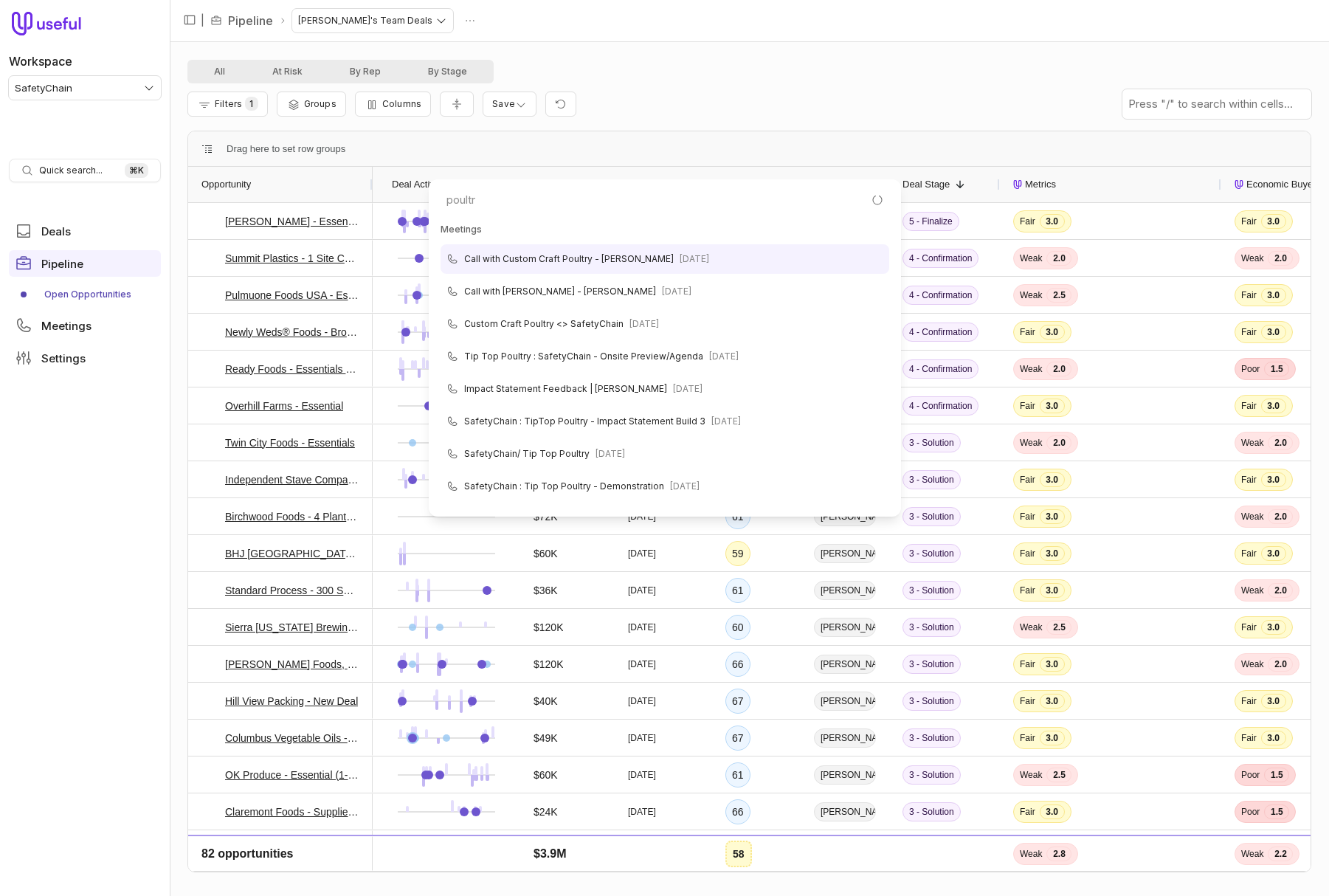
type input "poultry"
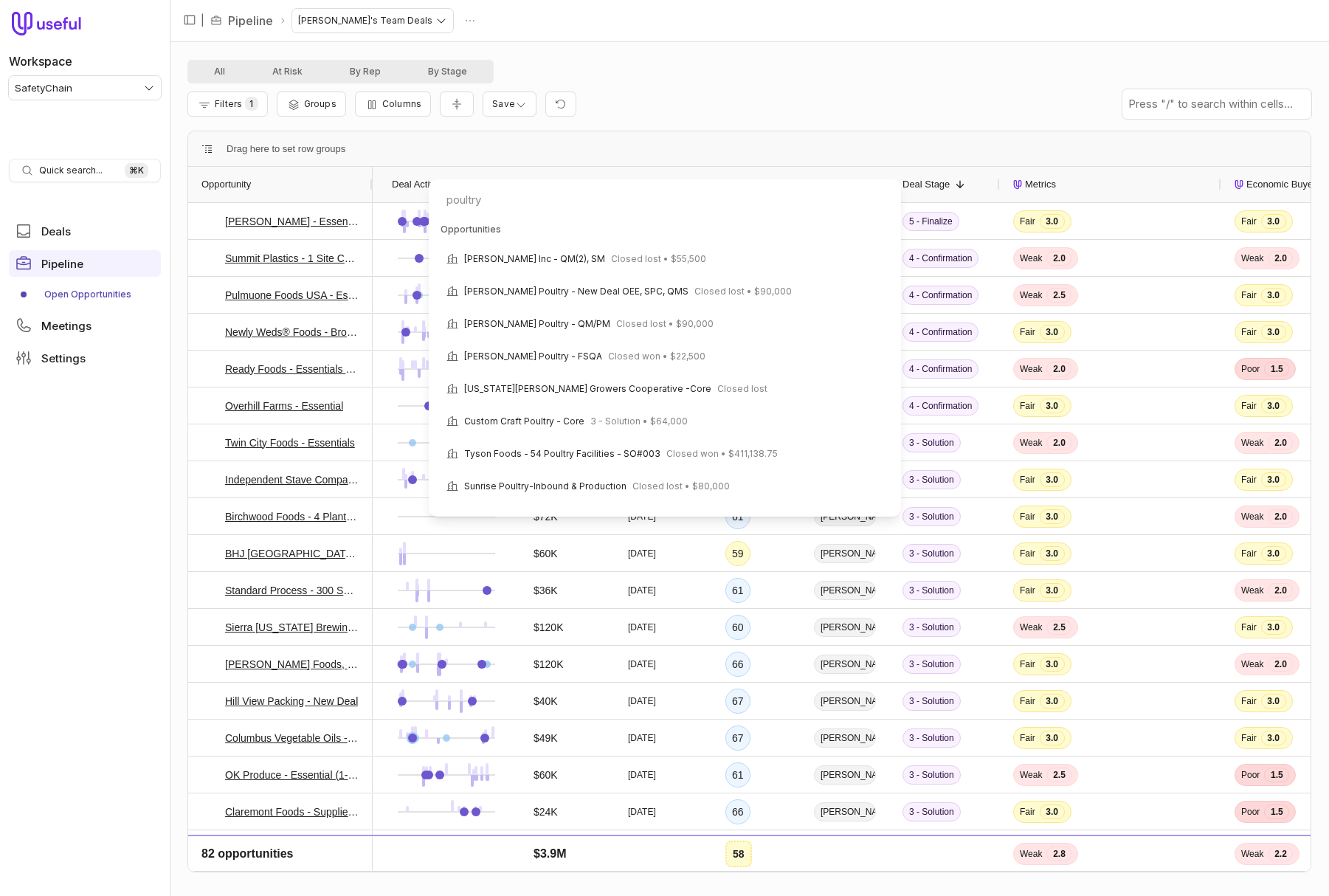
click at [761, 96] on html "Workspace SafetyChain Quick search... ⌘ K Deals Pipeline Open Opportunities Mee…" at bounding box center [664, 448] width 1329 height 896
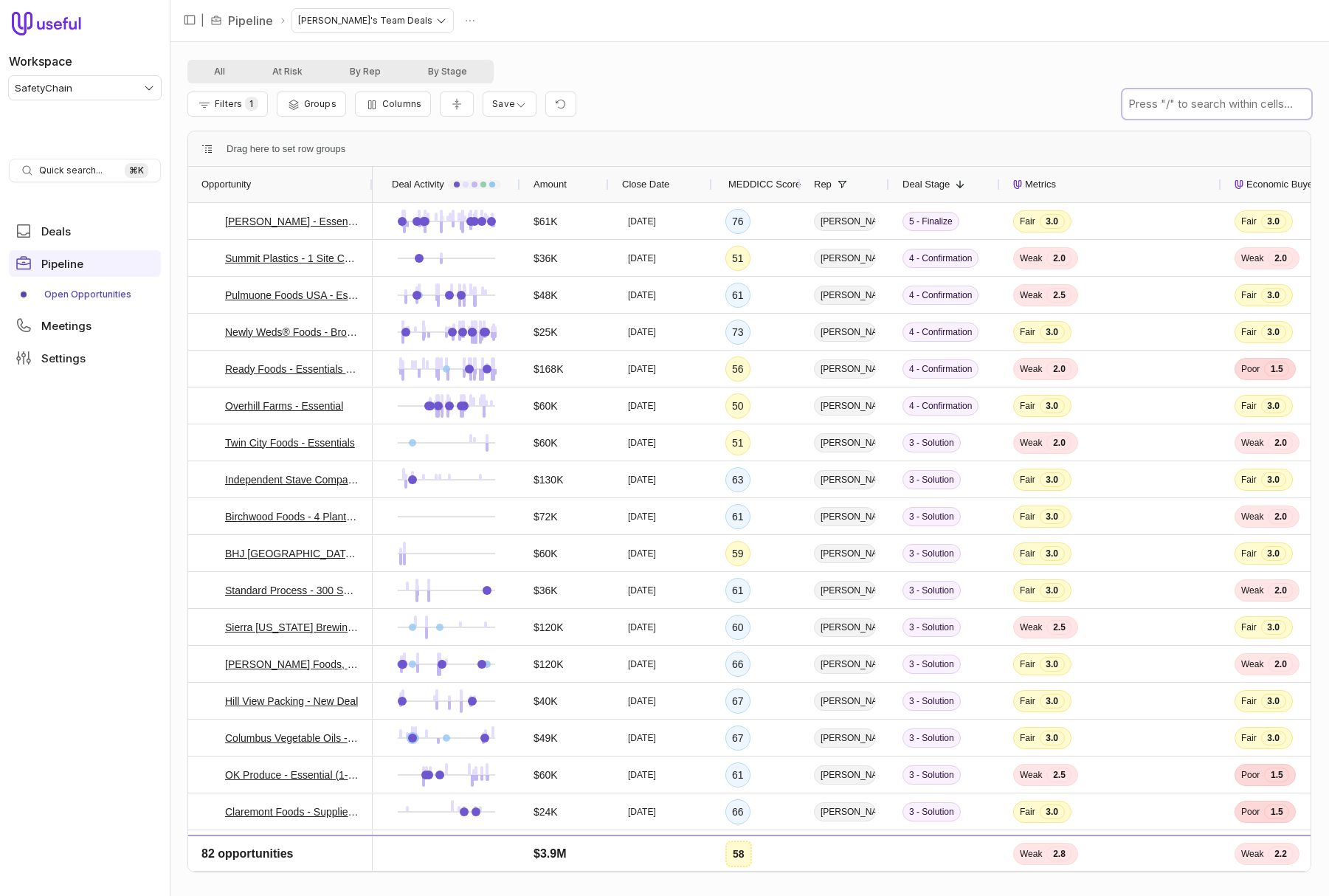
click at [1176, 108] on input "text" at bounding box center [1216, 104] width 189 height 30
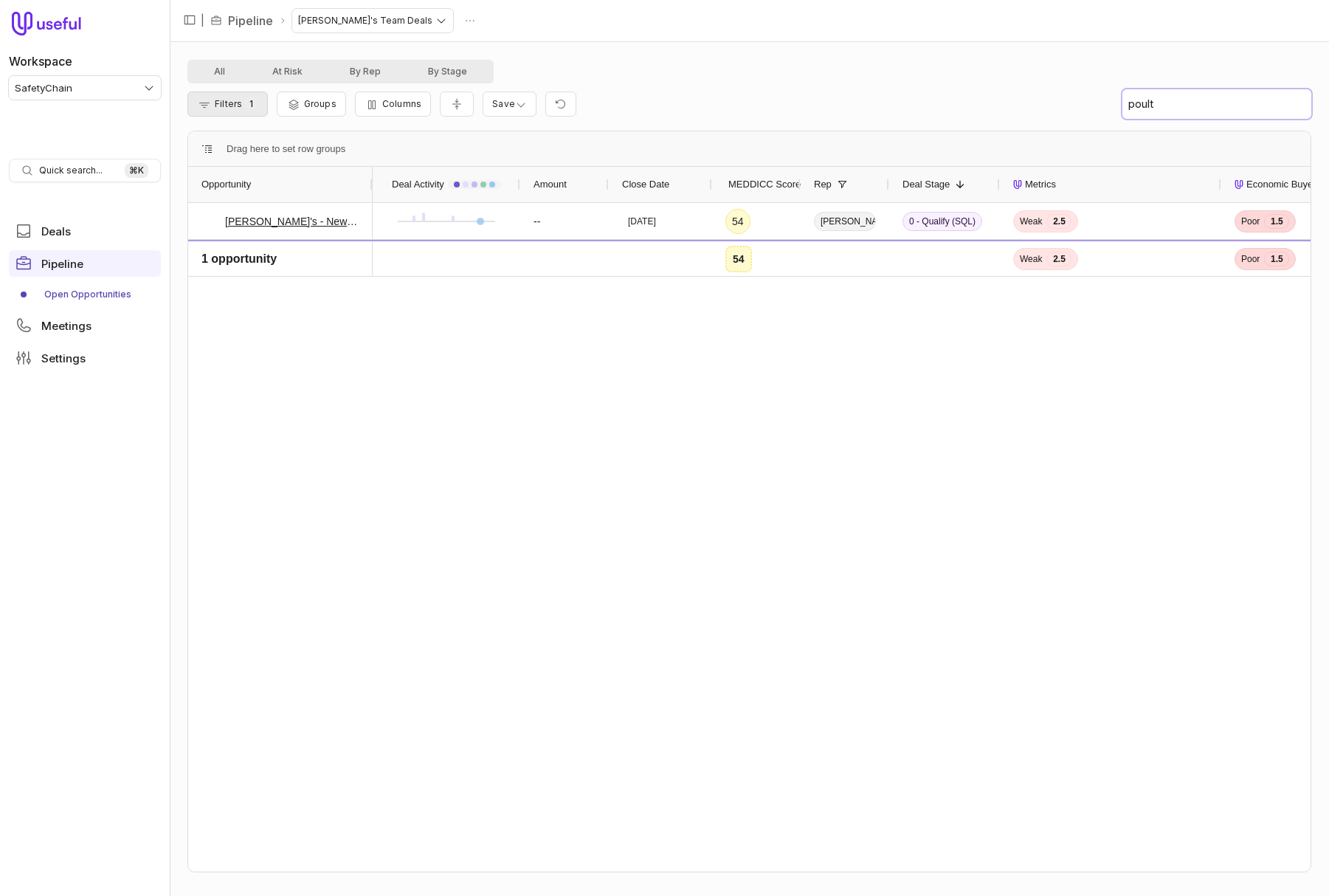
type input "poult"
click at [211, 105] on icon "Filter Pipeline" at bounding box center [204, 104] width 14 height 12
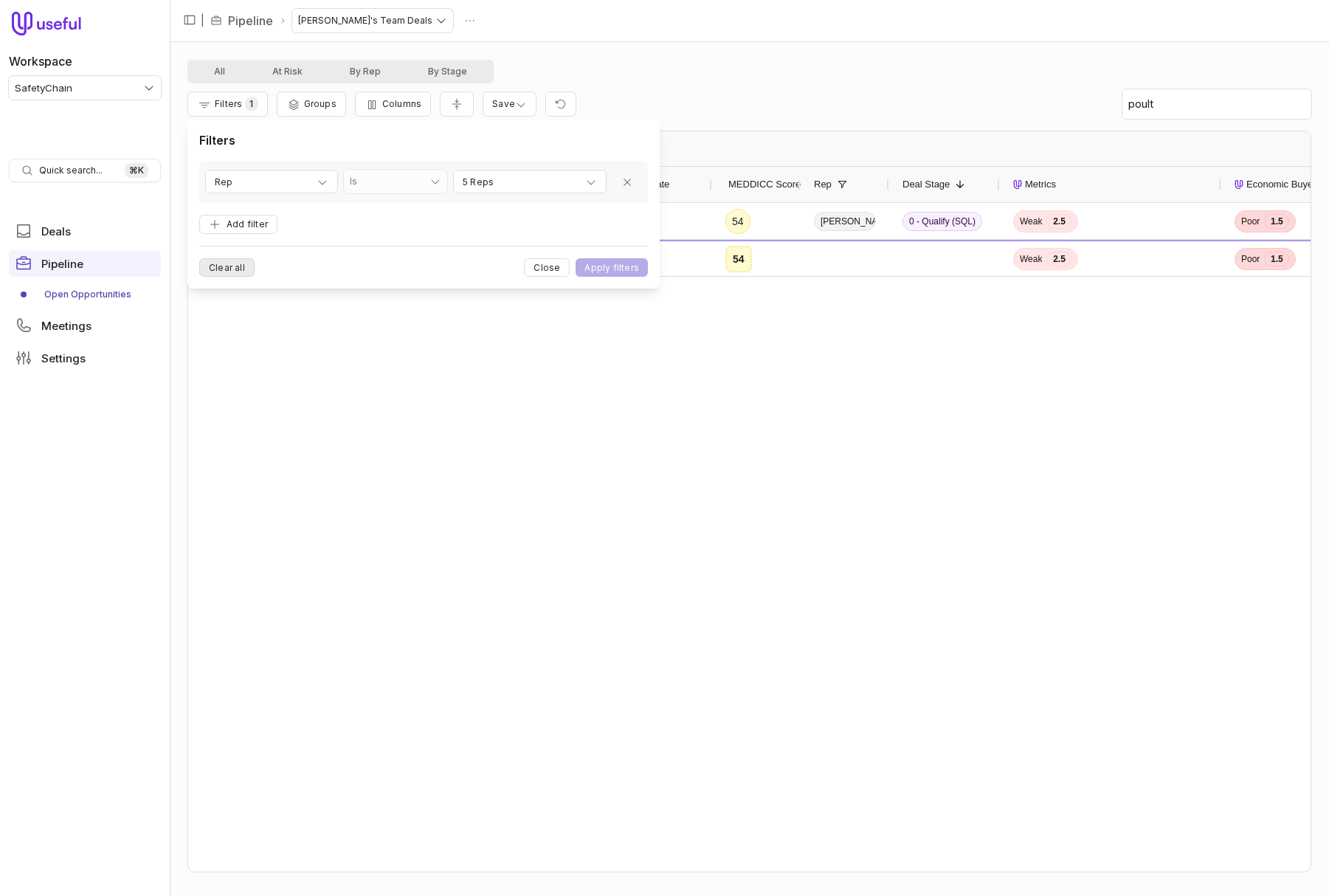
click at [227, 276] on div "Filters Rep Is ** 5 Reps Add filter Clear all Close Apply filters" at bounding box center [423, 204] width 472 height 169
click at [227, 272] on button "Clear all" at bounding box center [226, 267] width 55 height 18
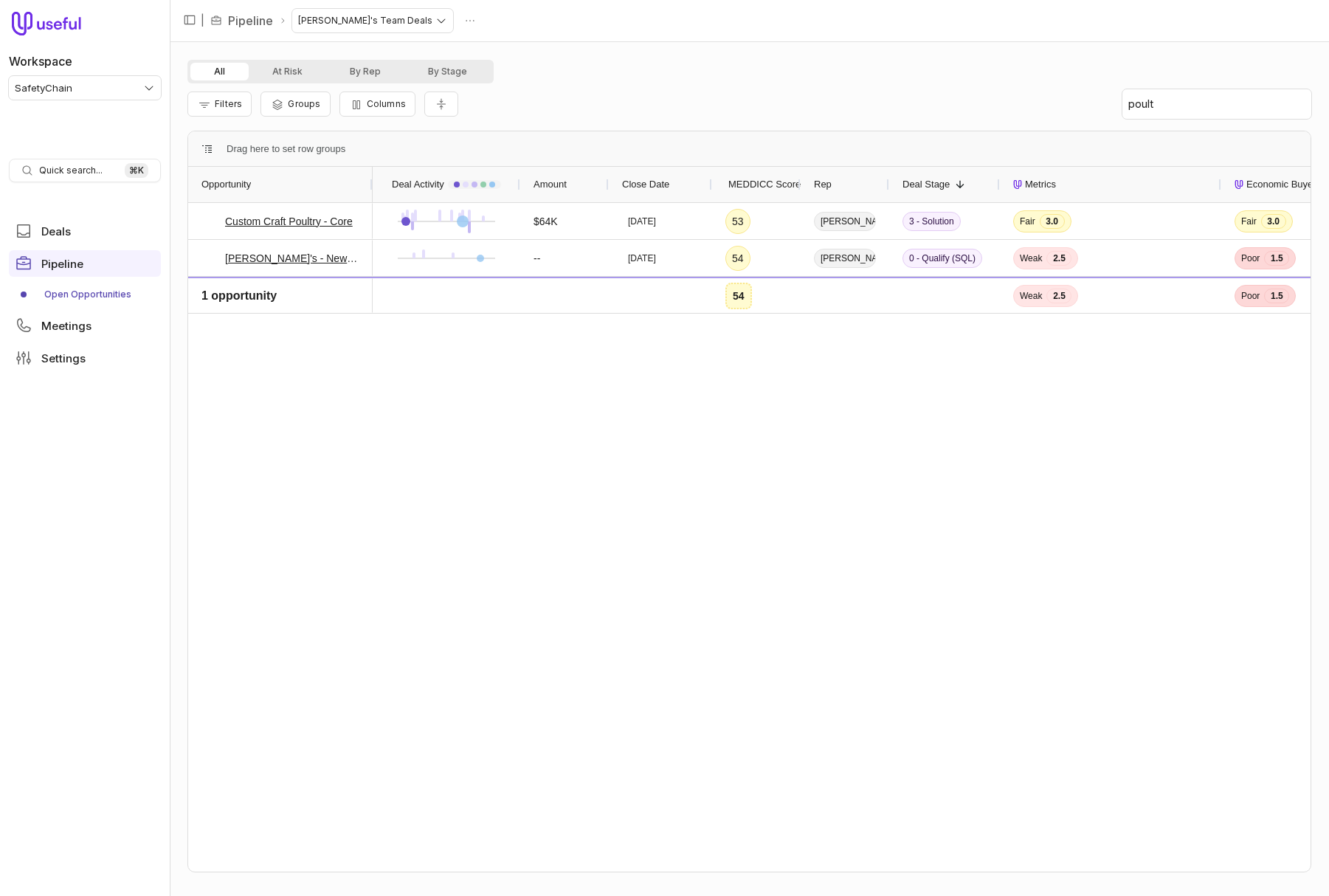
drag, startPoint x: 639, startPoint y: 56, endPoint x: 697, endPoint y: 211, distance: 165.5
click at [638, 57] on div "All At Risk By Rep By Stage Filters Groups Columns poult Drag here to set row g…" at bounding box center [748, 469] width 1159 height 854
click at [1198, 102] on input "poult" at bounding box center [1216, 104] width 189 height 30
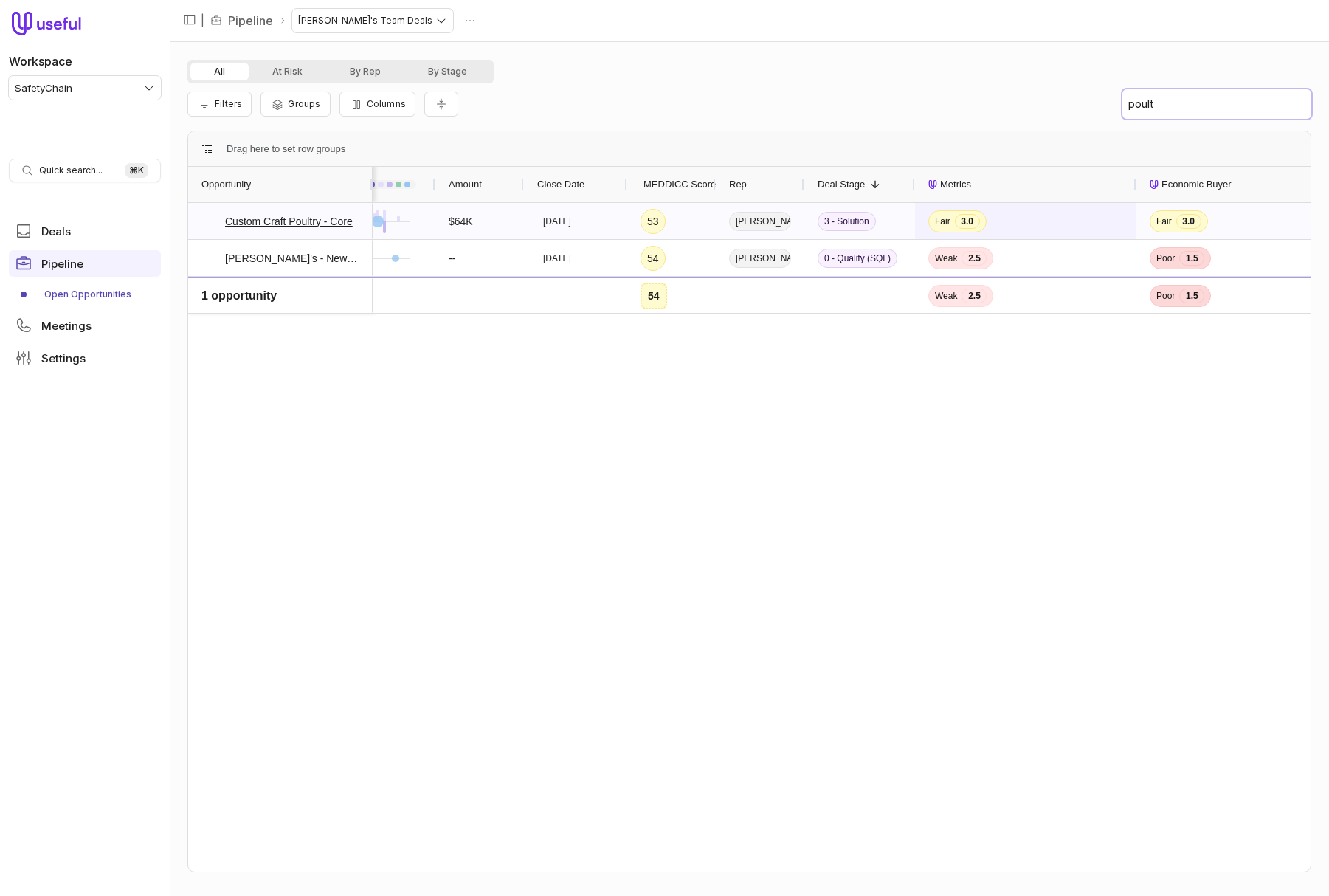
scroll to position [0, 95]
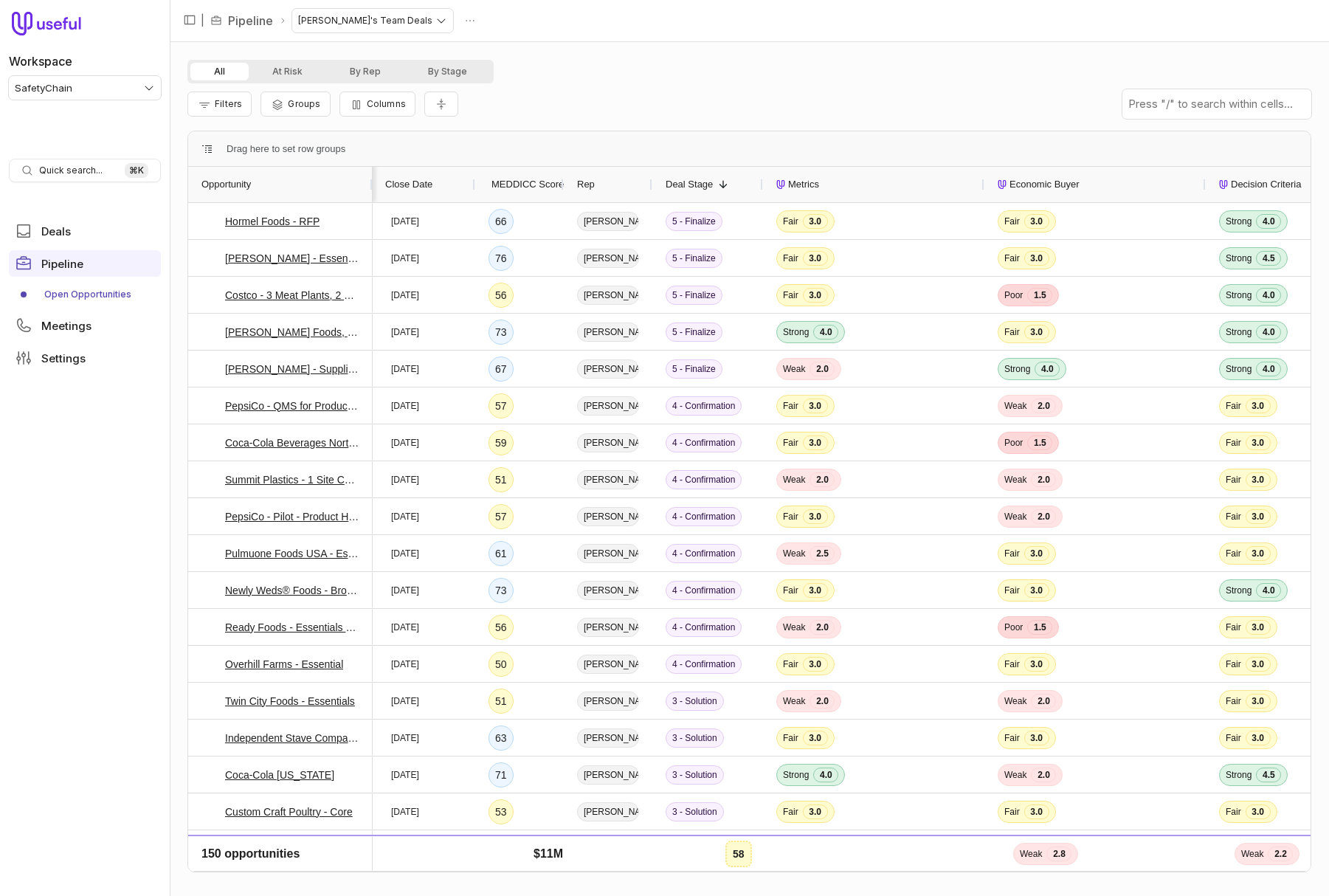
click at [739, 91] on div "Filters Groups Columns" at bounding box center [749, 104] width 1124 height 41
click at [682, 92] on div "Filters Groups Columns" at bounding box center [749, 104] width 1124 height 41
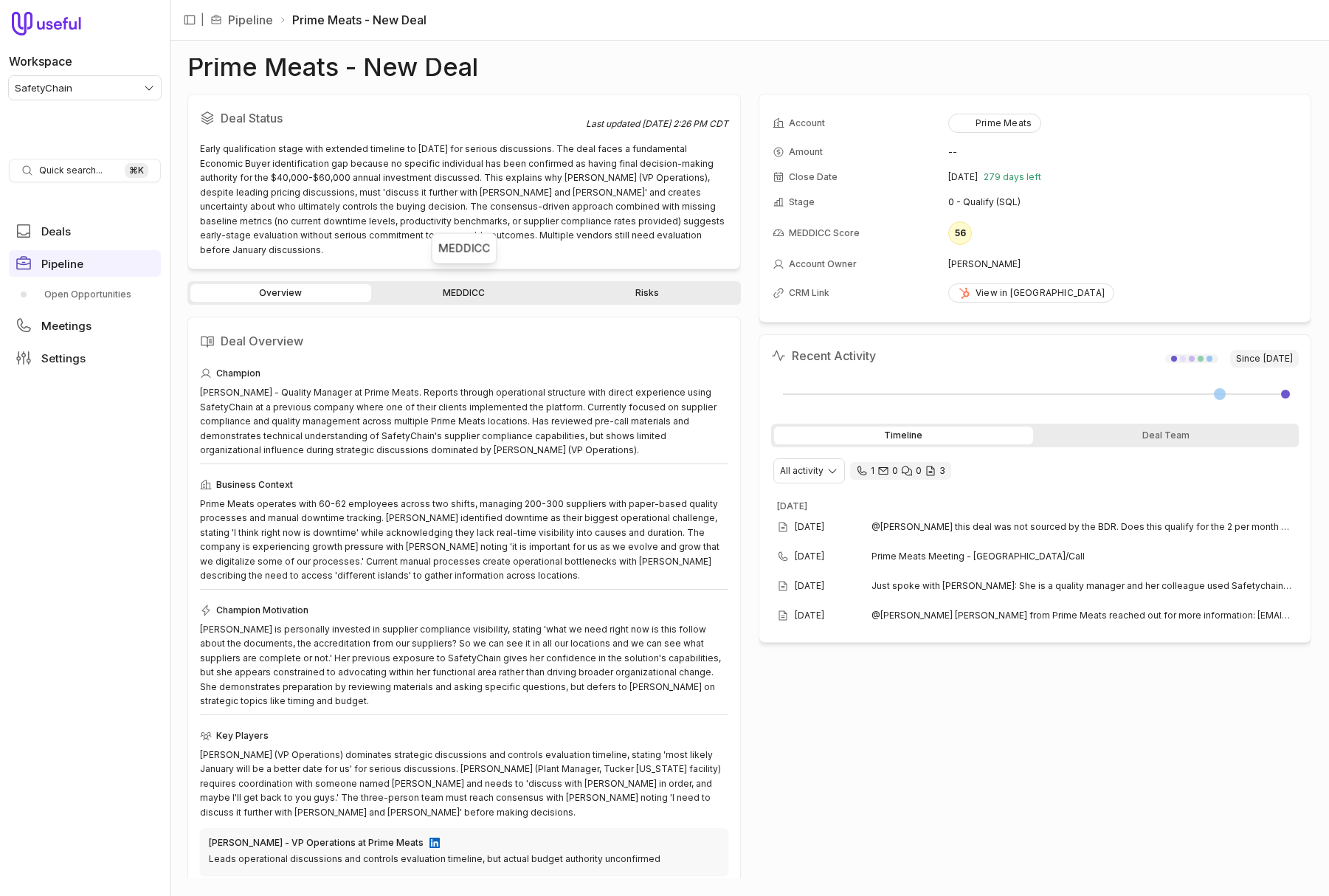
click at [446, 285] on link "MEDDICC" at bounding box center [464, 294] width 181 height 18
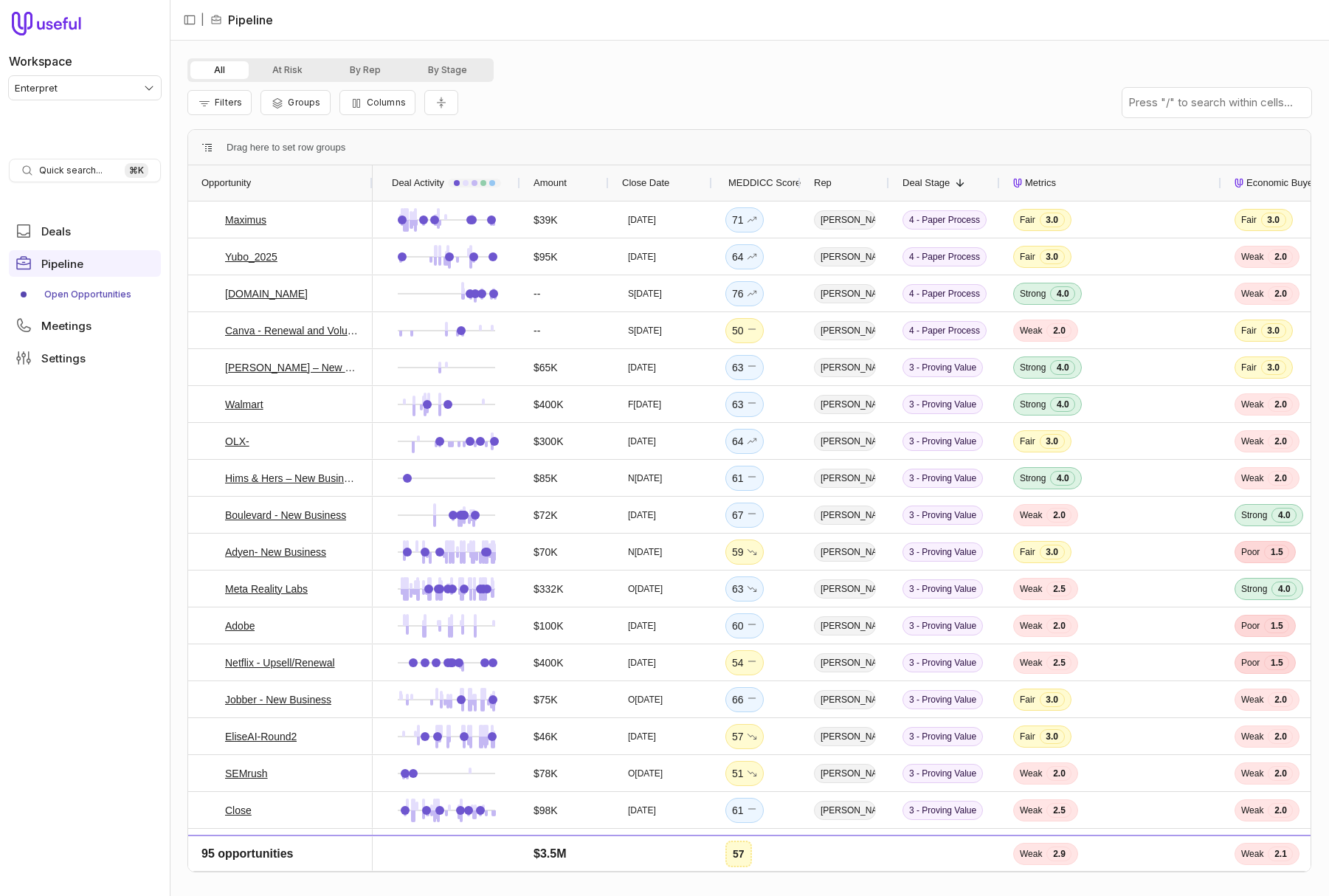
click at [643, 96] on div "Filters Groups Columns" at bounding box center [749, 103] width 1124 height 41
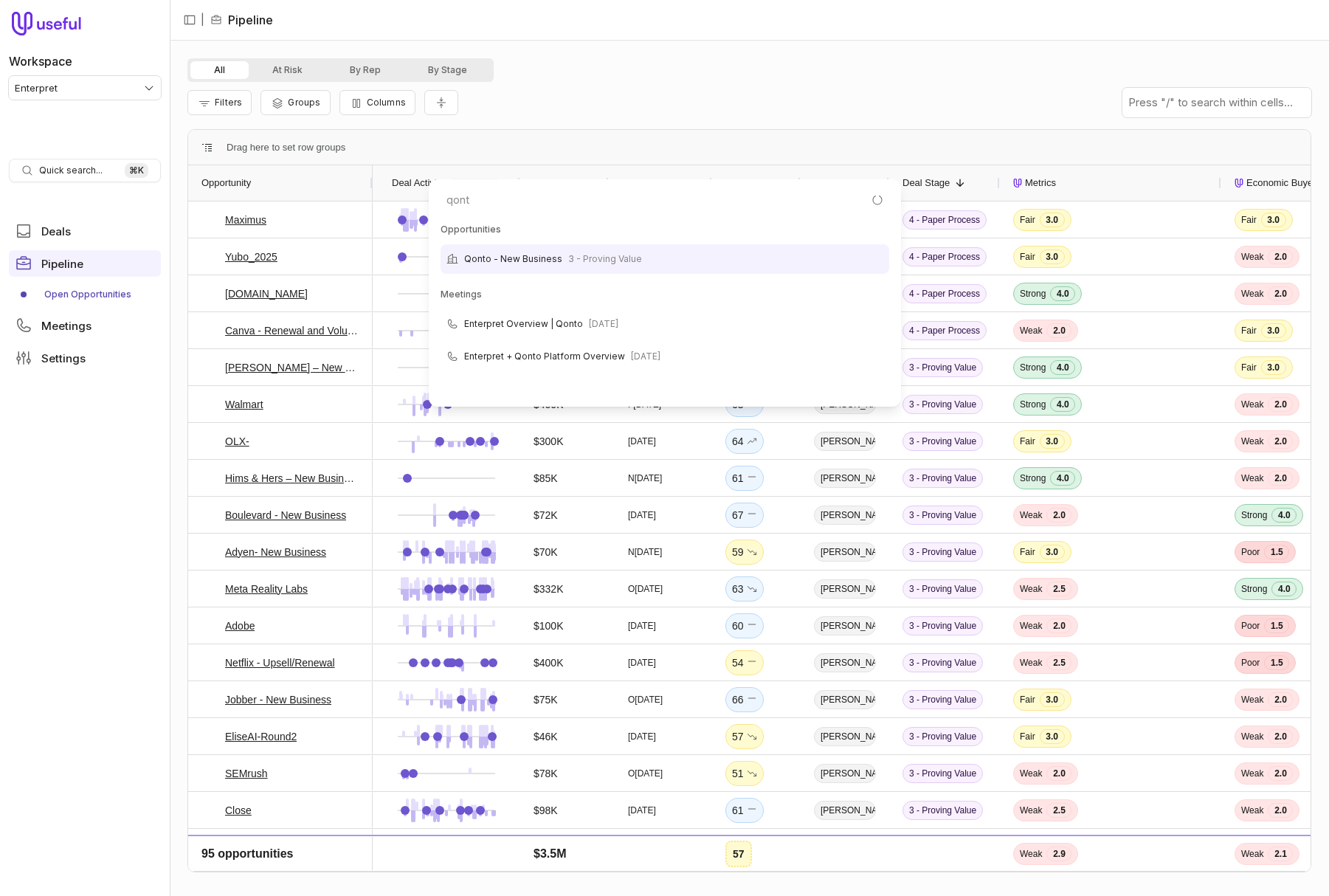
type input "qonto"
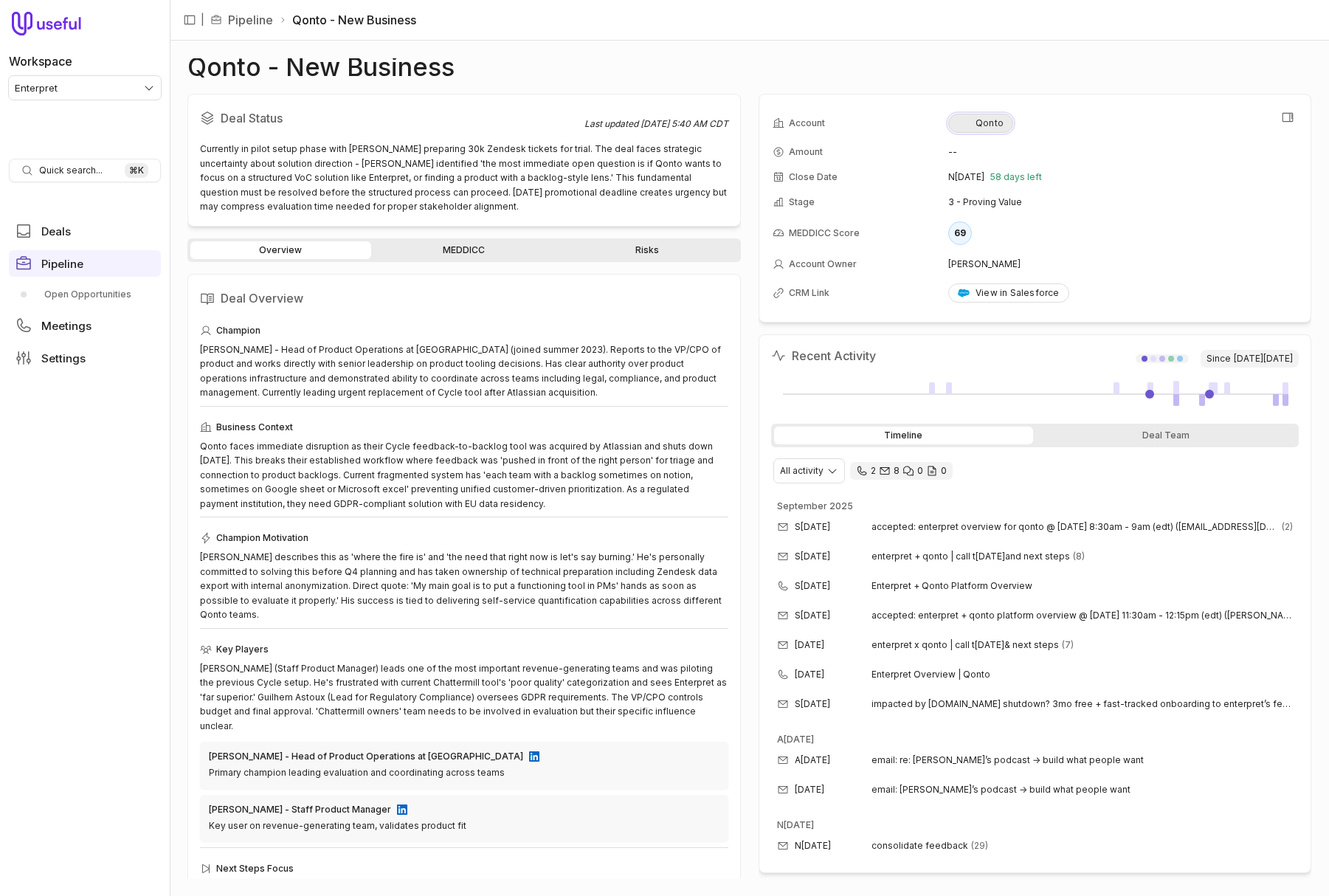
click at [997, 122] on div "Qonto" at bounding box center [981, 122] width 46 height 12
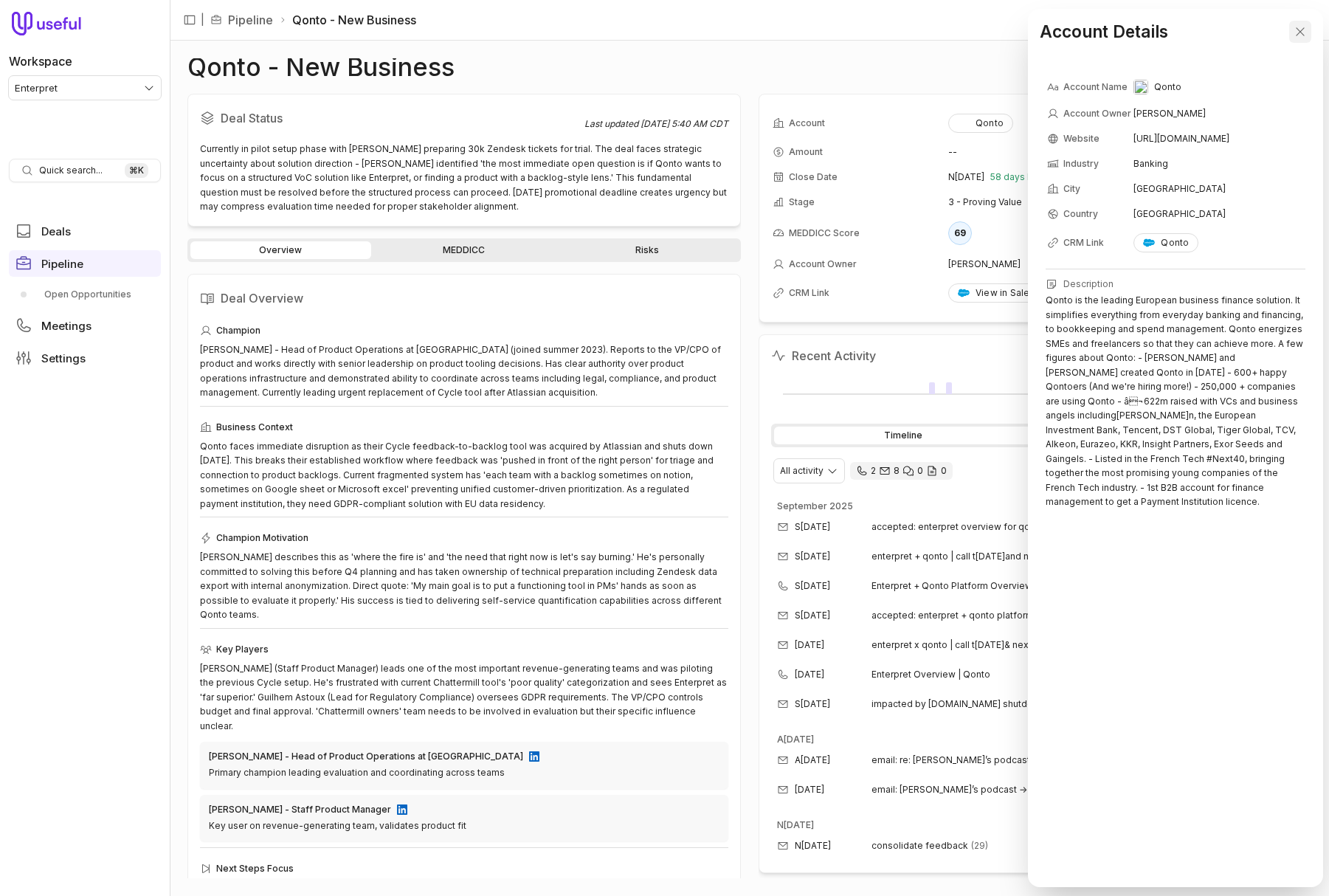
click at [1309, 31] on button "Close" at bounding box center [1300, 32] width 23 height 23
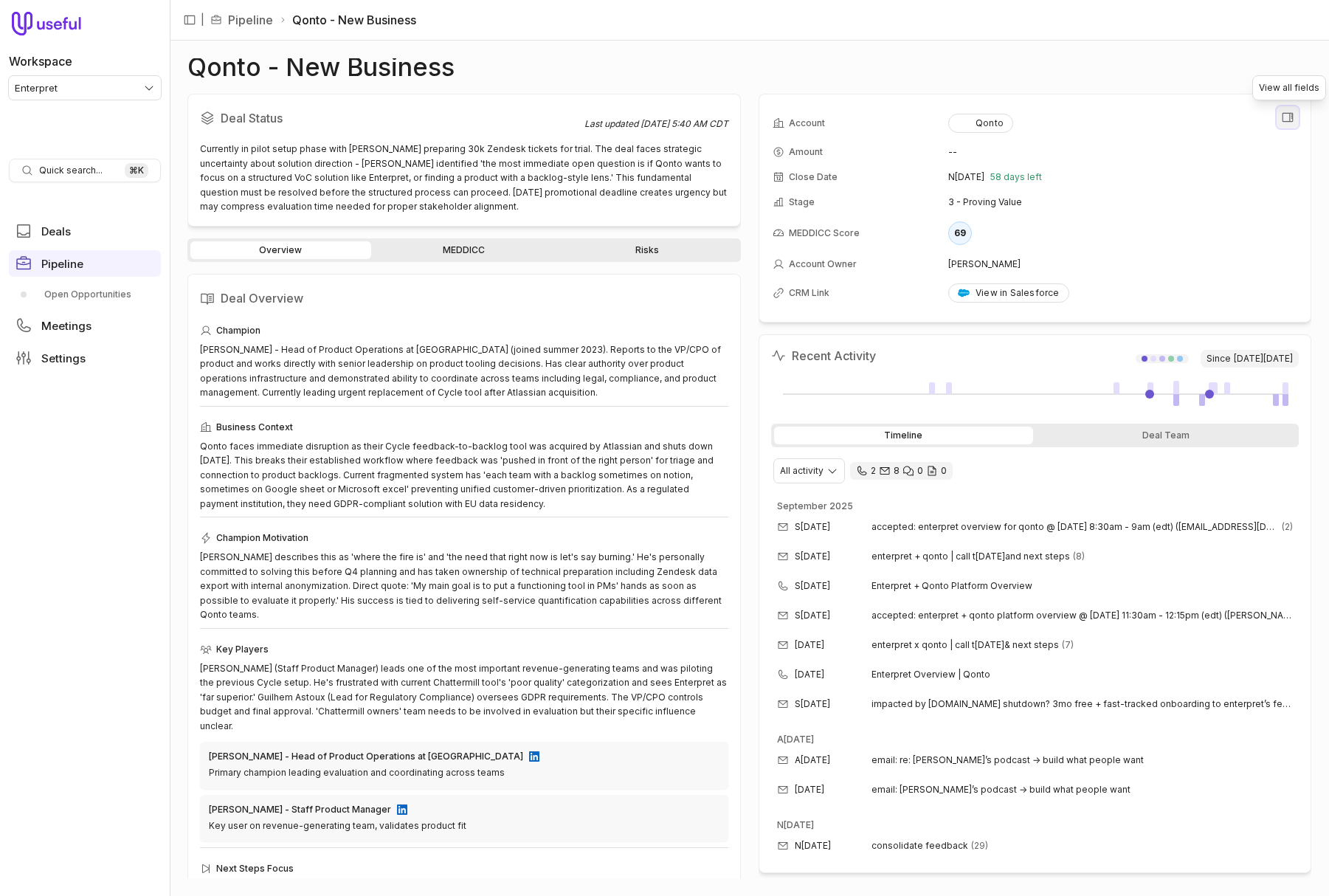
click at [1290, 120] on icon "View all fields" at bounding box center [1288, 117] width 14 height 14
click at [77, 366] on link "Settings" at bounding box center [85, 358] width 152 height 27
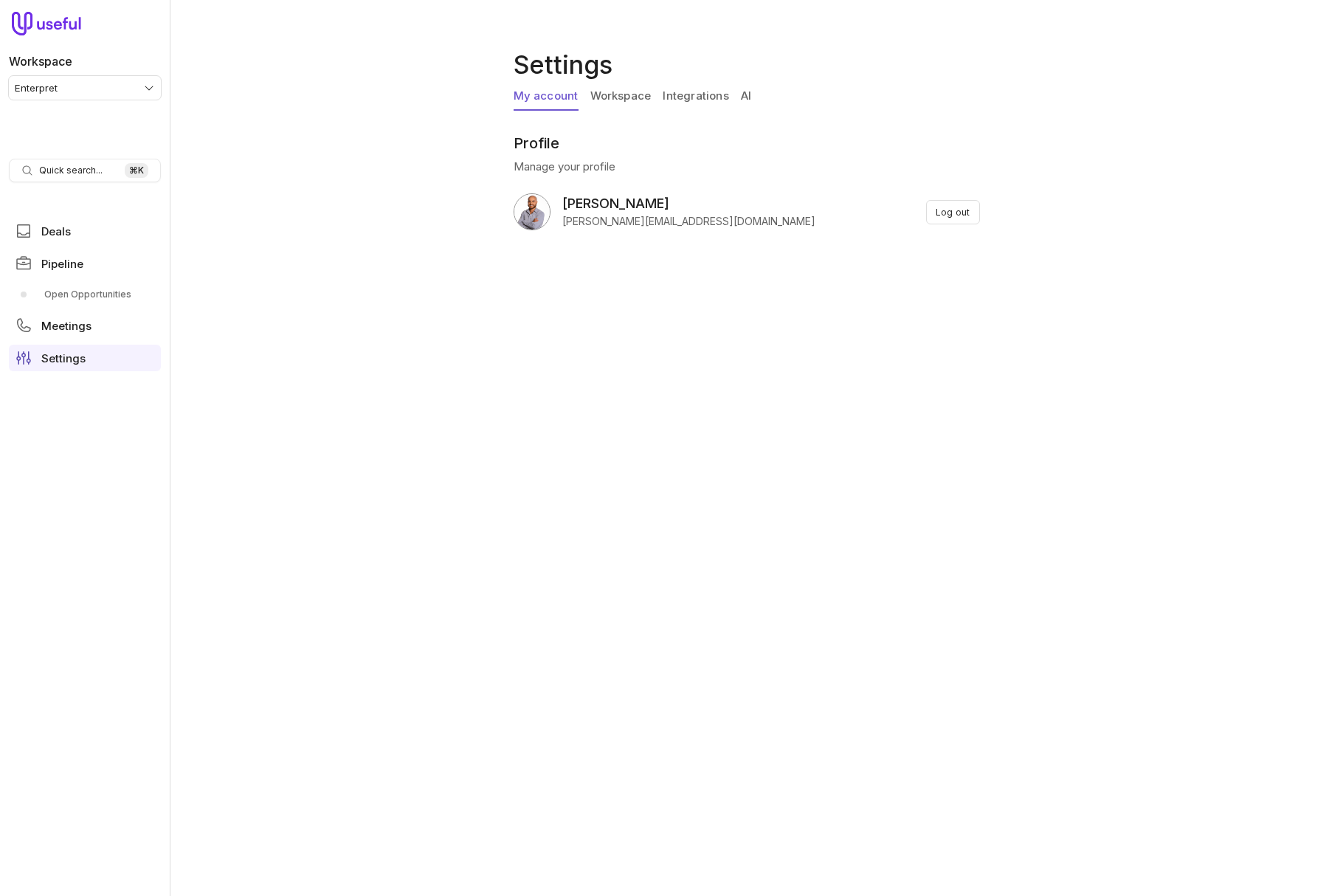
click at [704, 95] on link "Integrations" at bounding box center [695, 96] width 66 height 28
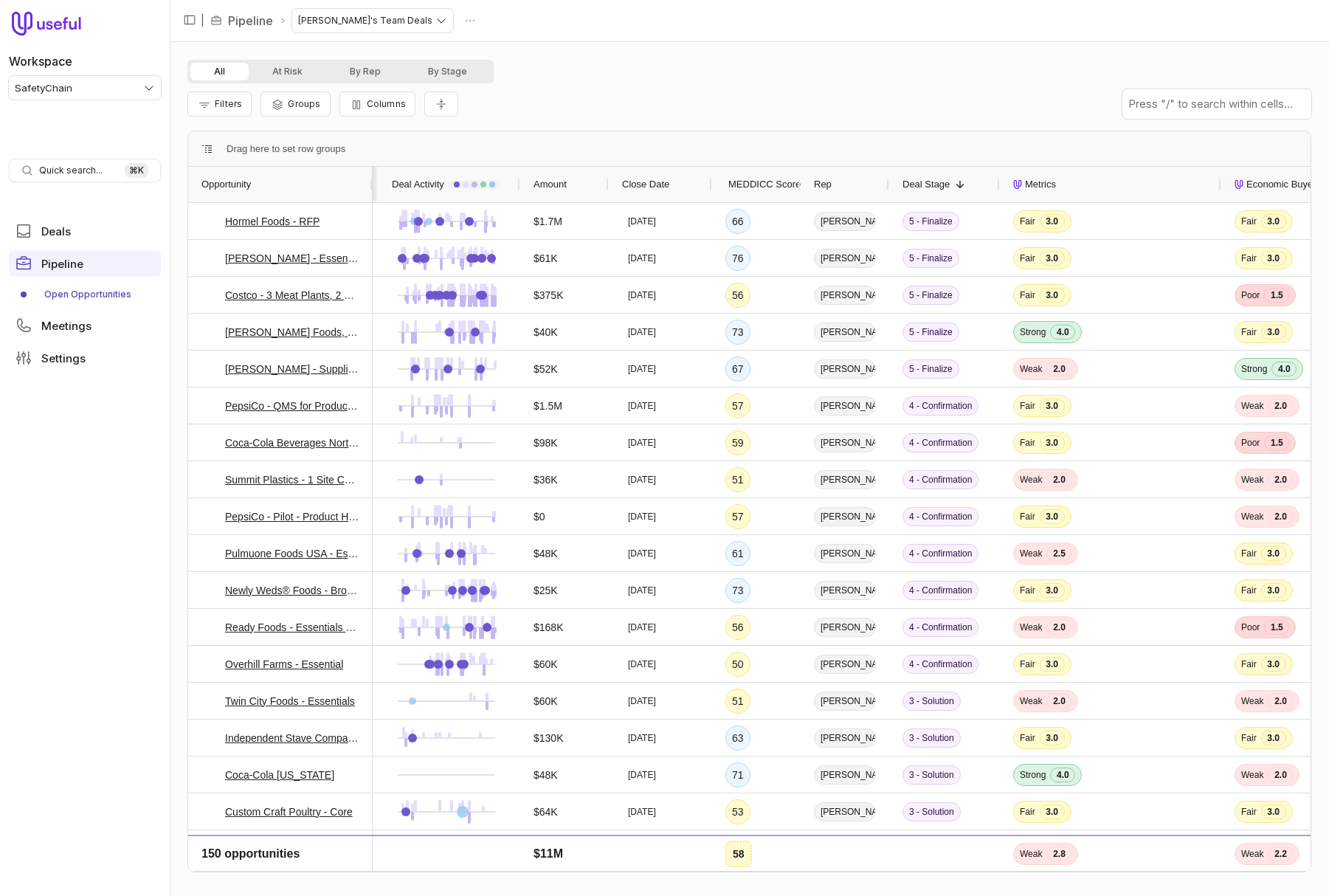
scroll to position [0, 237]
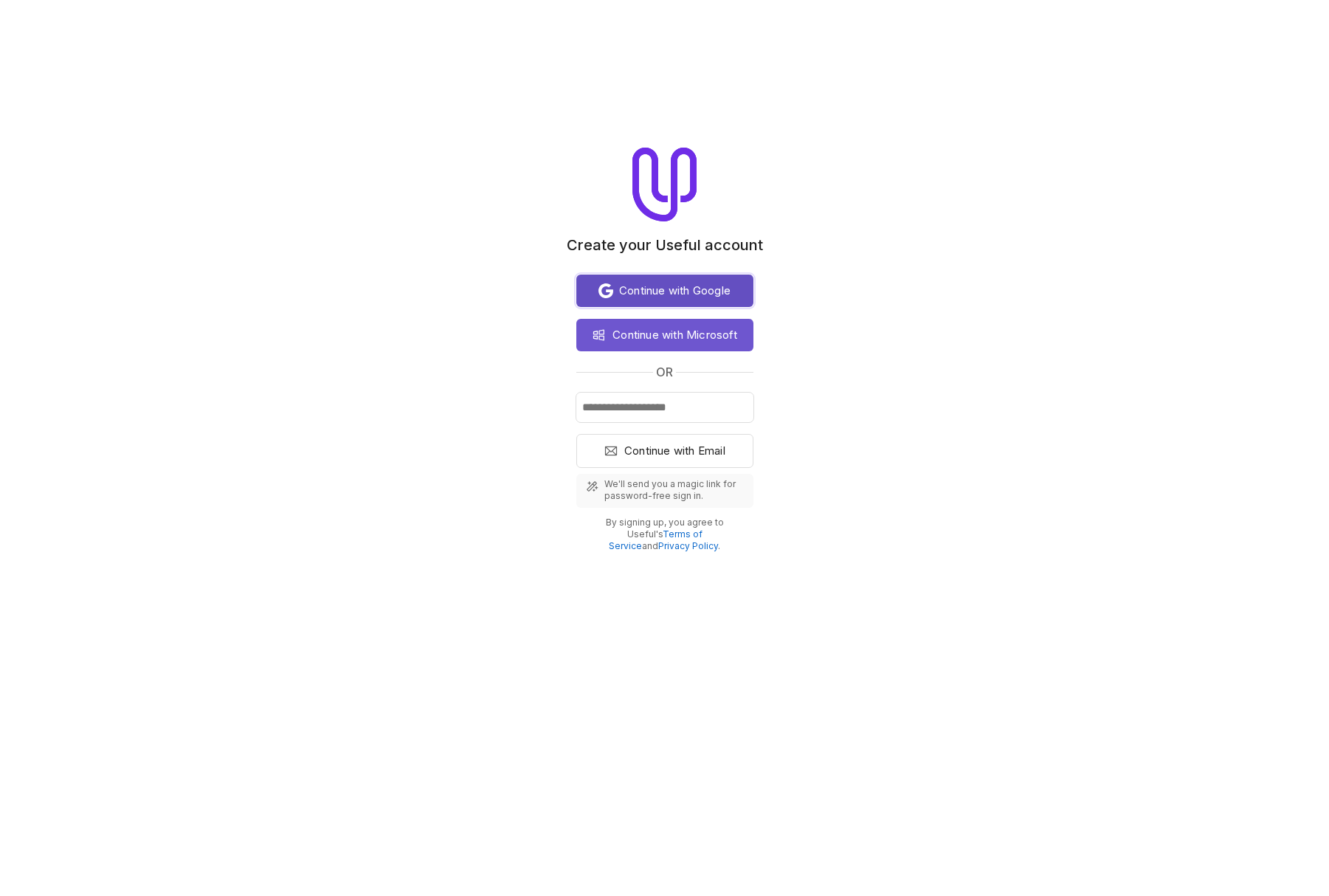
drag, startPoint x: 636, startPoint y: 280, endPoint x: 646, endPoint y: 296, distance: 18.9
click at [636, 280] on button "Continue with Google" at bounding box center [664, 291] width 177 height 32
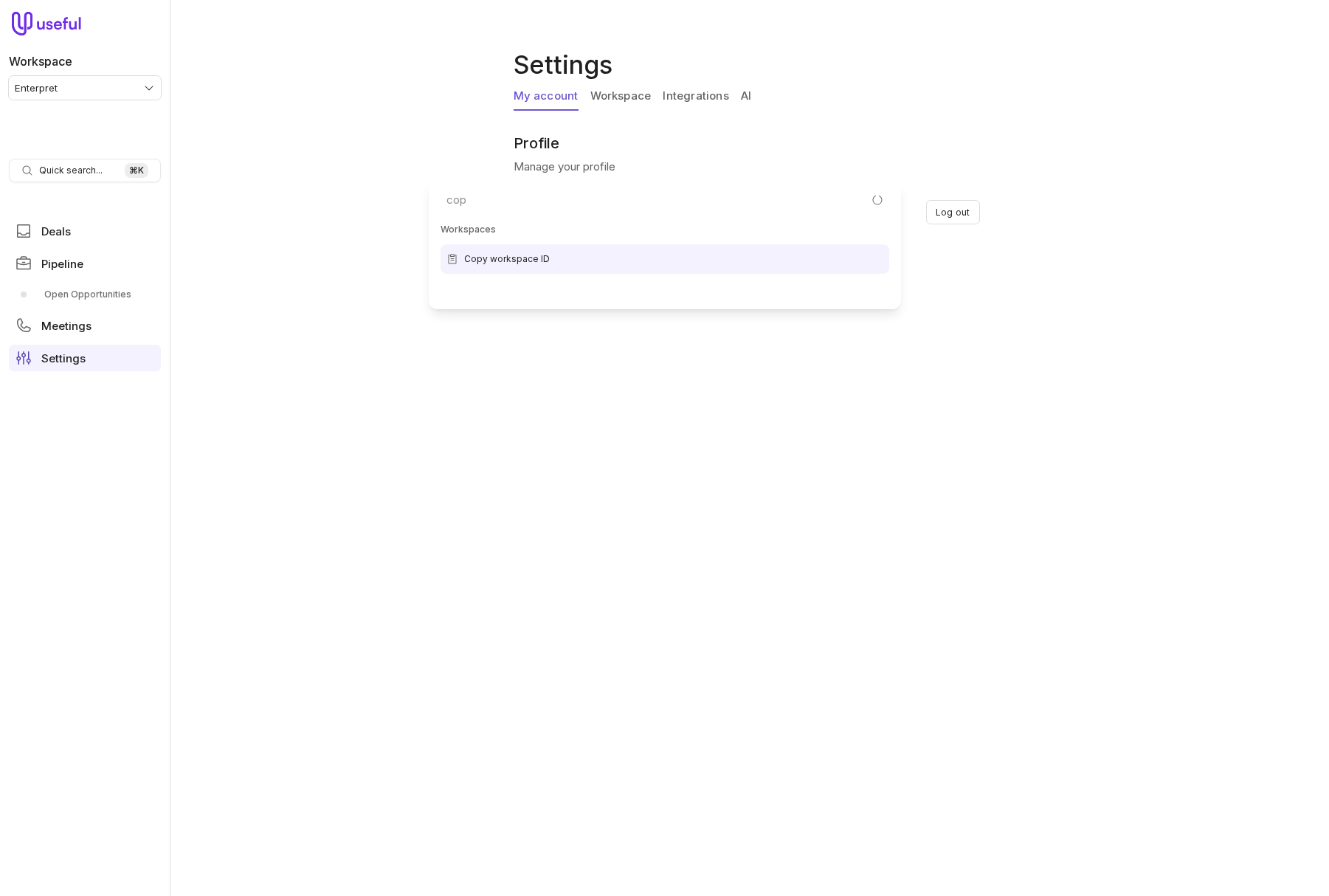
type input "copy"
